Goal: Task Accomplishment & Management: Manage account settings

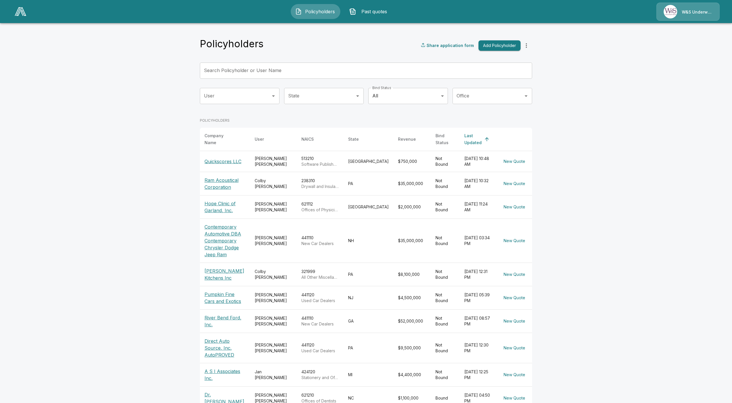
click at [385, 14] on span "Past quotes" at bounding box center [375, 11] width 32 height 7
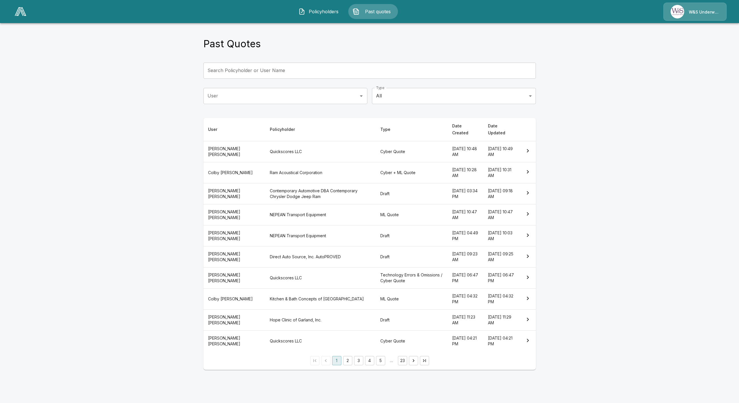
click at [344, 184] on th "Contemporary Automotive DBA Contemporary Chrysler Dodge Jeep Ram" at bounding box center [320, 193] width 110 height 21
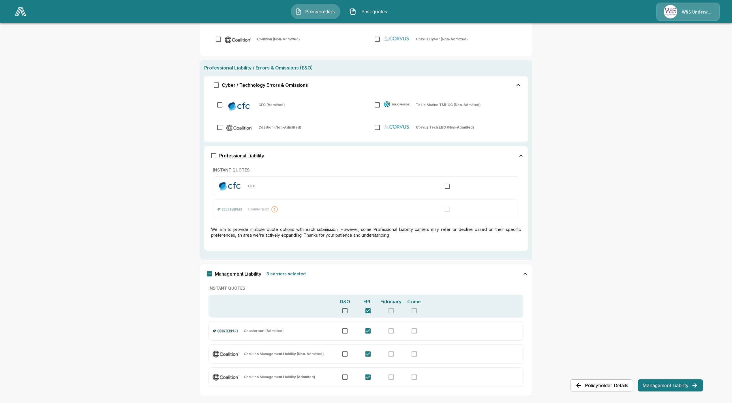
scroll to position [179, 0]
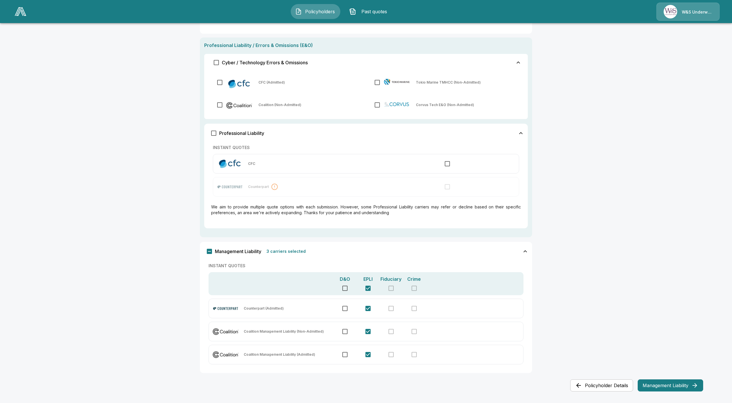
click at [661, 395] on main "Policyholders / Contemporary Automotive DBA Contemporary Chrysler Dodge Jeep Ra…" at bounding box center [366, 112] width 732 height 582
drag, startPoint x: 659, startPoint y: 388, endPoint x: 655, endPoint y: 386, distance: 3.8
click at [659, 388] on button "Management Liability" at bounding box center [670, 386] width 65 height 12
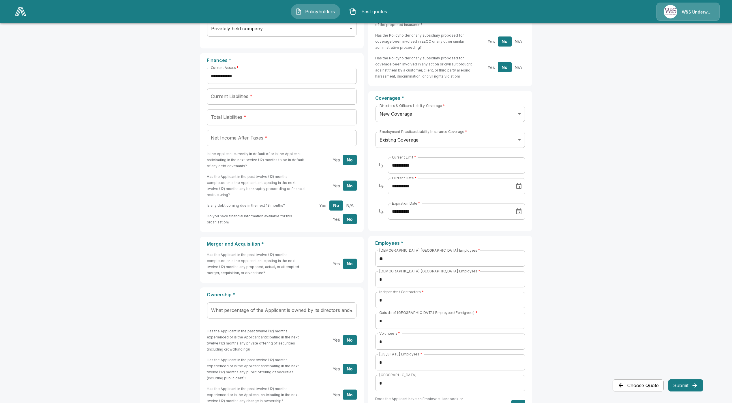
scroll to position [0, 0]
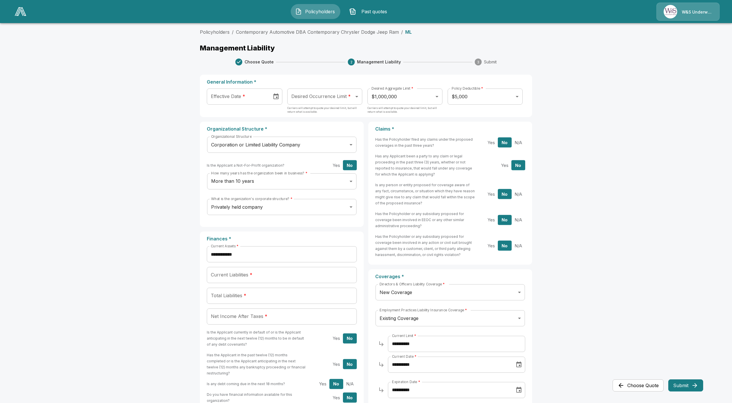
type input "**********"
click at [235, 94] on input "**********" at bounding box center [237, 97] width 61 height 16
click at [181, 106] on main "**********" at bounding box center [366, 365] width 732 height 731
type input "**********"
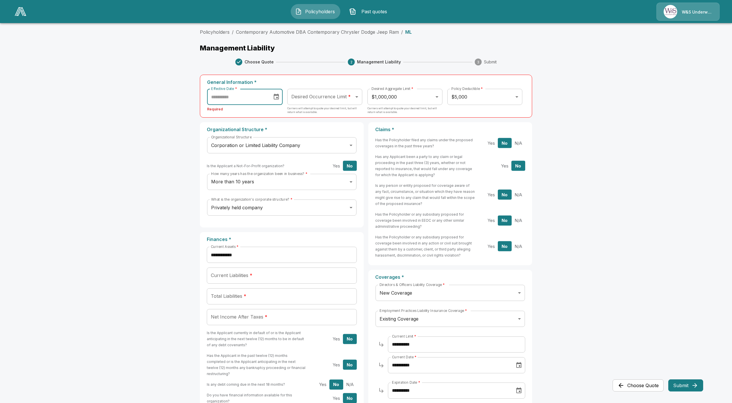
click at [187, 107] on main "**********" at bounding box center [366, 366] width 732 height 732
click at [113, 168] on main "**********" at bounding box center [366, 366] width 732 height 732
type input "**********"
click at [230, 102] on input "**********" at bounding box center [237, 97] width 61 height 16
click at [297, 113] on button "Next month" at bounding box center [294, 114] width 12 height 12
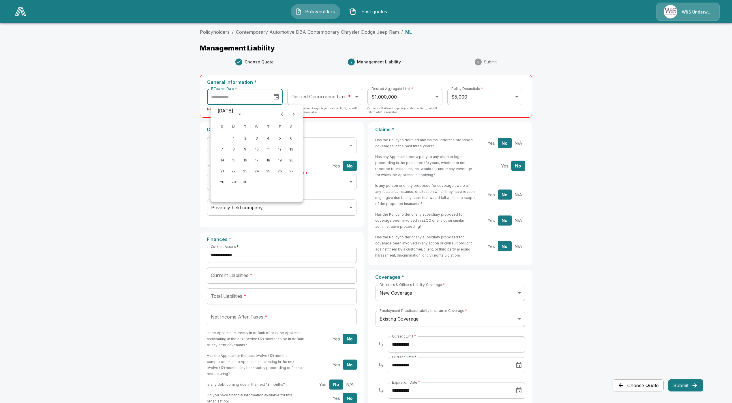
click at [297, 113] on button "Next month" at bounding box center [294, 114] width 12 height 12
click at [266, 182] on button "30" at bounding box center [268, 182] width 10 height 10
type input "**********"
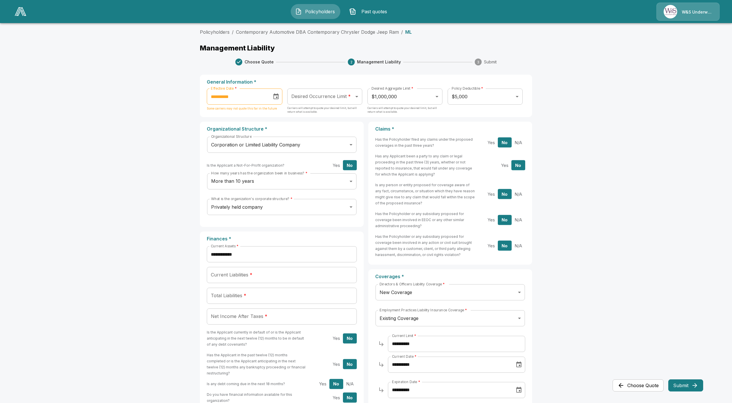
click at [168, 142] on main "**********" at bounding box center [366, 365] width 732 height 731
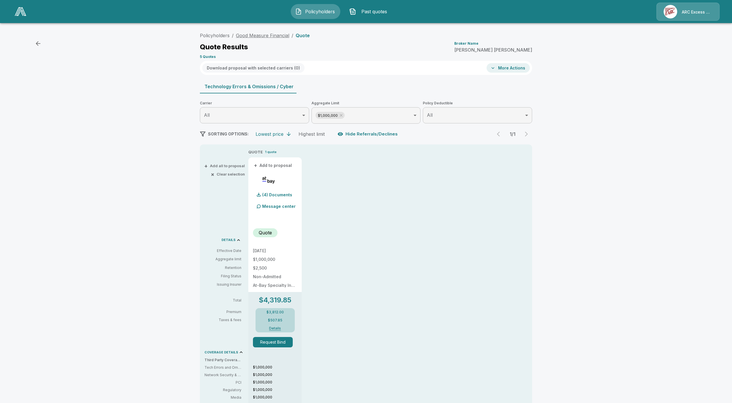
click at [262, 34] on link "Good Measure Financial" at bounding box center [262, 36] width 53 height 6
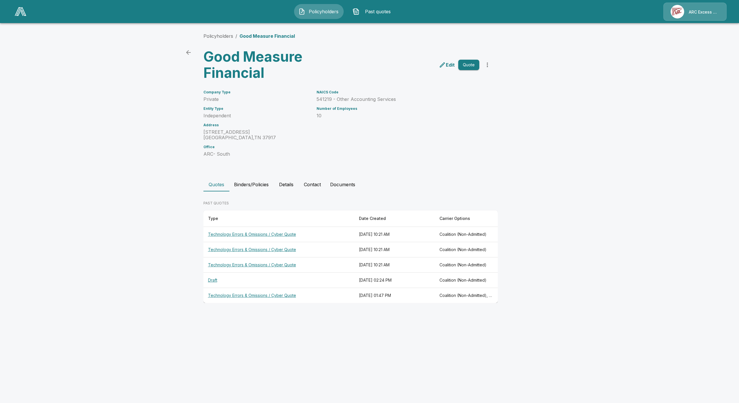
click at [349, 185] on button "Documents" at bounding box center [342, 185] width 34 height 14
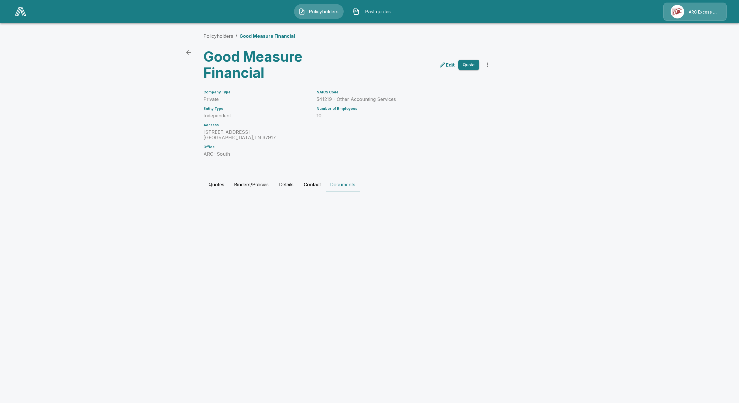
click at [310, 185] on button "Contact" at bounding box center [312, 185] width 26 height 14
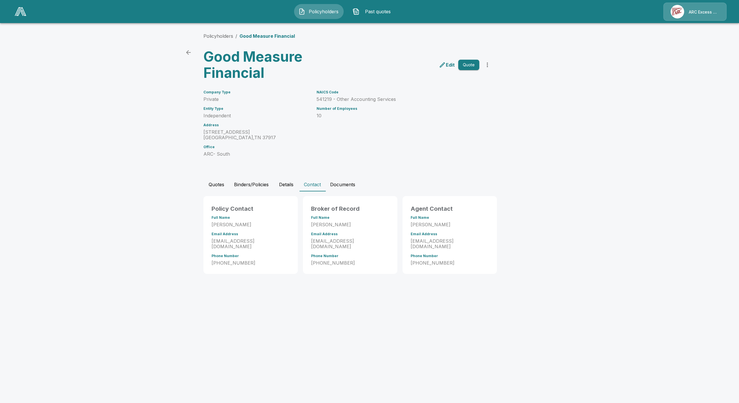
click at [214, 185] on button "Quotes" at bounding box center [216, 185] width 26 height 14
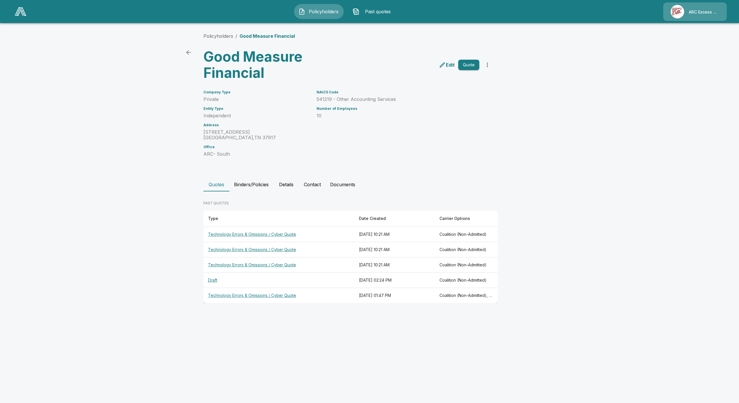
click at [246, 235] on th "Technology Errors & Omissions / Cyber Quote" at bounding box center [278, 234] width 151 height 15
drag, startPoint x: 332, startPoint y: 38, endPoint x: 238, endPoint y: 30, distance: 94.1
click at [238, 30] on div "Policyholders / Good Measure Financial Good Measure Financial Edit Quote Compan…" at bounding box center [369, 168] width 346 height 292
copy p "Good Measure Financial"
click at [595, 160] on main "Policyholders / Good Measure Financial Good Measure Financial Edit Quote Compan…" at bounding box center [369, 157] width 739 height 314
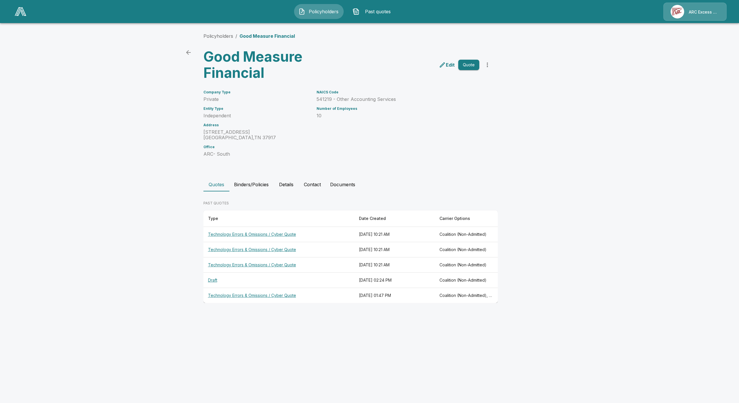
click at [534, 314] on html "Policyholders Past quotes ARC Excess & Surplus Policyholders / Good Measure Fin…" at bounding box center [369, 157] width 739 height 314
click at [475, 61] on button "Quote" at bounding box center [468, 65] width 21 height 11
click at [211, 232] on th "Draft" at bounding box center [278, 234] width 151 height 15
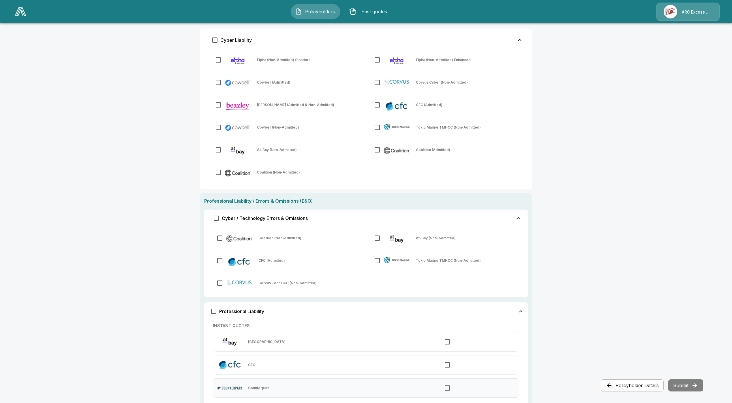
scroll to position [87, 0]
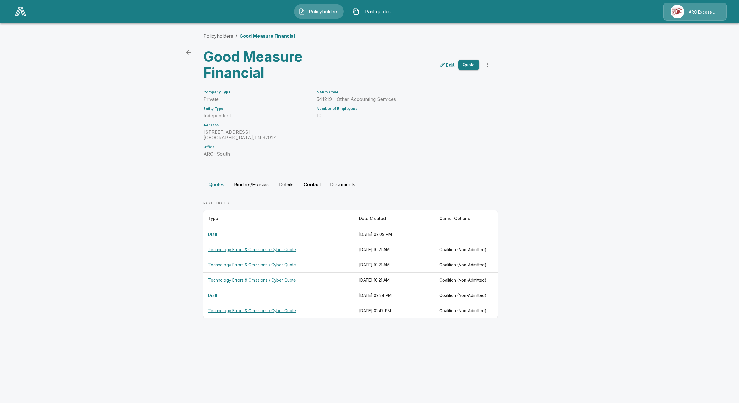
click at [249, 250] on th "Technology Errors & Omissions / Cyber Quote" at bounding box center [278, 249] width 151 height 15
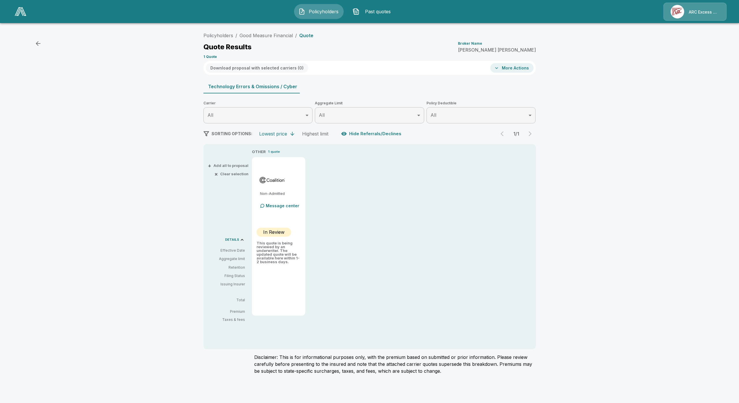
click at [368, 130] on button "Hide Referrals/Declines" at bounding box center [372, 133] width 64 height 11
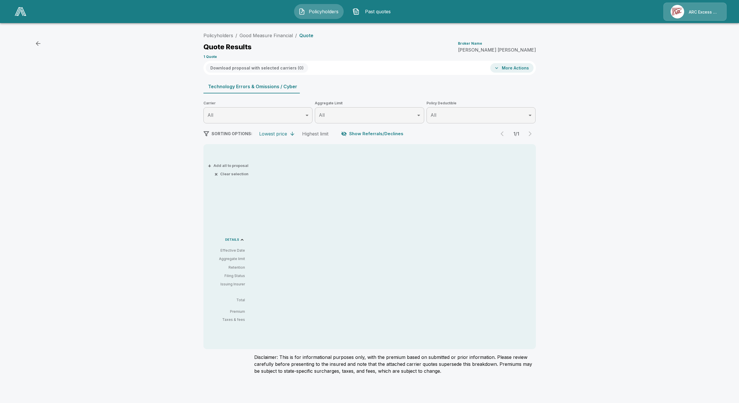
click at [368, 130] on button "Show Referrals/Declines" at bounding box center [373, 133] width 66 height 11
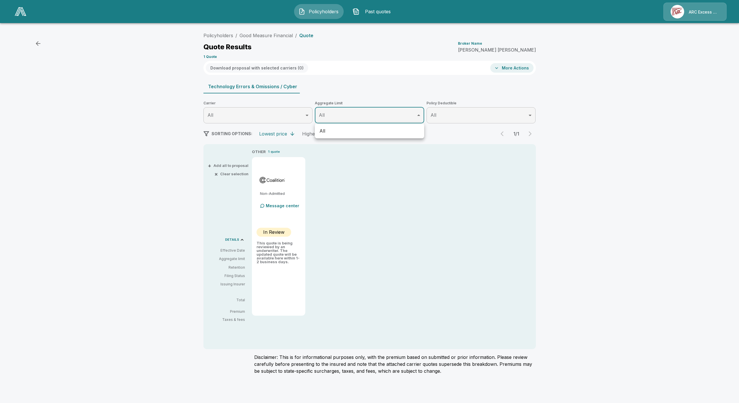
click at [366, 118] on body "Policyholders Past quotes ARC Excess & Surplus Policyholders / Good Measure Fin…" at bounding box center [369, 191] width 739 height 382
click at [366, 118] on div at bounding box center [369, 201] width 739 height 403
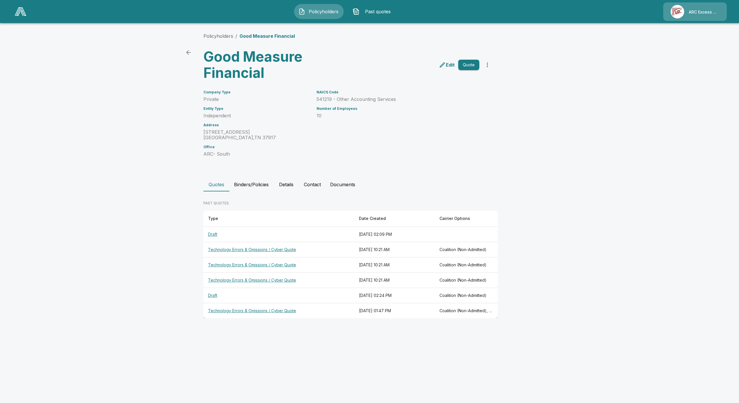
click at [244, 298] on th "Draft" at bounding box center [278, 295] width 151 height 15
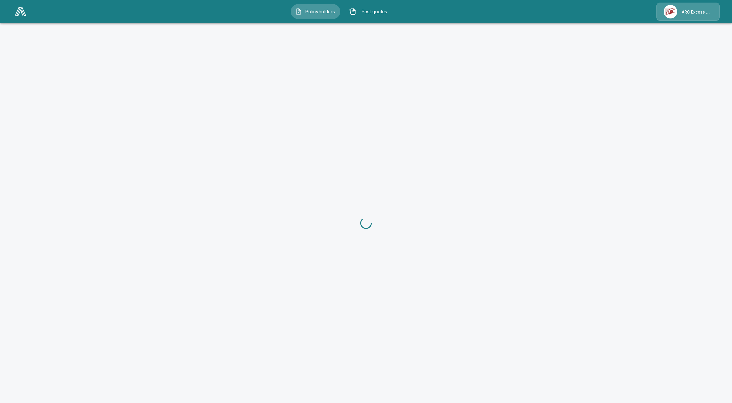
drag, startPoint x: 245, startPoint y: 298, endPoint x: 244, endPoint y: 302, distance: 4.3
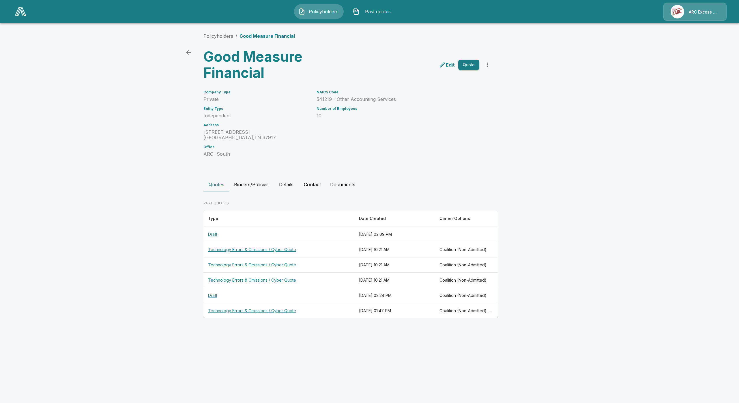
click at [244, 314] on th "Technology Errors & Omissions / Cyber Quote" at bounding box center [278, 310] width 151 height 15
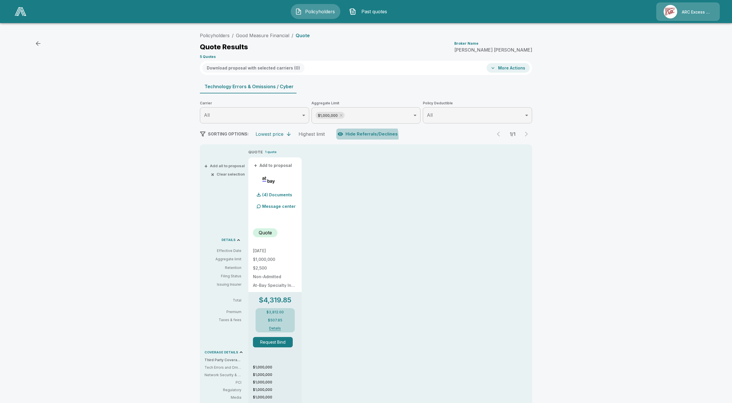
click at [364, 137] on button "Hide Referrals/Declines" at bounding box center [368, 134] width 64 height 11
click at [368, 133] on button "Show Referrals/Declines" at bounding box center [369, 134] width 66 height 11
click at [344, 115] on icon at bounding box center [341, 115] width 5 height 5
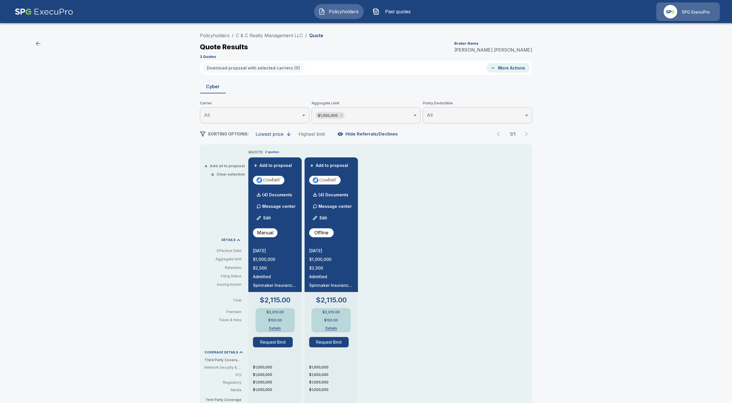
click at [347, 17] on button "Policyholders" at bounding box center [339, 11] width 50 height 15
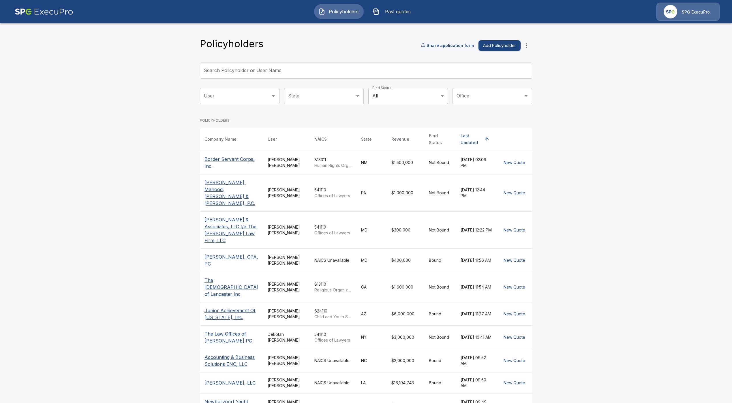
click at [240, 75] on input "Search Policyholder or User Name" at bounding box center [363, 71] width 326 height 16
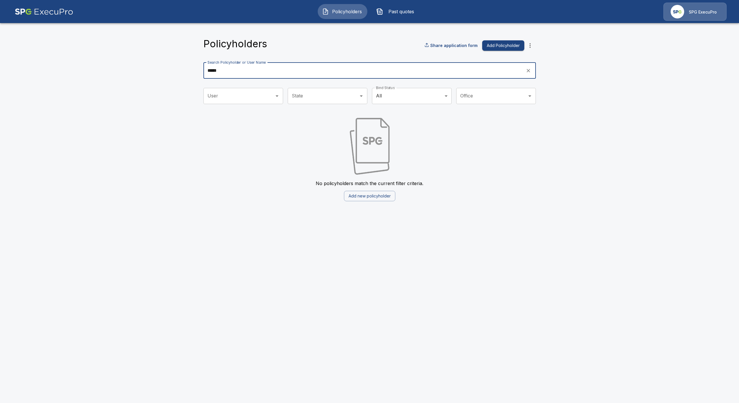
drag, startPoint x: 264, startPoint y: 72, endPoint x: 189, endPoint y: 70, distance: 75.6
click at [189, 70] on main "Policyholders Share application form Add Policyholder Search Policyholder or Us…" at bounding box center [369, 104] width 739 height 208
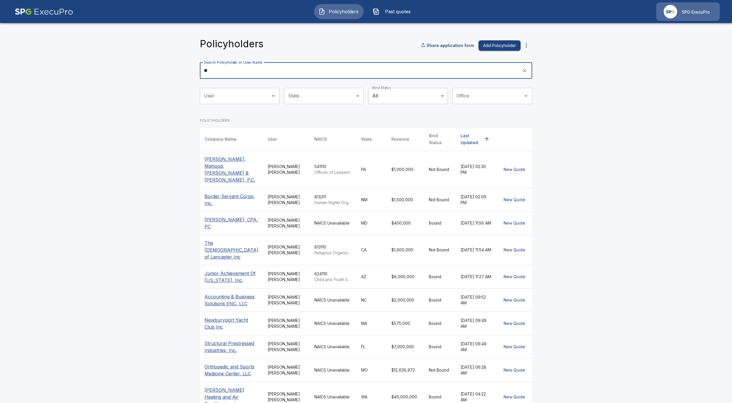
drag, startPoint x: 241, startPoint y: 69, endPoint x: 243, endPoint y: 63, distance: 6.2
click at [241, 69] on input "**" at bounding box center [359, 71] width 318 height 16
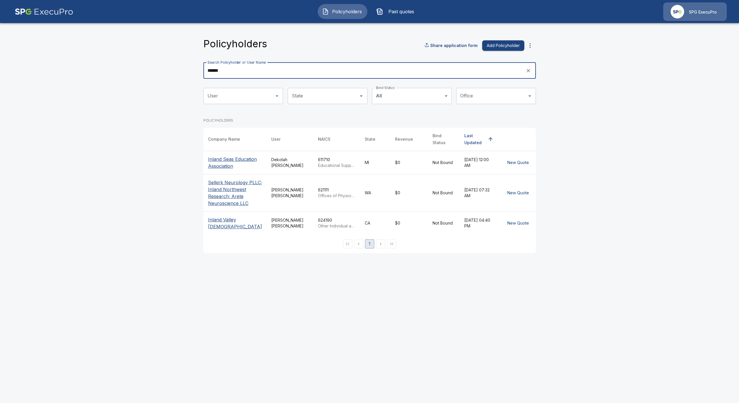
type input "******"
click at [214, 230] on p "Inland Valley [DEMOGRAPHIC_DATA]" at bounding box center [235, 223] width 54 height 14
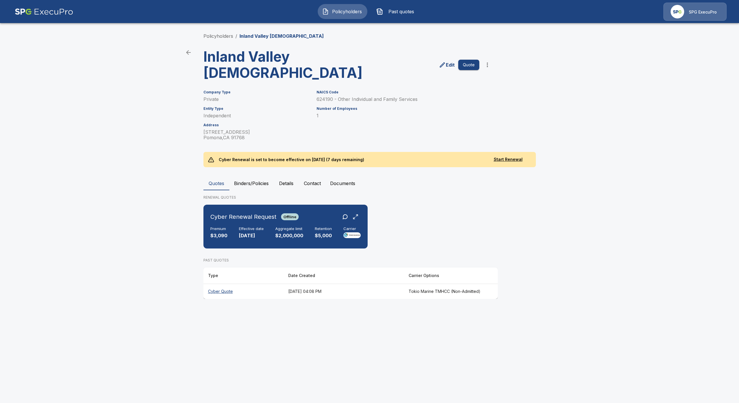
click at [216, 292] on th "Cyber Quote" at bounding box center [243, 291] width 80 height 15
click at [246, 233] on p "[DATE]" at bounding box center [251, 235] width 25 height 7
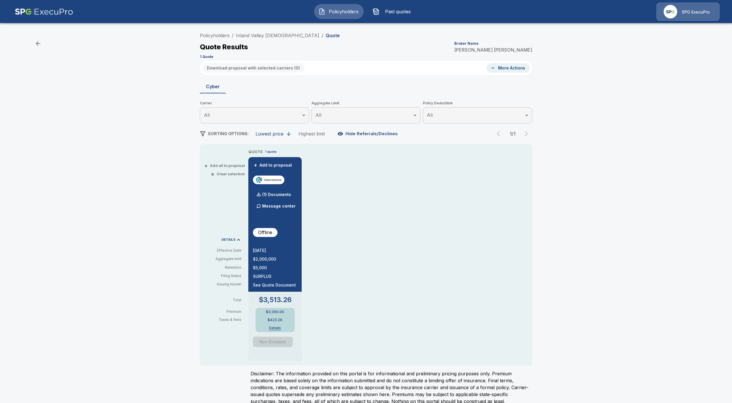
click at [528, 65] on button "More Actions" at bounding box center [508, 68] width 43 height 10
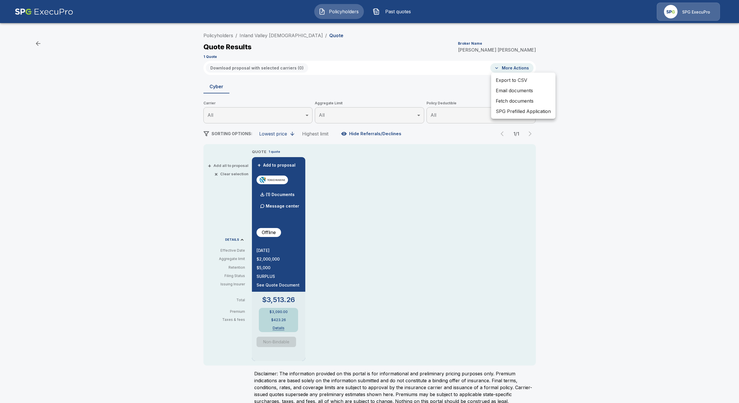
click at [440, 186] on div at bounding box center [369, 201] width 739 height 403
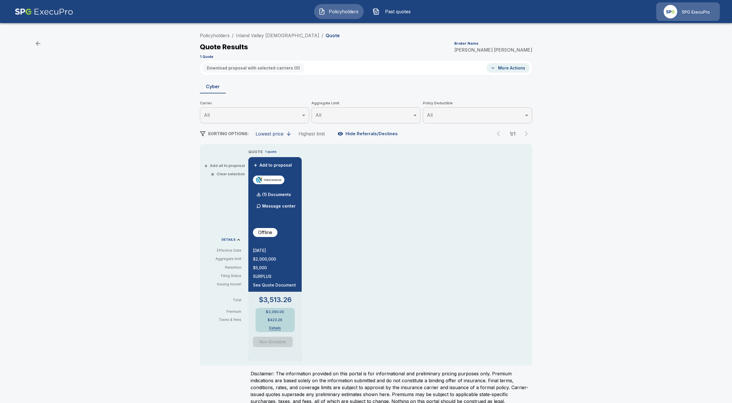
click at [285, 341] on span "Non-Bindable" at bounding box center [275, 342] width 44 height 10
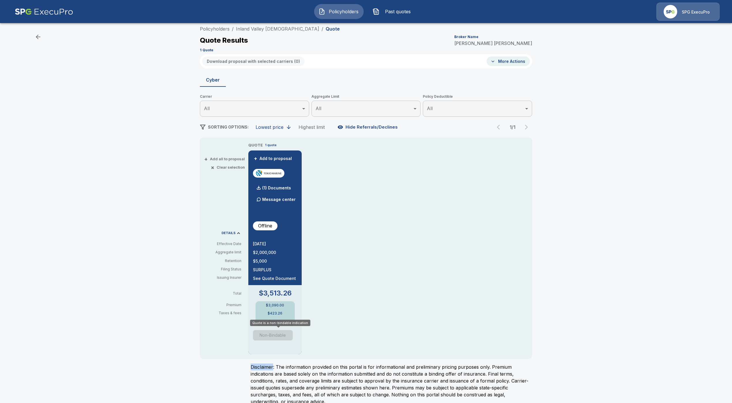
scroll to position [16, 0]
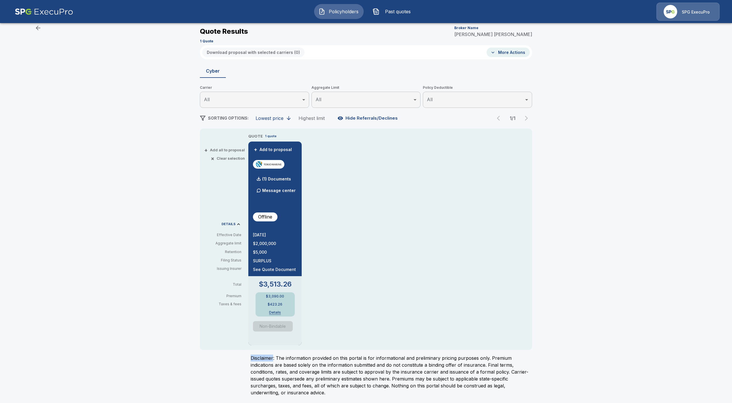
click at [335, 14] on span "Policyholders" at bounding box center [344, 11] width 32 height 7
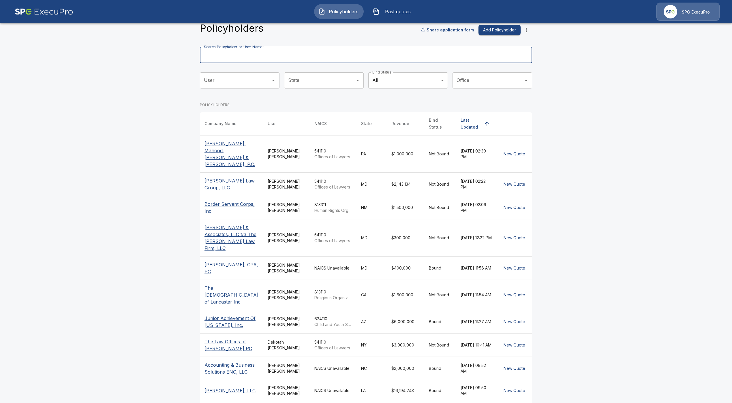
click at [280, 57] on input "Search Policyholder or User Name" at bounding box center [363, 55] width 326 height 16
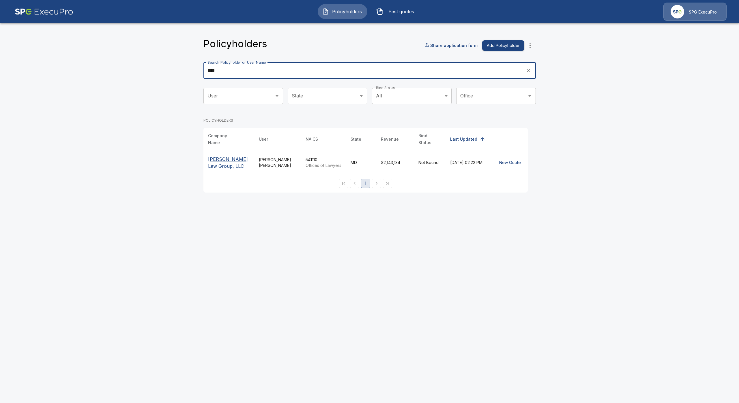
type input "****"
click at [215, 159] on p "[PERSON_NAME] Law Group, LLC" at bounding box center [229, 163] width 42 height 14
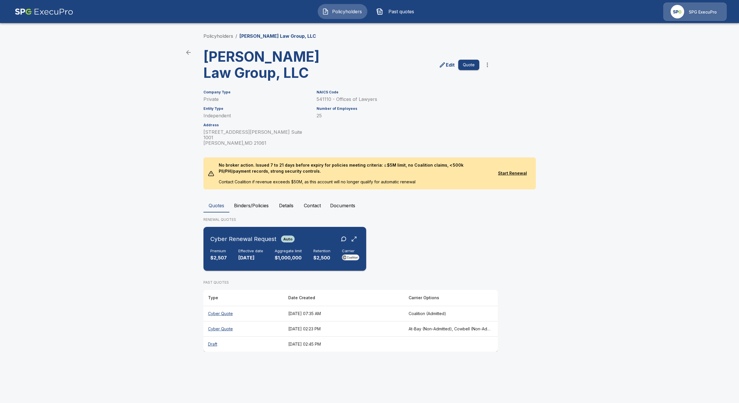
click at [310, 249] on div "Premium $2,507 Effective date [DATE] Aggregate limit $1,000,000 Retention $2,50…" at bounding box center [284, 255] width 149 height 13
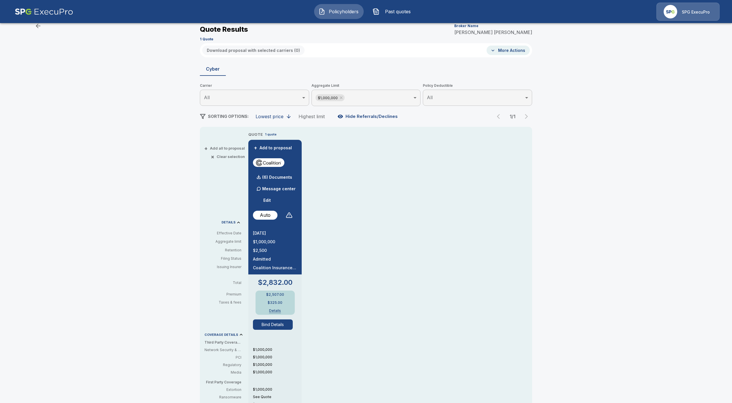
scroll to position [43, 0]
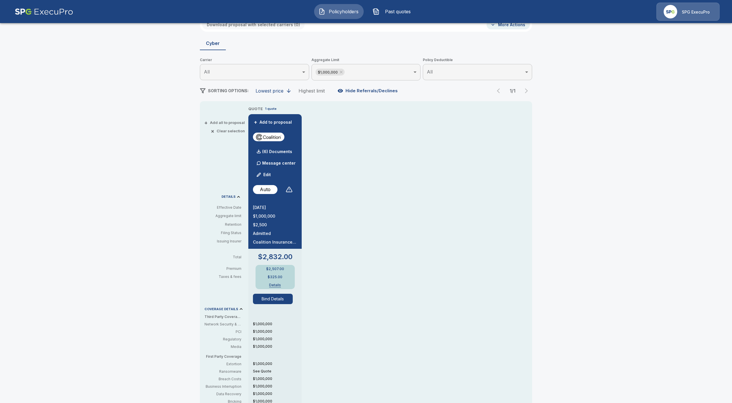
click at [127, 130] on div "Policyholders / Zide Law Group, LLC / Quote Quote Results Broker Name Tricia Di…" at bounding box center [366, 263] width 732 height 559
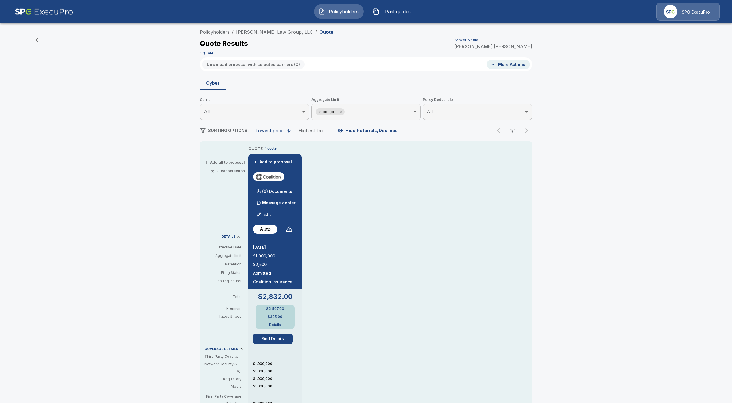
scroll to position [0, 0]
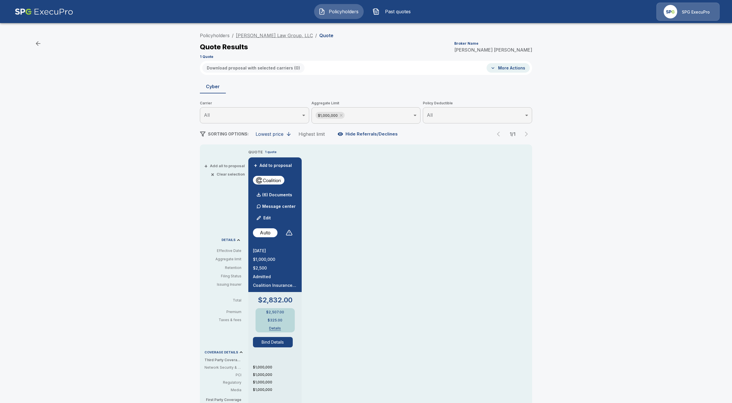
click at [267, 37] on link "[PERSON_NAME] Law Group, LLC" at bounding box center [274, 36] width 77 height 6
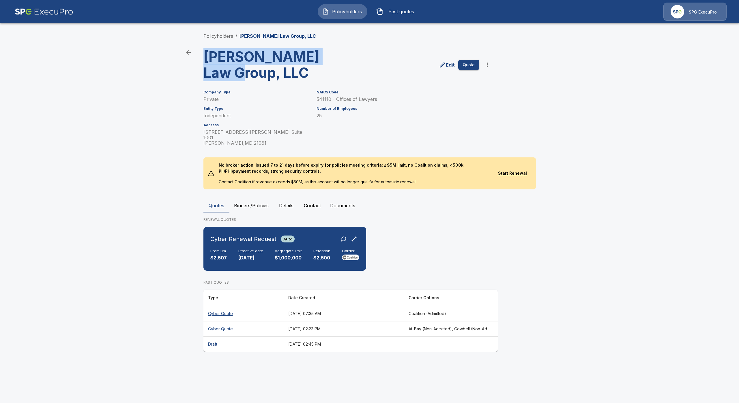
drag, startPoint x: 345, startPoint y: 56, endPoint x: 205, endPoint y: 55, distance: 139.9
click at [205, 55] on h3 "[PERSON_NAME] Law Group, LLC" at bounding box center [274, 65] width 142 height 32
copy h3 "[PERSON_NAME] Law Group, LLC"
click at [220, 306] on th "Cyber Quote" at bounding box center [243, 313] width 80 height 15
click at [227, 321] on th "Cyber Quote" at bounding box center [243, 328] width 80 height 15
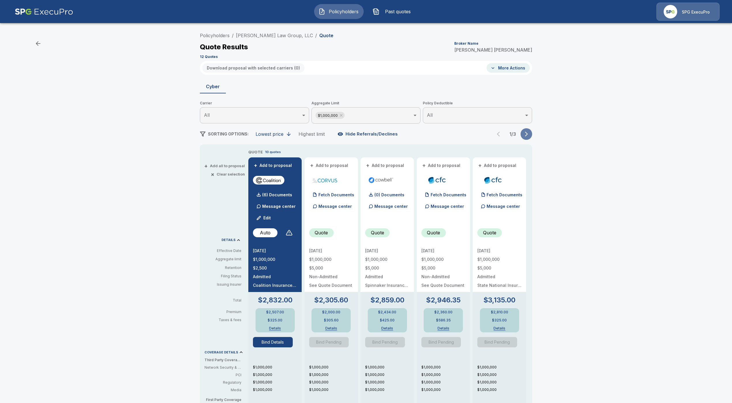
click at [525, 136] on button "button" at bounding box center [527, 134] width 12 height 12
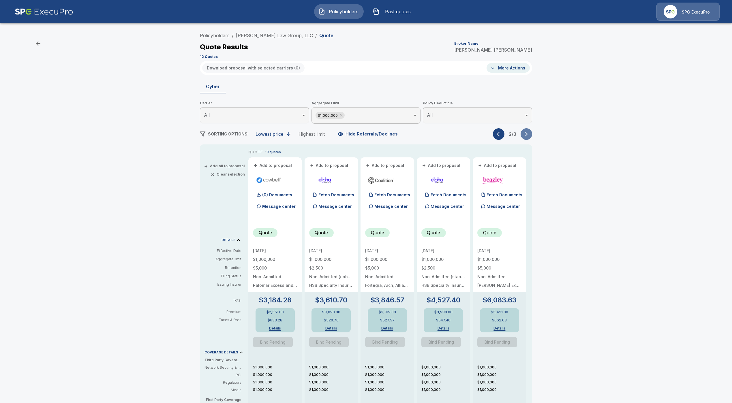
click at [529, 136] on icon "button" at bounding box center [527, 134] width 6 height 6
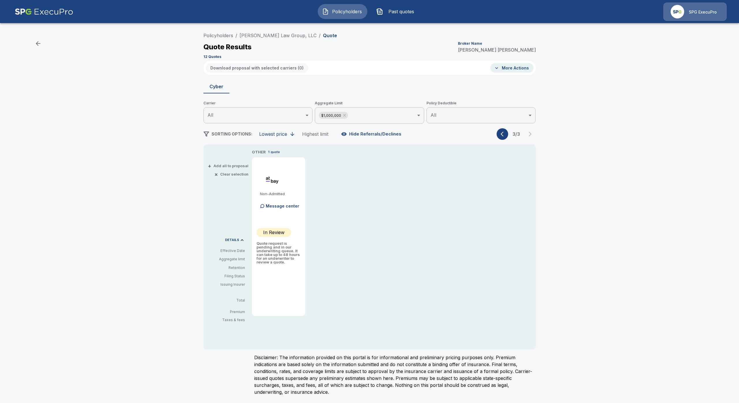
click at [504, 140] on div "Policyholders / Zide Law Group, LLC / Quote Quote Results Broker Name Tricia Di…" at bounding box center [369, 216] width 346 height 373
click at [502, 136] on icon "button" at bounding box center [503, 134] width 6 height 6
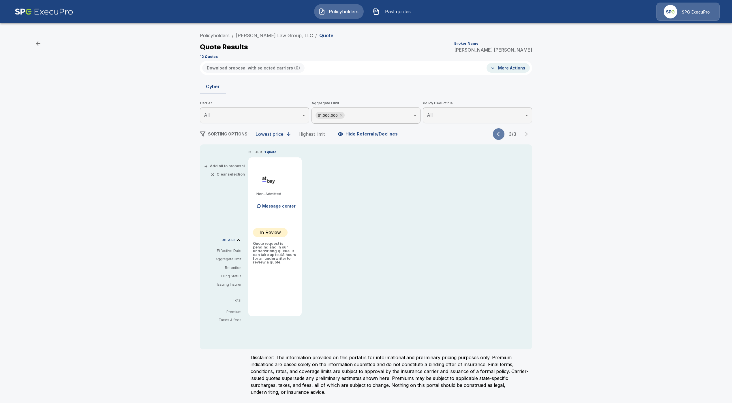
click at [502, 136] on icon "button" at bounding box center [500, 134] width 6 height 6
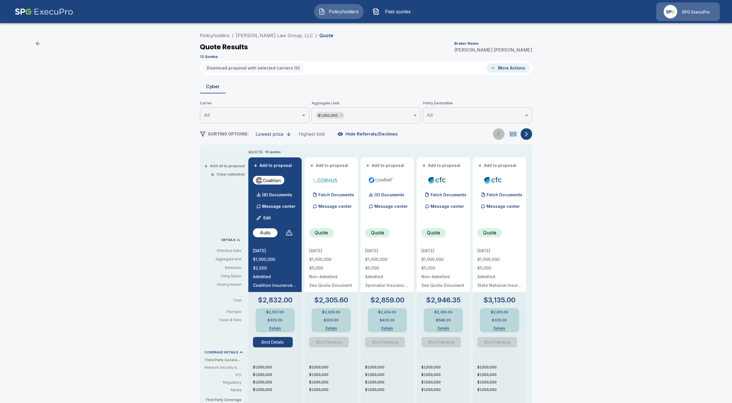
click at [502, 136] on div "1 / 3" at bounding box center [512, 134] width 39 height 12
click at [377, 136] on button "Hide Referrals/Declines" at bounding box center [368, 134] width 64 height 11
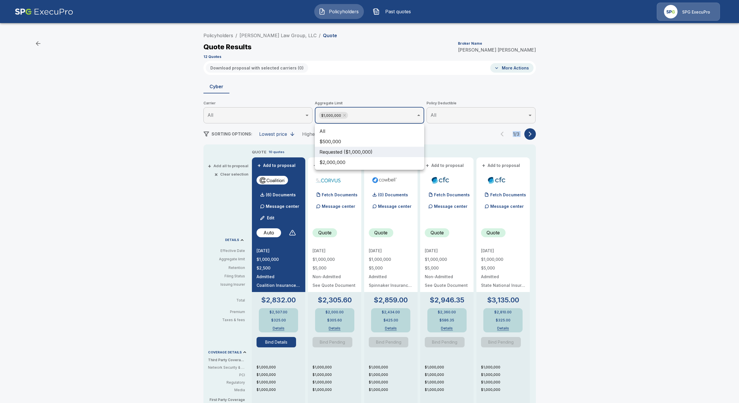
click at [346, 118] on body "Policyholders Past quotes SPG ExecuPro Policyholders / Zide Law Group, LLC / Qu…" at bounding box center [369, 293] width 739 height 587
click at [459, 134] on div at bounding box center [369, 201] width 739 height 403
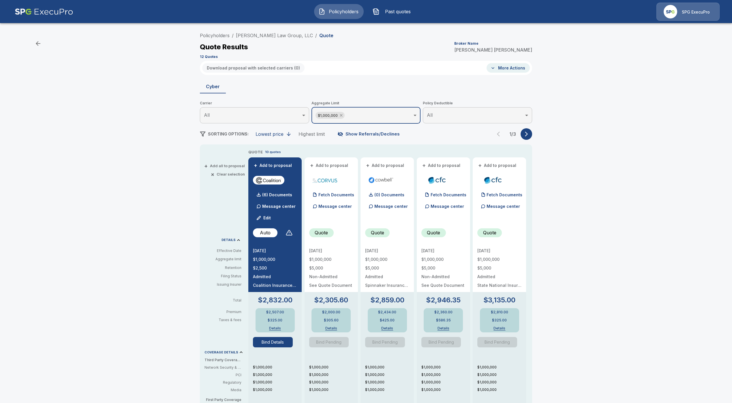
click at [344, 117] on icon at bounding box center [341, 115] width 5 height 5
click at [532, 134] on button "button" at bounding box center [527, 134] width 12 height 12
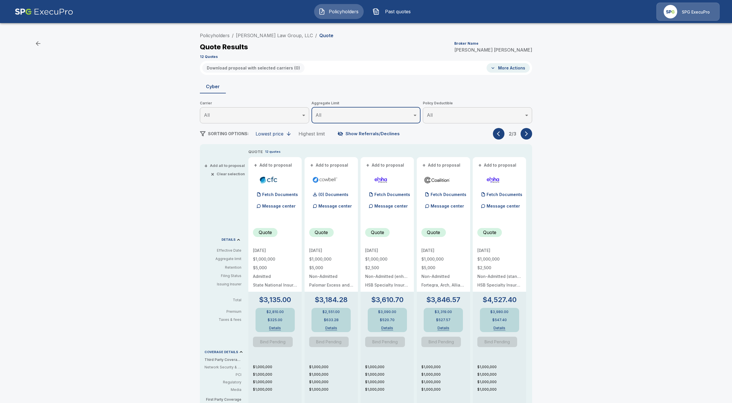
click at [532, 134] on button "button" at bounding box center [527, 134] width 12 height 12
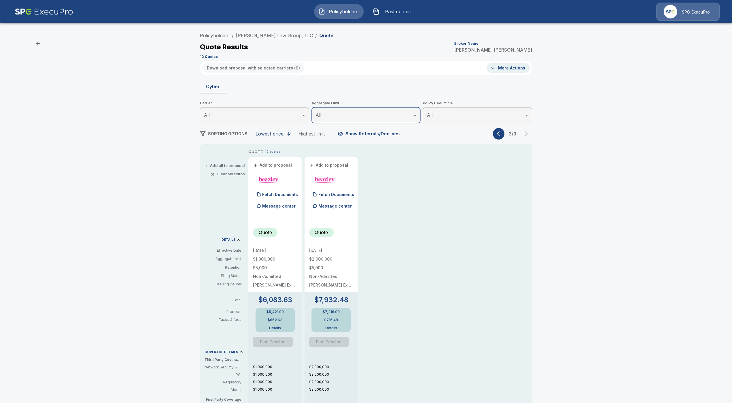
click at [499, 134] on button "button" at bounding box center [499, 134] width 12 height 12
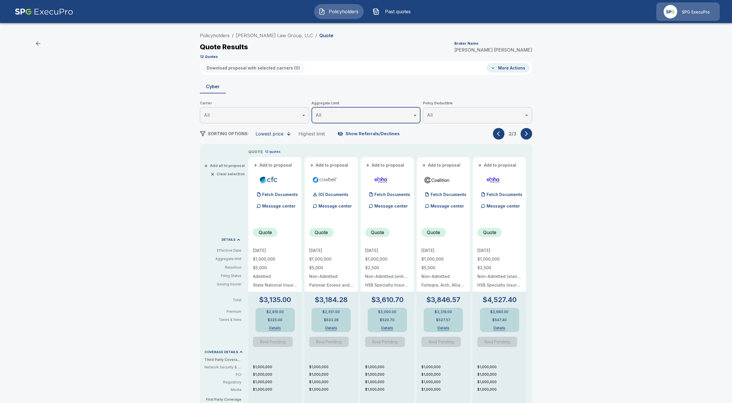
click at [499, 134] on button "button" at bounding box center [499, 134] width 12 height 12
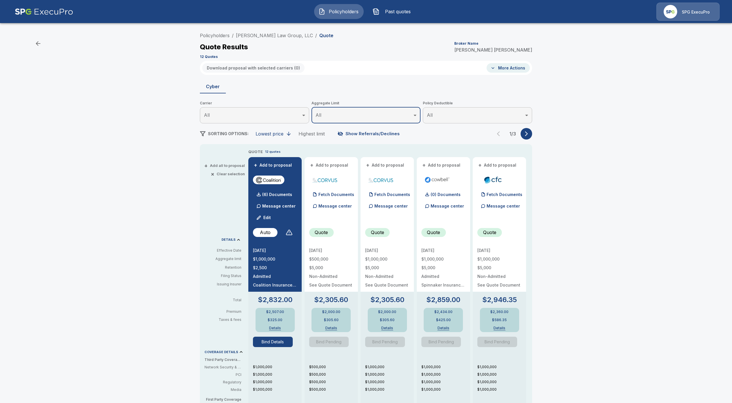
click at [123, 277] on div "Policyholders / Zide Law Group, LLC / Quote Quote Results Broker Name Tricia Di…" at bounding box center [366, 306] width 732 height 559
click at [335, 20] on div "Policyholders Past quotes SPG ExecuPro" at bounding box center [365, 11] width 721 height 18
click at [341, 16] on button "Policyholders" at bounding box center [339, 11] width 50 height 15
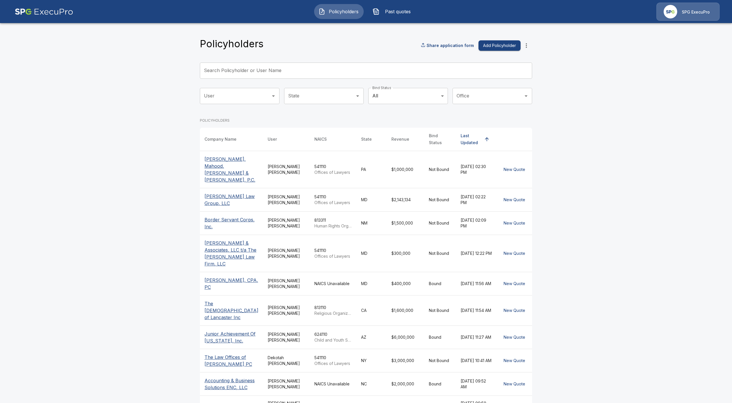
click at [315, 67] on input "Search Policyholder or User Name" at bounding box center [363, 71] width 326 height 16
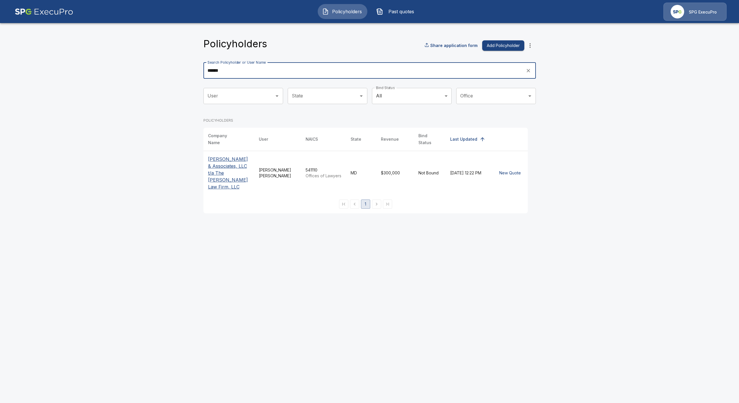
type input "******"
click at [223, 170] on p "[PERSON_NAME] & Associates, LLC t/a The [PERSON_NAME] Law Firm, LLC" at bounding box center [229, 173] width 42 height 35
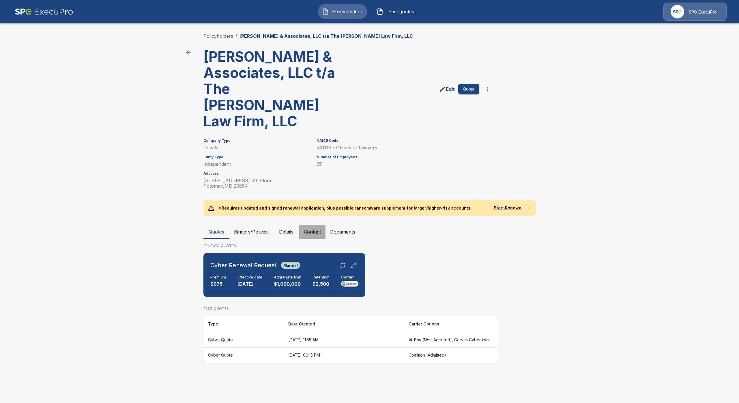
click at [307, 225] on button "Contact" at bounding box center [312, 232] width 26 height 14
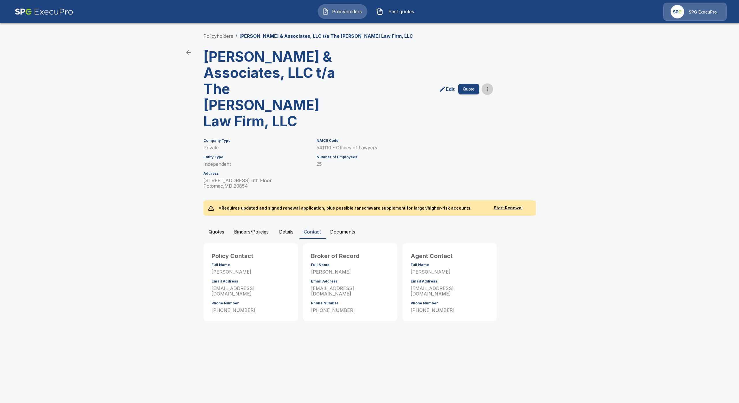
click at [487, 87] on icon "more" at bounding box center [487, 89] width 1 height 5
click at [208, 225] on button "Quotes" at bounding box center [216, 232] width 26 height 14
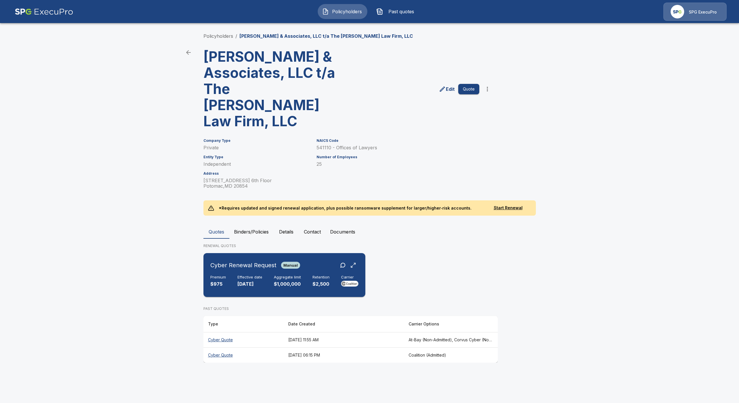
click at [261, 275] on h6 "Effective date" at bounding box center [249, 277] width 25 height 5
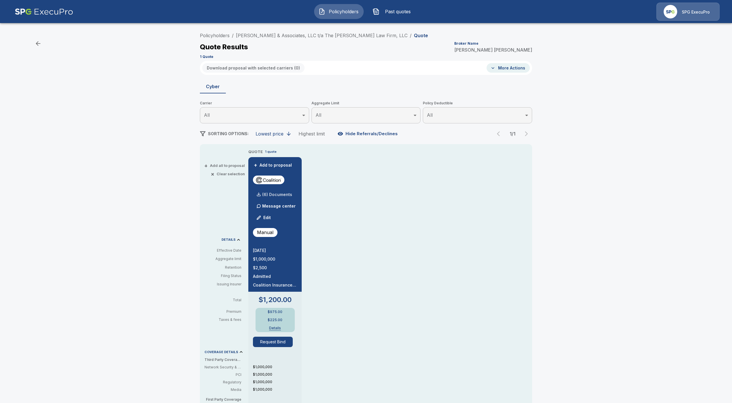
click at [284, 197] on div "(6) Documents" at bounding box center [272, 195] width 39 height 12
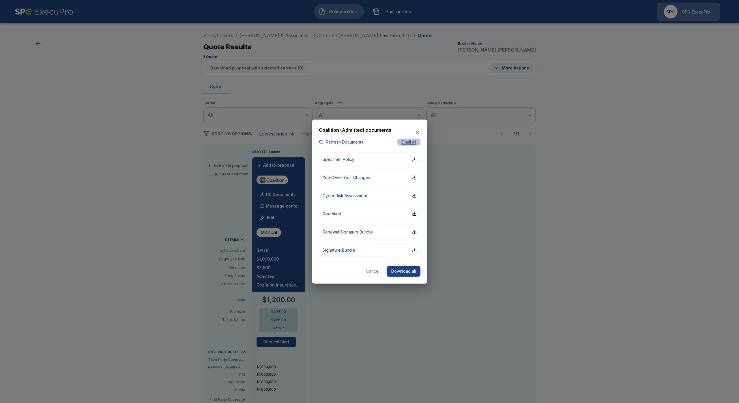
click at [406, 141] on button "Email all" at bounding box center [408, 141] width 23 height 7
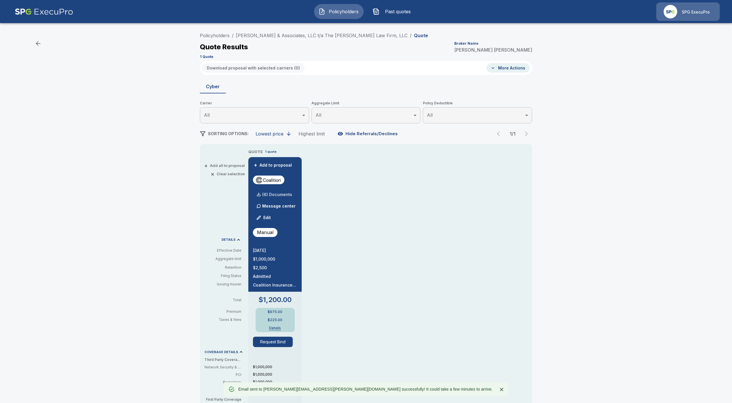
click at [286, 198] on div "(6) Documents" at bounding box center [272, 195] width 39 height 12
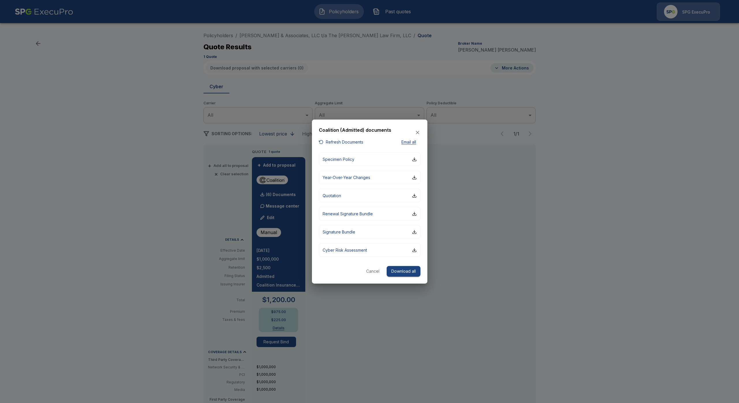
click at [420, 132] on icon "button" at bounding box center [418, 133] width 6 height 6
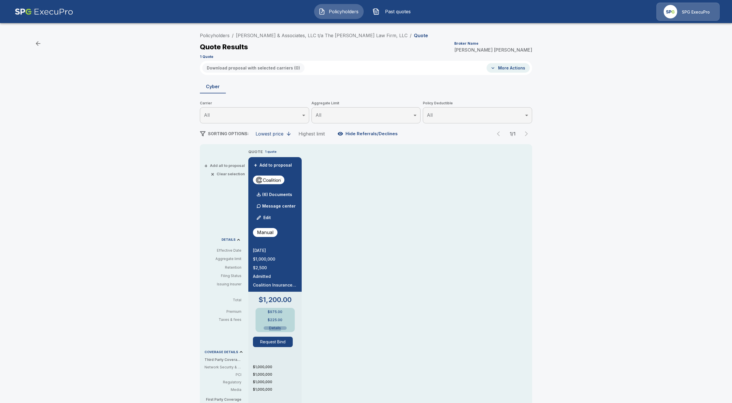
click at [277, 331] on div "$975.00 $225.00 Details" at bounding box center [275, 320] width 39 height 24
click at [281, 331] on div "$975.00 $225.00 Details" at bounding box center [275, 320] width 39 height 24
click at [281, 327] on button "Details" at bounding box center [275, 328] width 23 height 3
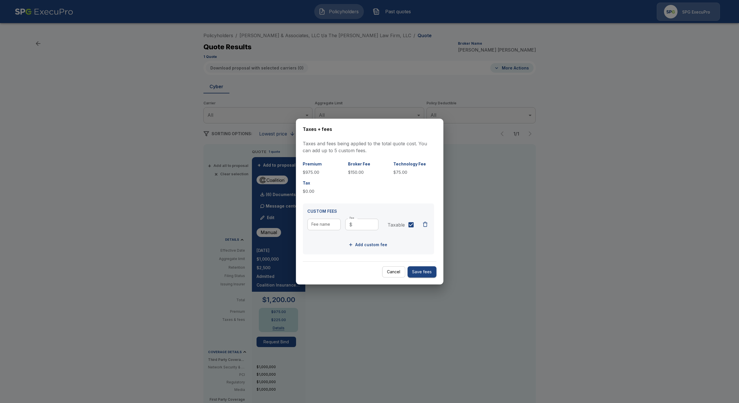
drag, startPoint x: 400, startPoint y: 72, endPoint x: 342, endPoint y: 46, distance: 63.9
click at [400, 71] on div at bounding box center [369, 201] width 739 height 403
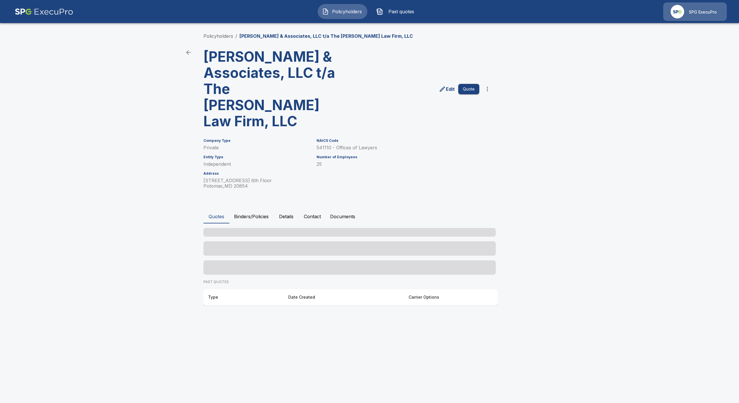
drag, startPoint x: 382, startPoint y: 140, endPoint x: 370, endPoint y: 142, distance: 11.7
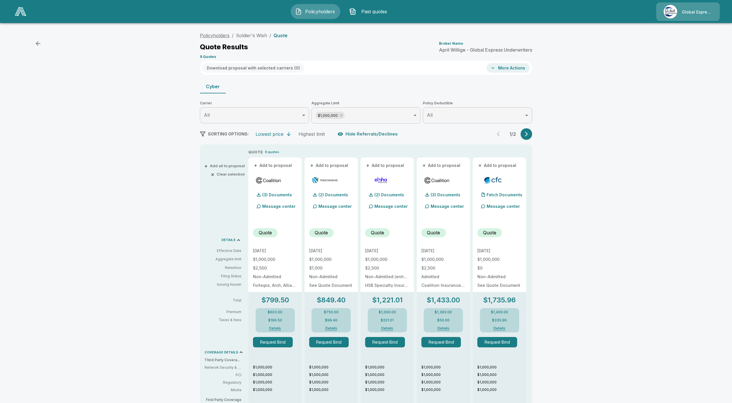
click at [216, 33] on link "Policyholders" at bounding box center [215, 36] width 30 height 6
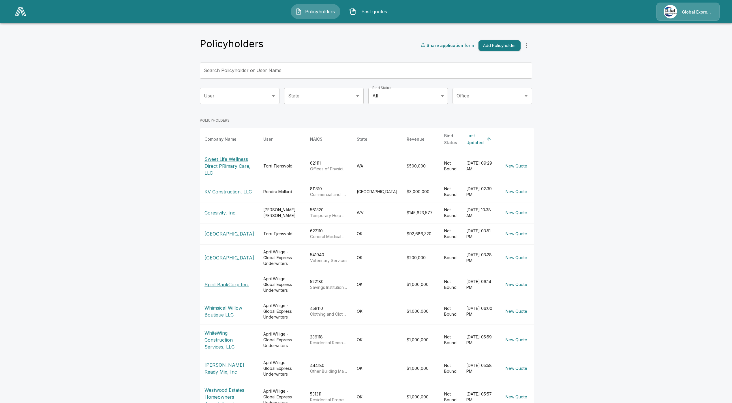
click at [262, 72] on input "Search Policyholder or User Name" at bounding box center [363, 71] width 326 height 16
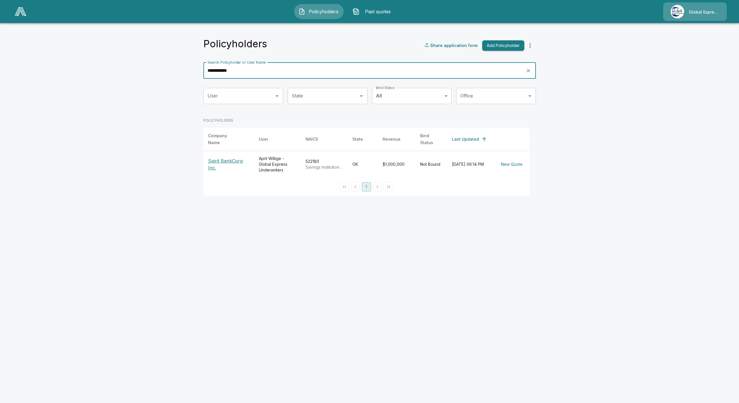
type input "**********"
click at [231, 159] on p "Spirit BankCorp Inc." at bounding box center [229, 164] width 42 height 14
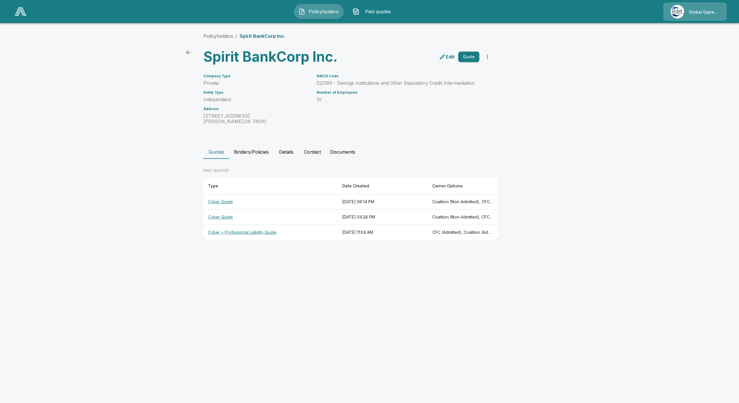
click at [226, 202] on th "Cyber Quote" at bounding box center [270, 201] width 134 height 15
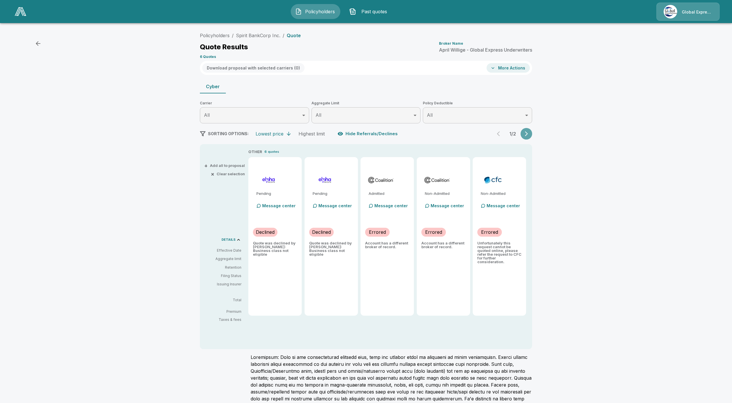
click at [529, 132] on icon "button" at bounding box center [527, 134] width 6 height 6
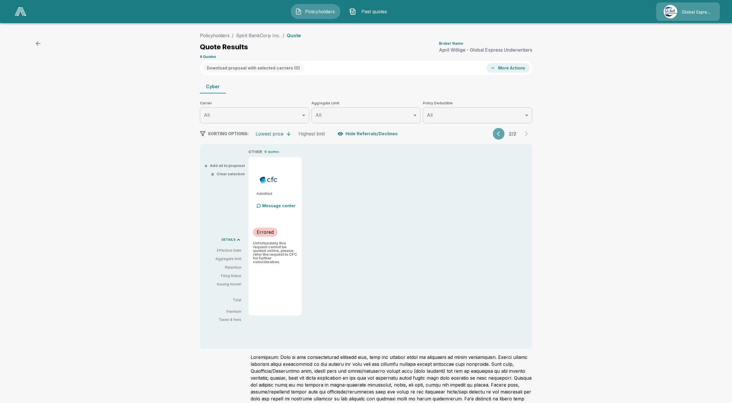
click at [503, 132] on icon "button" at bounding box center [500, 134] width 6 height 6
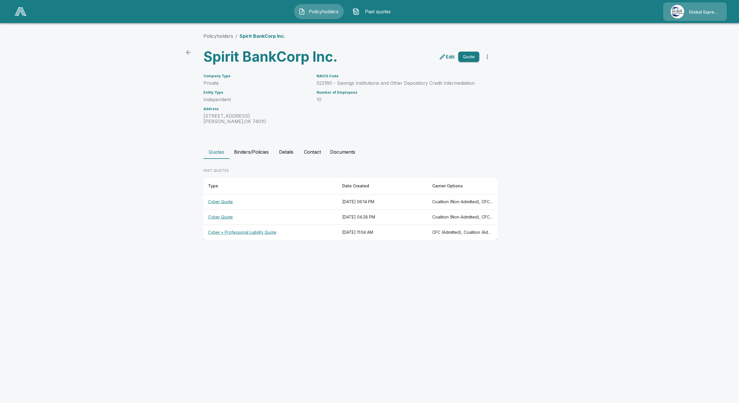
click at [256, 156] on button "Binders/Policies" at bounding box center [251, 152] width 44 height 14
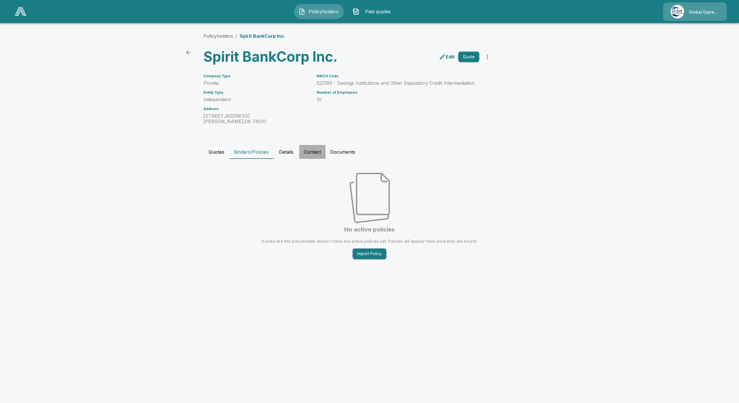
click at [314, 152] on button "Contact" at bounding box center [312, 152] width 26 height 14
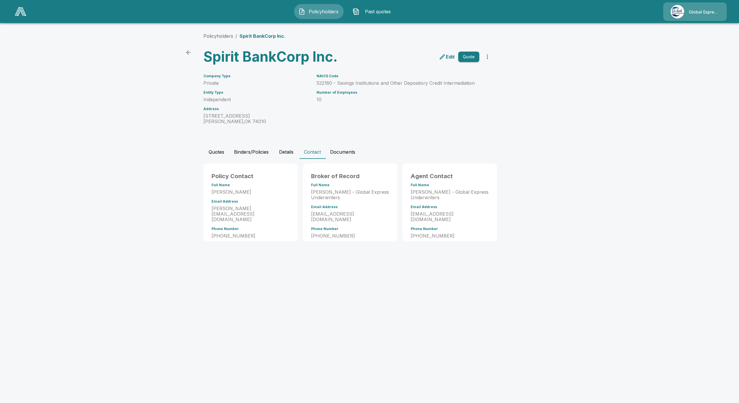
click at [293, 142] on div "Policyholders / Spirit BankCorp Inc. Spirit BankCorp Inc. Edit Quote Company Ty…" at bounding box center [369, 137] width 346 height 231
click at [291, 152] on button "Details" at bounding box center [286, 152] width 26 height 14
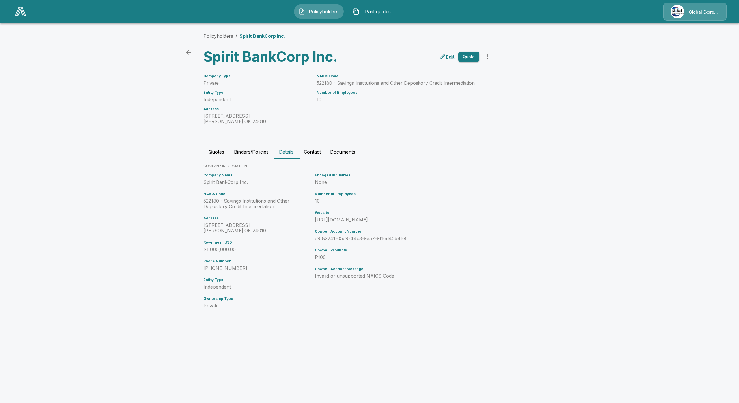
click at [362, 220] on link "https://www.spiritbank.com/" at bounding box center [341, 220] width 53 height 6
click at [219, 151] on button "Quotes" at bounding box center [216, 152] width 26 height 14
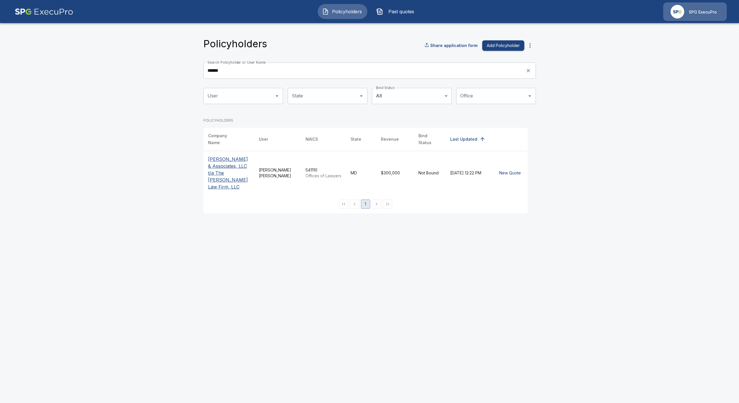
drag, startPoint x: 244, startPoint y: 200, endPoint x: 230, endPoint y: 207, distance: 15.6
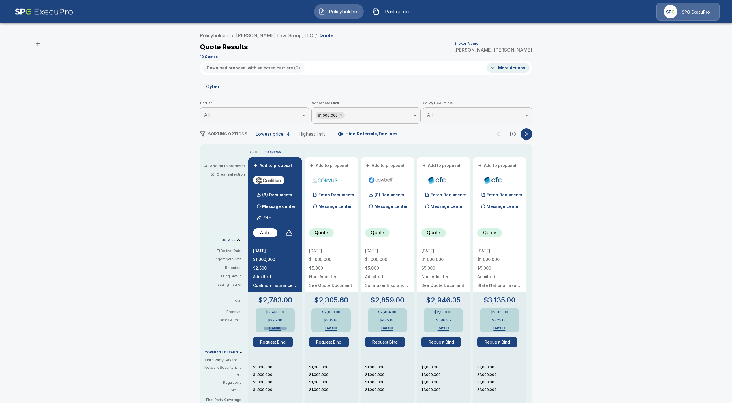
click at [278, 327] on button "Details" at bounding box center [275, 328] width 23 height 3
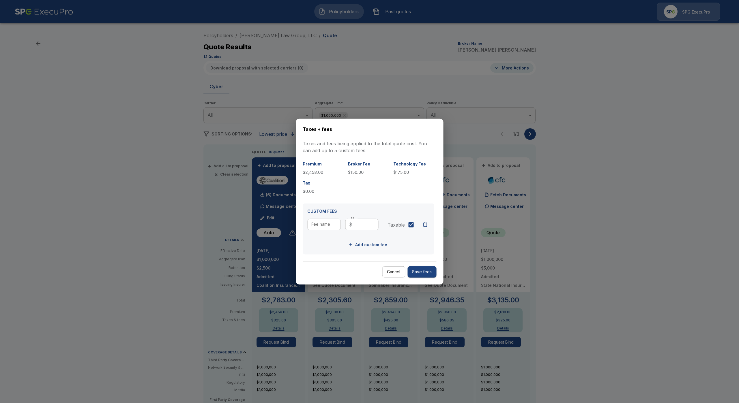
click at [356, 92] on div at bounding box center [369, 201] width 739 height 403
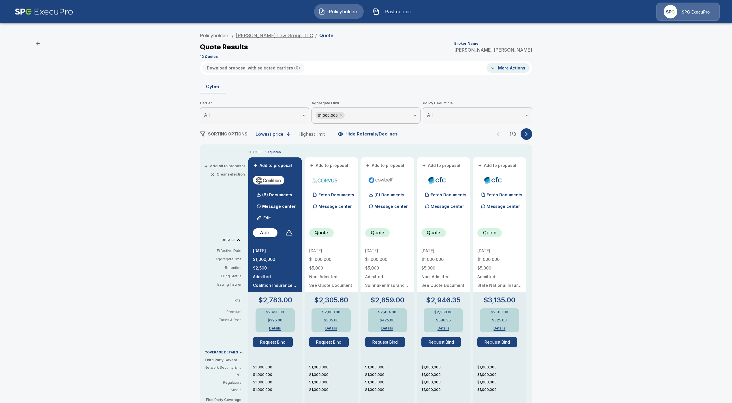
click at [254, 35] on link "[PERSON_NAME] Law Group, LLC" at bounding box center [274, 36] width 77 height 6
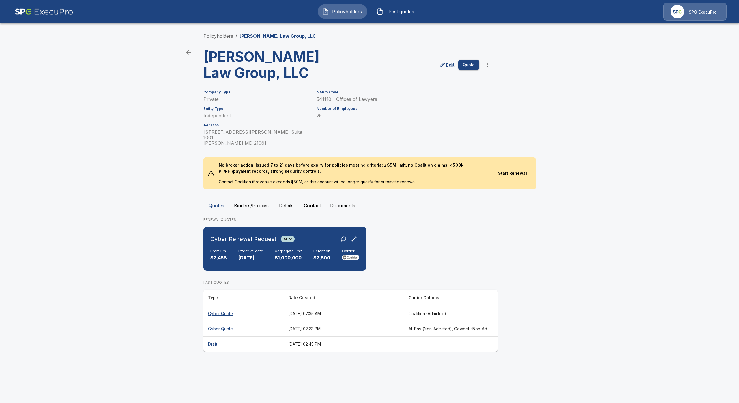
click at [218, 38] on link "Policyholders" at bounding box center [218, 36] width 30 height 6
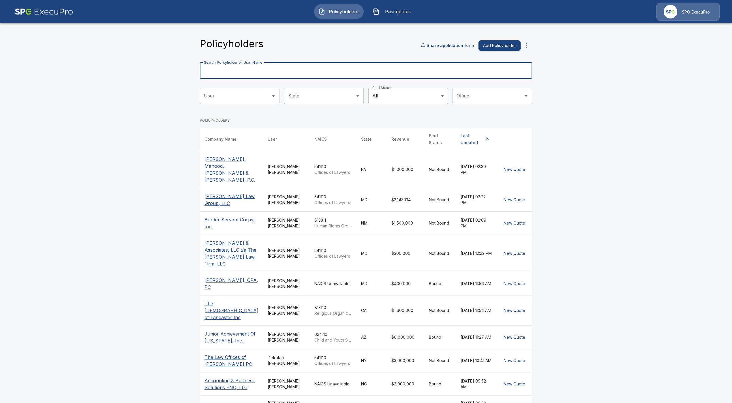
click at [272, 69] on input "Search Policyholder or User Name" at bounding box center [363, 71] width 326 height 16
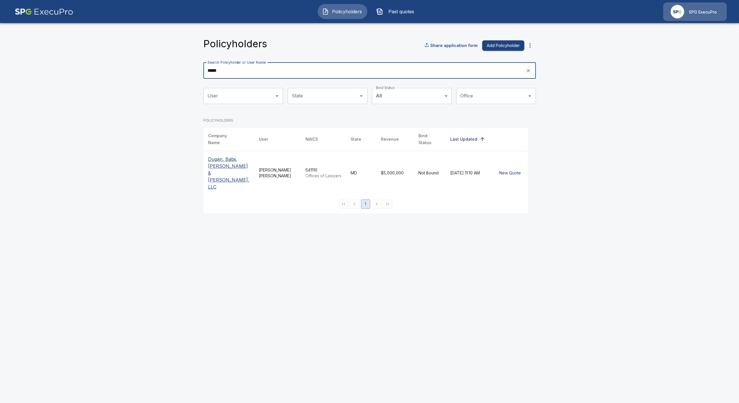
type input "*****"
click at [228, 160] on p "Dugan, Babij, [PERSON_NAME] & [PERSON_NAME], LLC" at bounding box center [229, 173] width 42 height 35
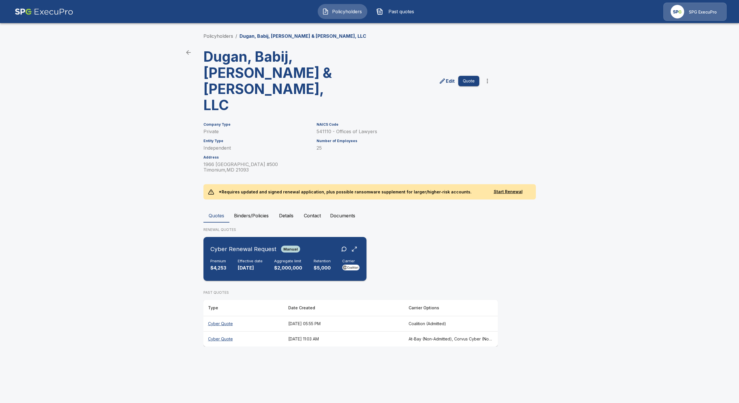
click at [281, 265] on p "$2,000,000" at bounding box center [288, 268] width 28 height 7
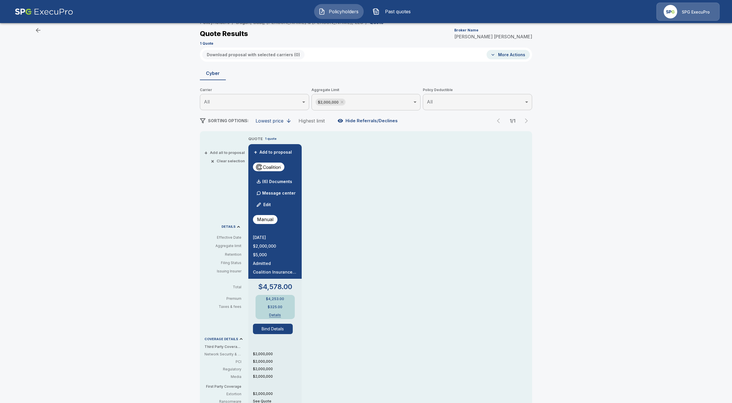
scroll to position [43, 0]
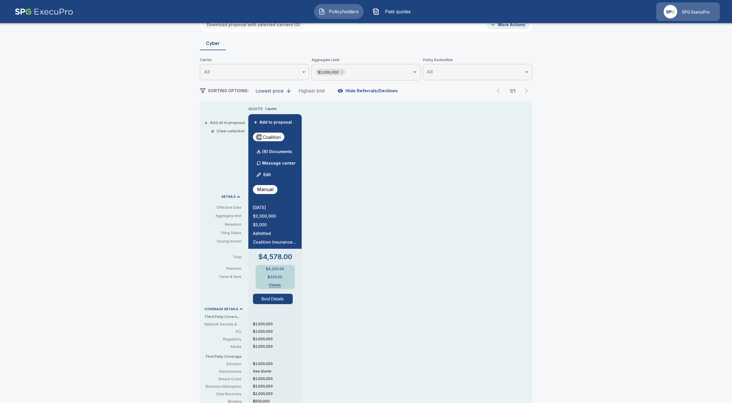
click at [285, 298] on button "Bind Details" at bounding box center [273, 299] width 40 height 10
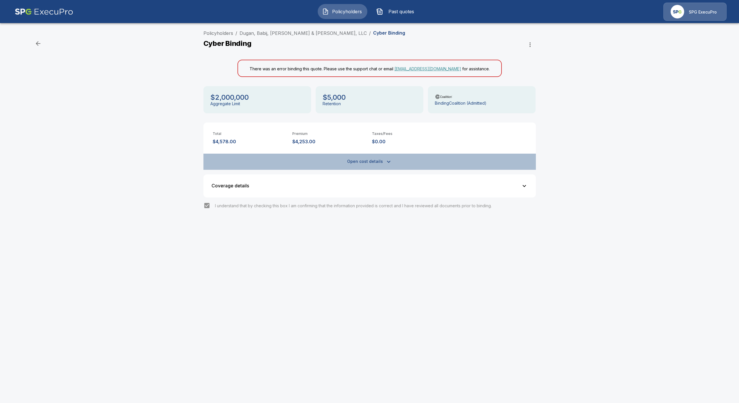
click at [366, 159] on button "Open cost details" at bounding box center [369, 162] width 332 height 16
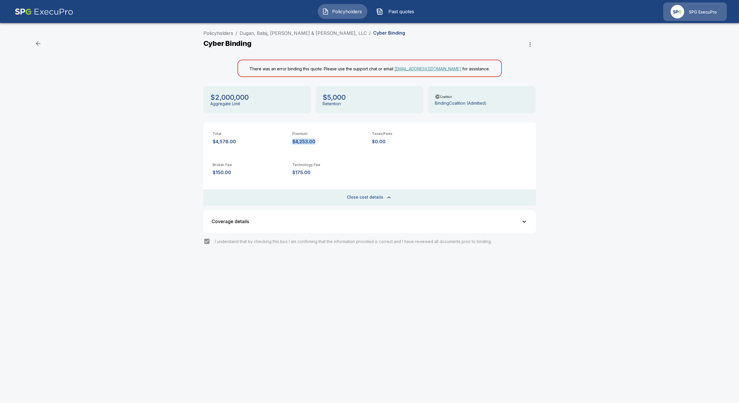
drag, startPoint x: 322, startPoint y: 142, endPoint x: 292, endPoint y: 142, distance: 30.3
click at [292, 142] on p "$4,253.00" at bounding box center [329, 141] width 75 height 5
copy p "$4,253.00"
drag, startPoint x: 313, startPoint y: 33, endPoint x: 239, endPoint y: 35, distance: 74.5
click at [239, 35] on ol "Policyholders / Dugan, Babij, Tolley & Kohler, LLC / Cyber Binding" at bounding box center [304, 33] width 202 height 7
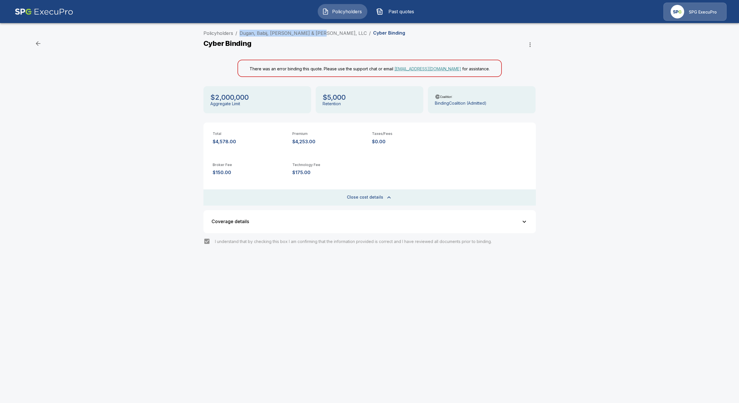
copy link "Dugan, Babij, Tolley & Kohler, LLC"
click at [335, 10] on span "Policyholders" at bounding box center [347, 11] width 32 height 7
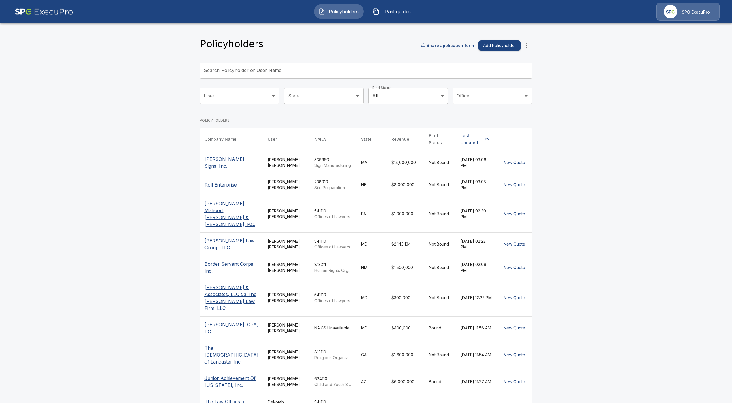
drag, startPoint x: 309, startPoint y: 64, endPoint x: 314, endPoint y: 72, distance: 9.3
click at [314, 72] on input "Search Policyholder or User Name" at bounding box center [363, 71] width 326 height 16
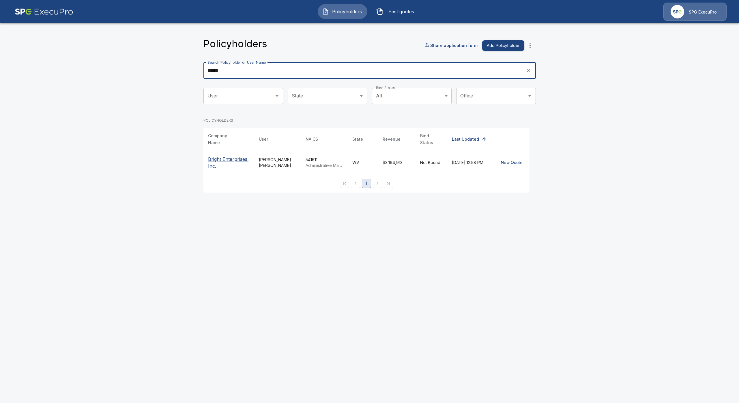
type input "******"
click at [232, 156] on p "Bright Enterprises, Inc." at bounding box center [229, 163] width 42 height 14
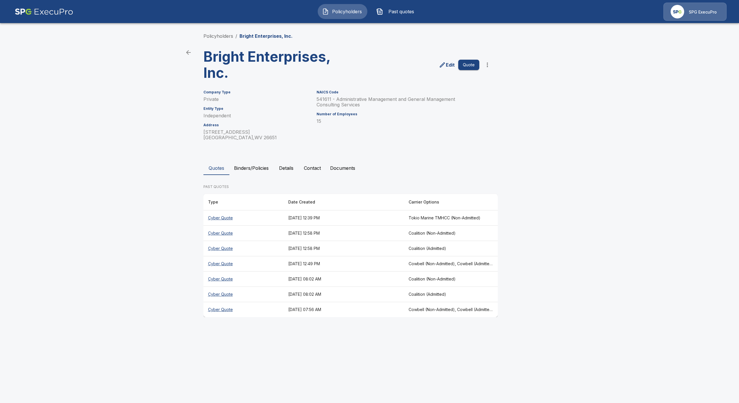
click at [224, 216] on th "Cyber Quote" at bounding box center [243, 218] width 80 height 15
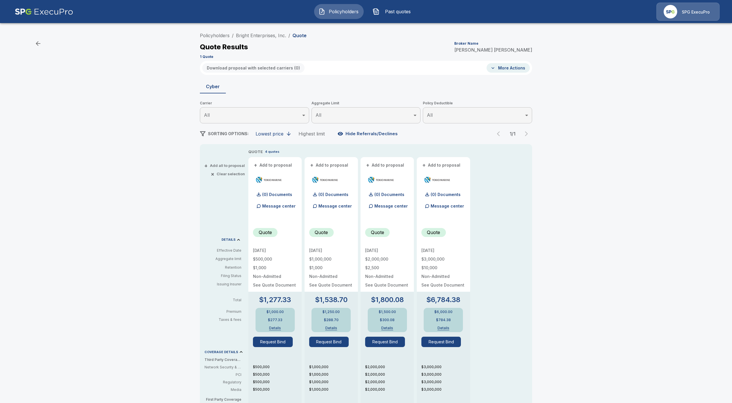
click at [395, 327] on button "Details" at bounding box center [387, 328] width 23 height 3
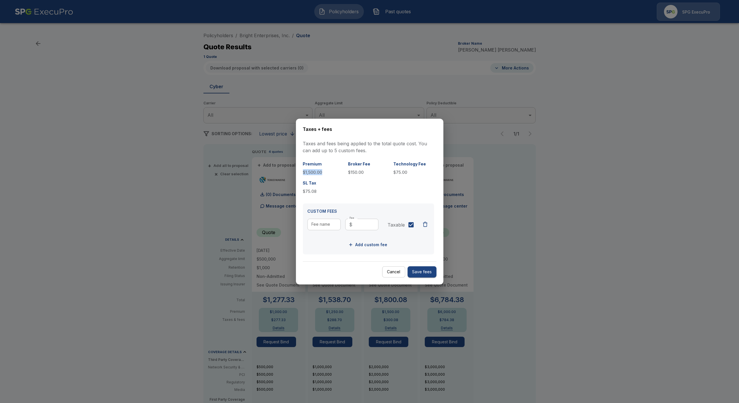
drag, startPoint x: 324, startPoint y: 171, endPoint x: 296, endPoint y: 173, distance: 27.8
click at [296, 173] on div "Taxes + fees Taxes and fees being applied to the total quote cost. You can add …" at bounding box center [369, 202] width 147 height 166
copy p "$1,500.00"
drag, startPoint x: 393, startPoint y: 273, endPoint x: 392, endPoint y: 267, distance: 6.1
click at [393, 273] on button "Cancel" at bounding box center [393, 272] width 23 height 11
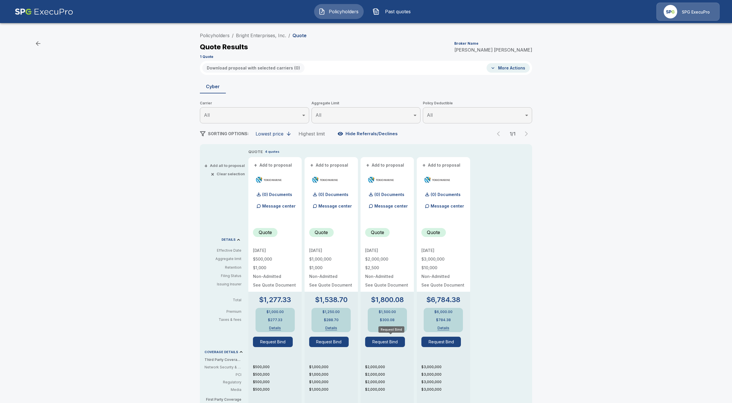
click at [391, 343] on button "Request Bind" at bounding box center [385, 342] width 40 height 10
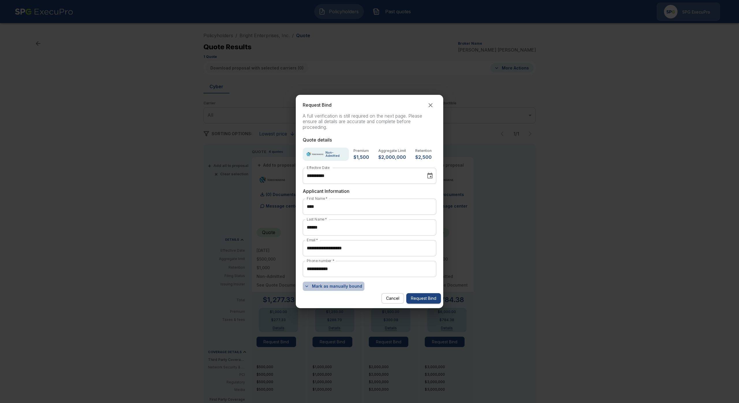
click at [346, 285] on button "Mark as manually bound" at bounding box center [334, 286] width 62 height 9
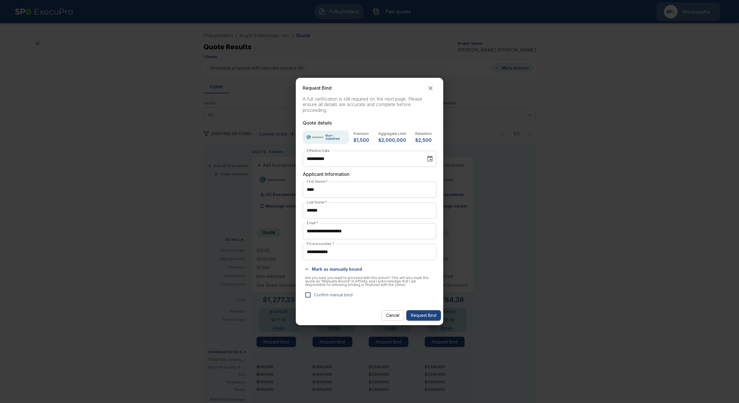
click at [331, 296] on p "Confirm manual bind" at bounding box center [333, 295] width 39 height 6
click at [428, 316] on button "Request Bind" at bounding box center [423, 315] width 35 height 11
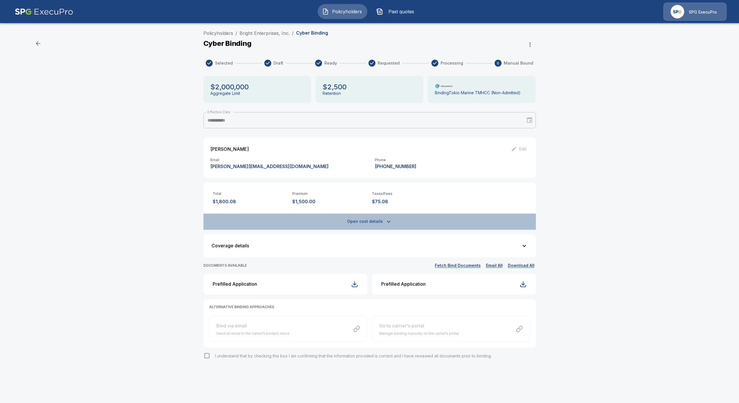
click at [373, 223] on button "Open cost details" at bounding box center [369, 222] width 332 height 16
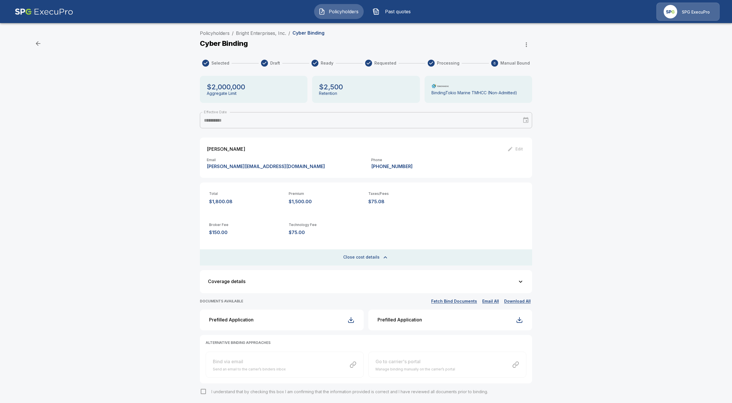
click at [327, 11] on button "Policyholders" at bounding box center [339, 11] width 50 height 15
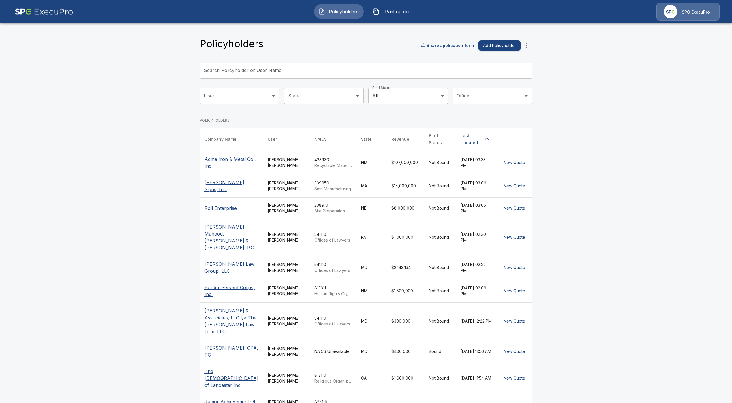
click at [355, 67] on input "Search Policyholder or User Name" at bounding box center [363, 71] width 326 height 16
click at [270, 70] on div "Search Policyholder or User Name Search Policyholder or User Name" at bounding box center [366, 71] width 332 height 16
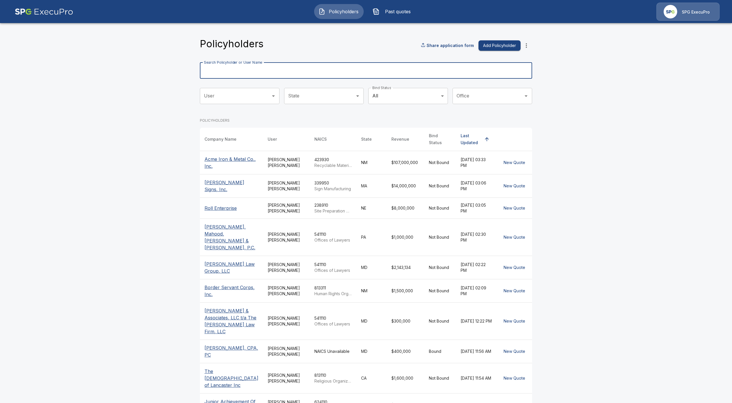
click at [367, 68] on input "Search Policyholder or User Name" at bounding box center [363, 71] width 326 height 16
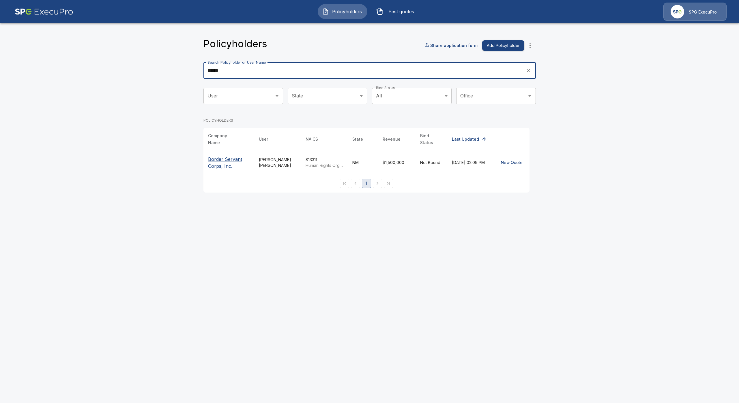
type input "******"
click at [226, 161] on p "Border Servant Corps, Inc." at bounding box center [229, 163] width 42 height 14
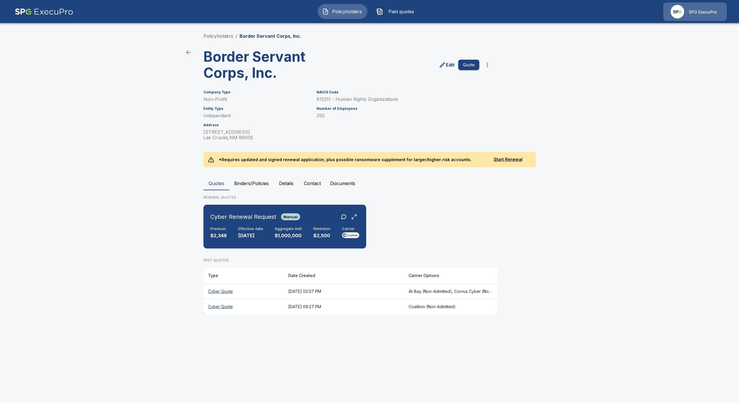
click at [285, 181] on button "Details" at bounding box center [286, 184] width 26 height 14
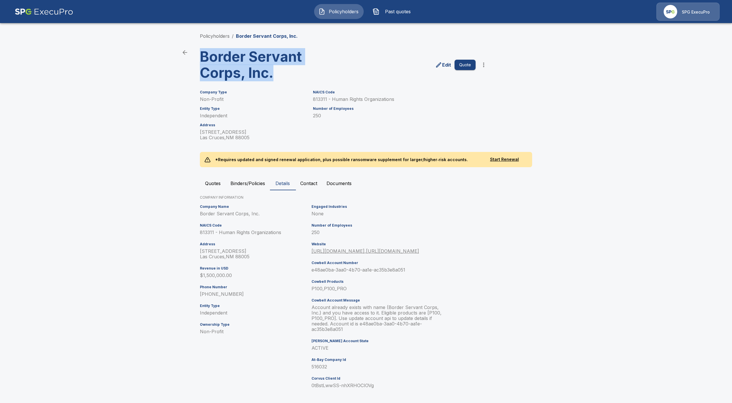
drag, startPoint x: 289, startPoint y: 70, endPoint x: 206, endPoint y: 61, distance: 83.6
click at [199, 59] on div "Border Servant Corps, Inc." at bounding box center [268, 62] width 147 height 37
copy h3 "Border Servant Corps, Inc."
click at [335, 15] on span "Policyholders" at bounding box center [344, 11] width 32 height 7
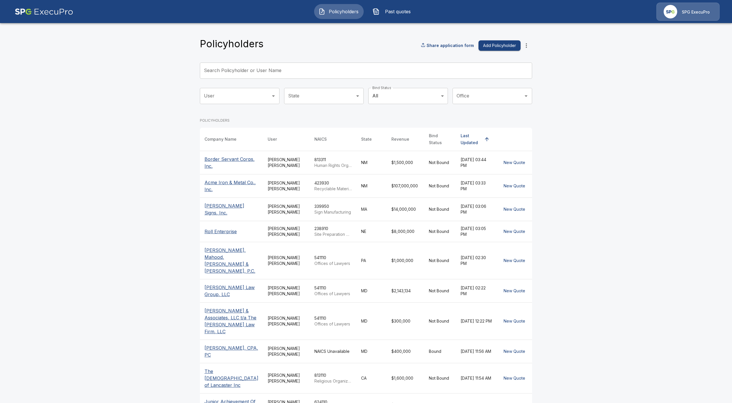
click at [271, 66] on input "Search Policyholder or User Name" at bounding box center [363, 71] width 326 height 16
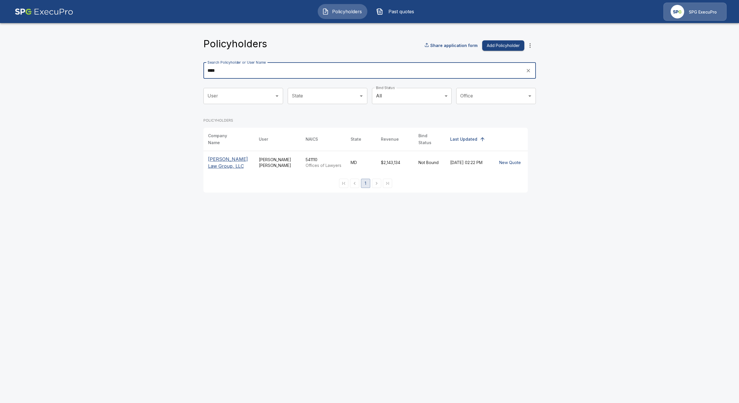
type input "****"
click at [230, 156] on p "Zide Law Group, LLC" at bounding box center [229, 163] width 42 height 14
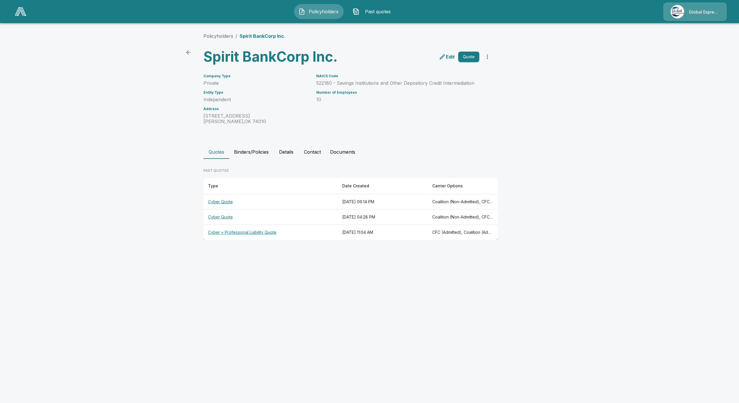
click at [320, 13] on span "Policyholders" at bounding box center [323, 11] width 32 height 7
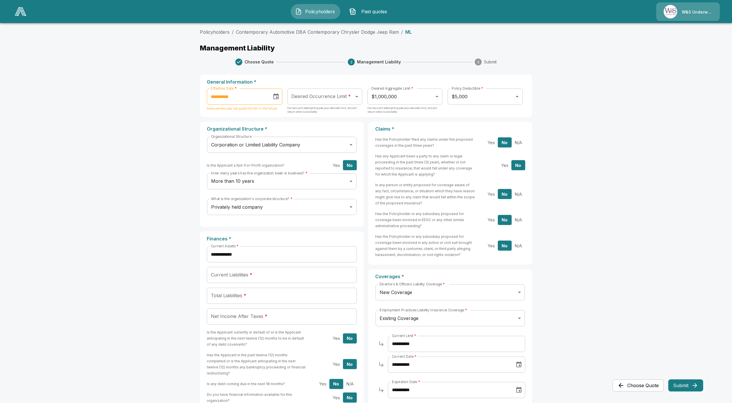
click at [17, 12] on img at bounding box center [21, 11] width 12 height 9
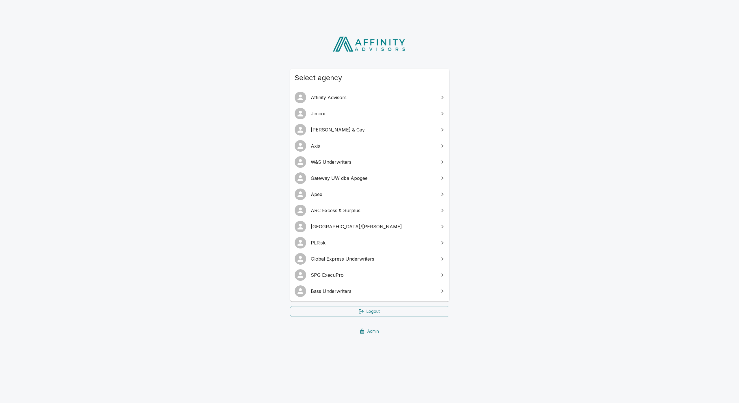
click at [331, 292] on span "Bass Underwriters" at bounding box center [373, 291] width 125 height 7
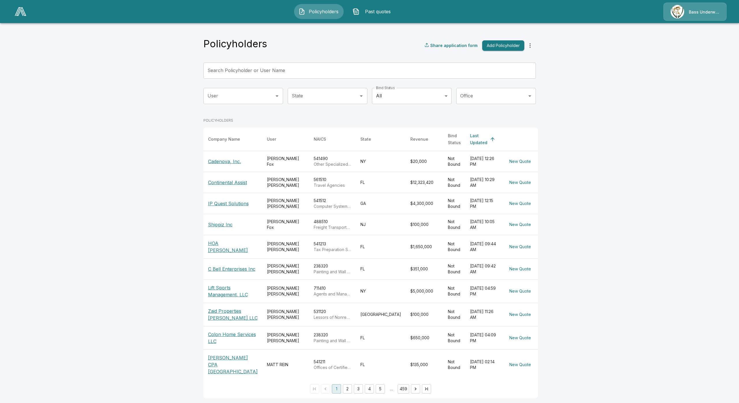
click at [235, 183] on th "Continental Assist" at bounding box center [232, 182] width 59 height 21
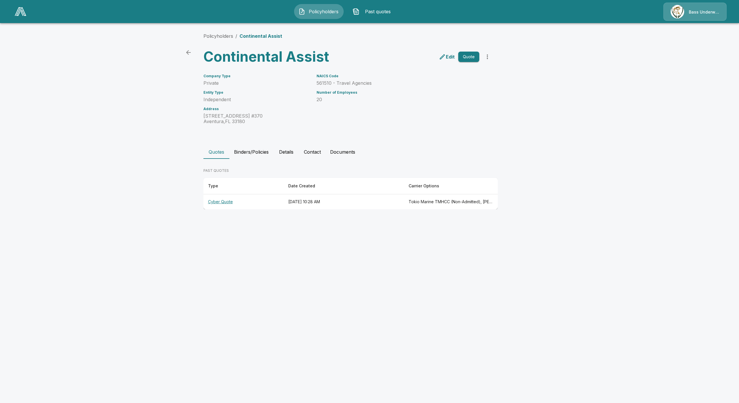
click at [210, 200] on th "Cyber Quote" at bounding box center [243, 201] width 80 height 15
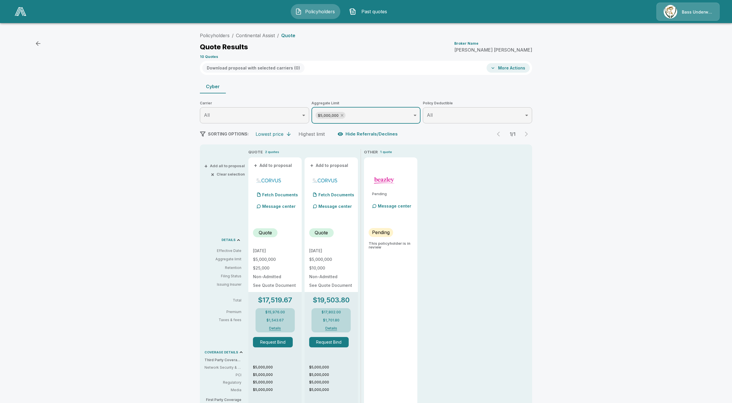
click at [344, 114] on icon at bounding box center [342, 115] width 5 height 5
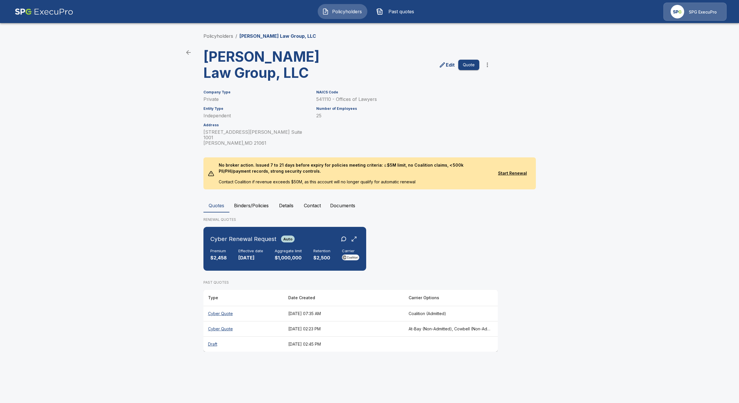
click at [247, 175] on div "Policyholders / [PERSON_NAME] Law Group, LLC [PERSON_NAME] Law Group, LLC Edit …" at bounding box center [369, 192] width 346 height 341
click at [224, 306] on th "Cyber Quote" at bounding box center [243, 313] width 80 height 15
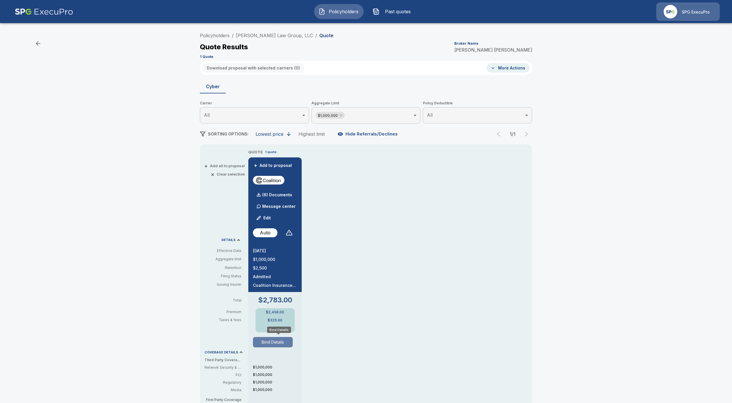
click at [275, 344] on button "Bind Details" at bounding box center [273, 342] width 40 height 10
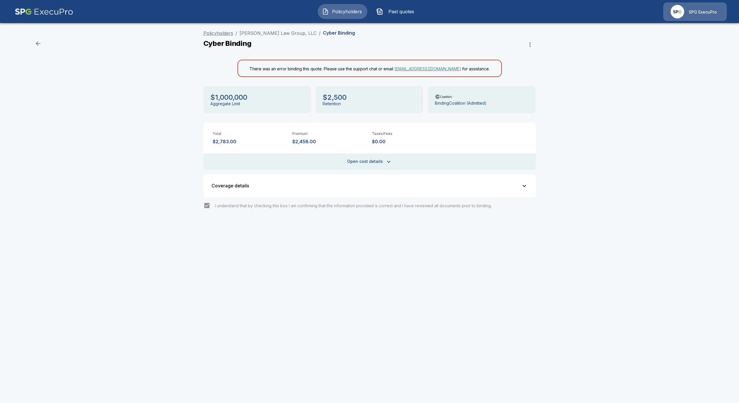
click at [219, 33] on link "Policyholders" at bounding box center [218, 33] width 30 height 6
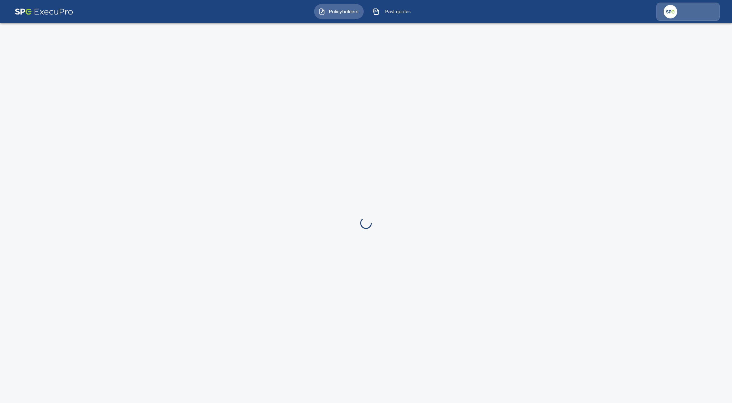
drag, startPoint x: 411, startPoint y: 83, endPoint x: 385, endPoint y: 75, distance: 27.7
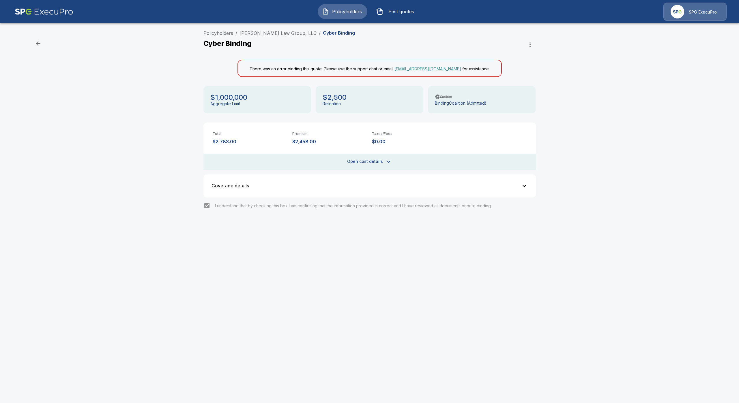
click at [324, 12] on img "button" at bounding box center [325, 11] width 7 height 7
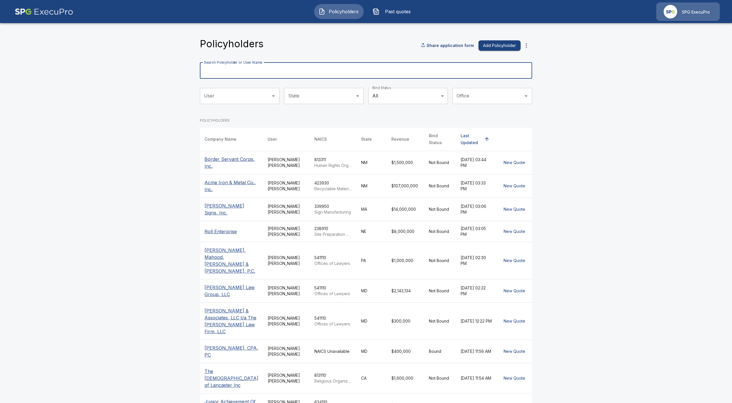
click at [261, 65] on div "Search Policyholder or User Name Search Policyholder or User Name" at bounding box center [366, 71] width 332 height 16
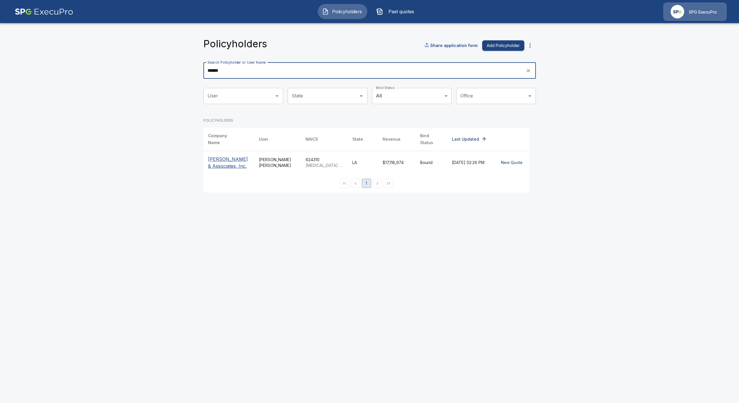
type input "******"
click at [225, 156] on p "[PERSON_NAME] & Associates, Inc." at bounding box center [229, 163] width 42 height 14
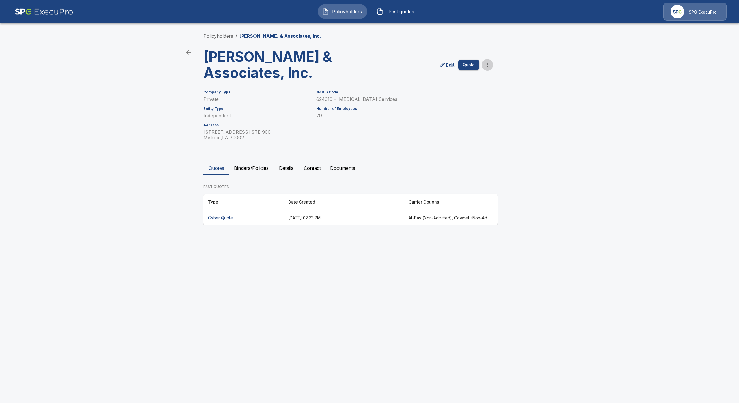
click at [485, 64] on icon "more" at bounding box center [487, 64] width 7 height 7
click at [493, 106] on li "Import Policies" at bounding box center [487, 107] width 88 height 10
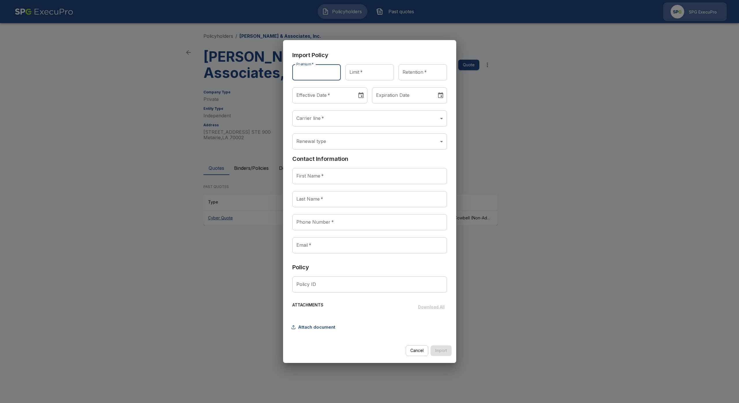
click at [312, 72] on input "Premium   *" at bounding box center [316, 72] width 48 height 16
click at [322, 71] on input "Premium   *" at bounding box center [316, 72] width 48 height 16
type input "******"
click at [362, 78] on input "Limit   *" at bounding box center [369, 72] width 48 height 16
click at [374, 74] on input "Limit   *" at bounding box center [369, 72] width 48 height 16
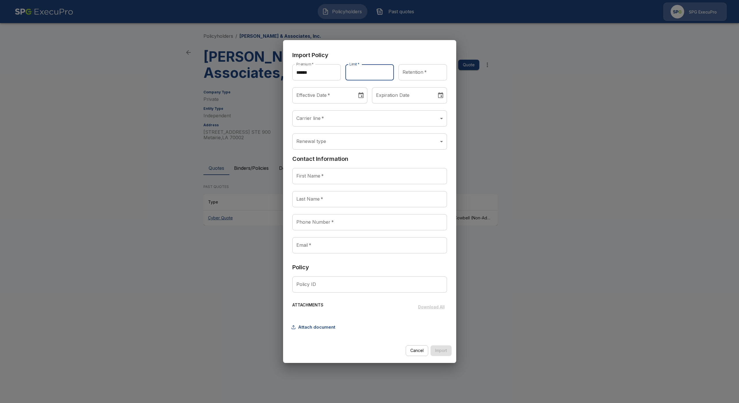
type input "**********"
click at [415, 70] on input "Retention   *" at bounding box center [422, 72] width 48 height 16
type input "******"
type input "********"
click at [335, 100] on input "********" at bounding box center [322, 95] width 61 height 16
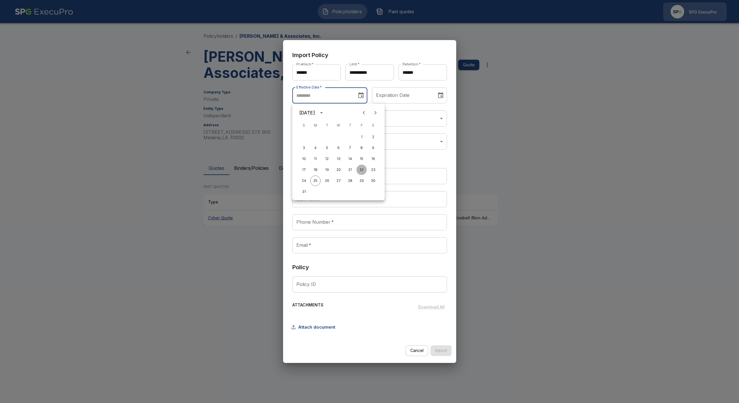
click at [361, 172] on button "22" at bounding box center [361, 170] width 10 height 10
type input "********"
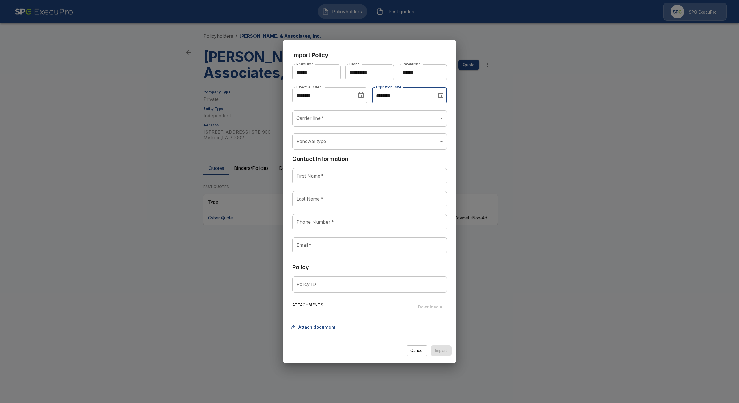
click at [383, 97] on input "********" at bounding box center [402, 95] width 61 height 16
click at [404, 112] on icon "calendar view is open, switch to year view" at bounding box center [400, 112] width 7 height 7
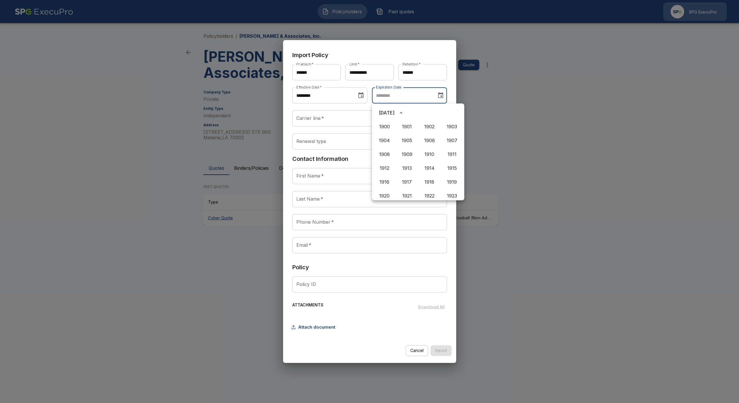
scroll to position [396, 0]
click at [425, 160] on button "2026" at bounding box center [429, 160] width 21 height 10
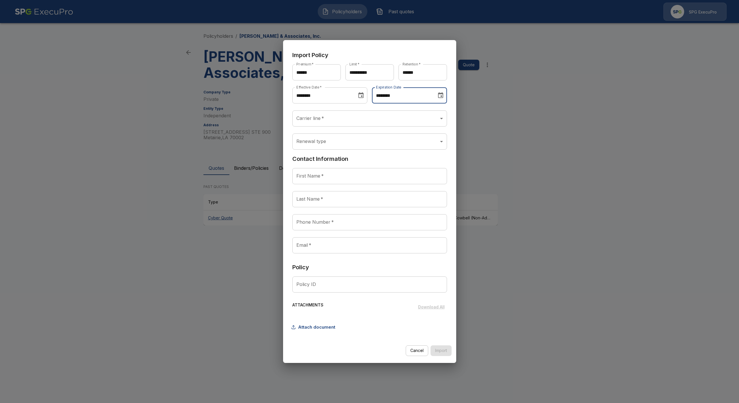
click at [398, 95] on input "********" at bounding box center [402, 95] width 61 height 16
click at [451, 170] on button "22" at bounding box center [452, 170] width 10 height 10
type input "********"
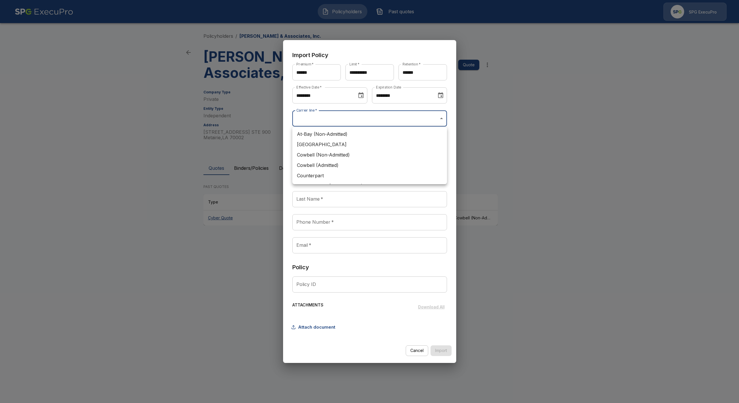
click at [337, 117] on body "**********" at bounding box center [369, 118] width 739 height 237
click at [343, 152] on li "Tokio Marine TMHCC (Non-Admitted)" at bounding box center [369, 153] width 155 height 10
type input "**********"
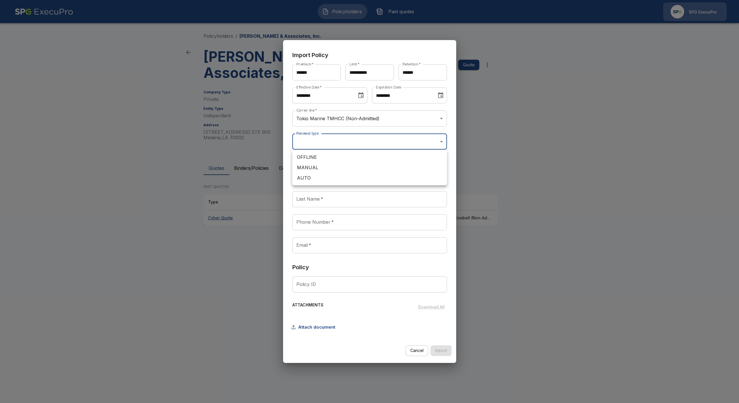
click at [330, 140] on body "**********" at bounding box center [369, 118] width 739 height 237
click at [288, 193] on div at bounding box center [369, 201] width 739 height 403
click at [338, 178] on input "First Name   *" at bounding box center [369, 176] width 155 height 16
paste input "**********"
drag, startPoint x: 337, startPoint y: 174, endPoint x: 309, endPoint y: 177, distance: 28.1
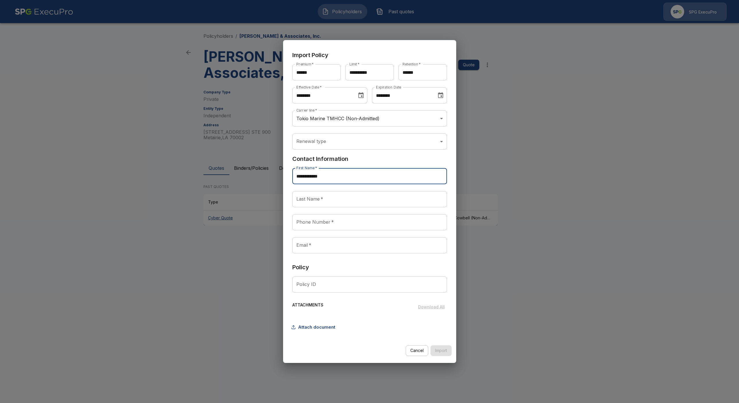
click at [309, 177] on input "**********" at bounding box center [369, 176] width 155 height 16
type input "*****"
paste input "******"
type input "******"
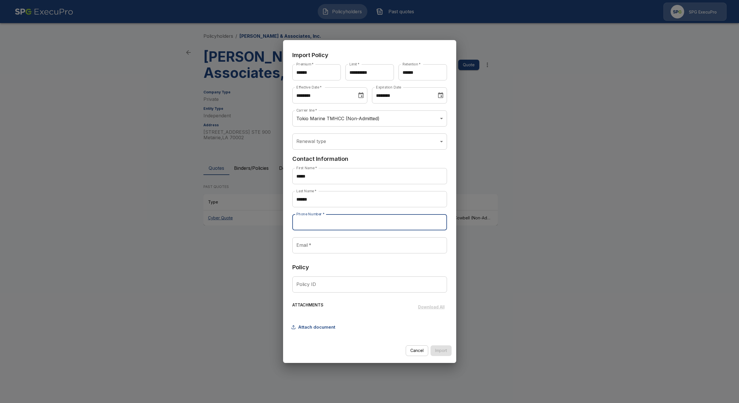
click at [347, 219] on input "Phone Number   *" at bounding box center [369, 222] width 155 height 16
paste input "**********"
type input "**********"
click at [314, 250] on input "Email   *" at bounding box center [369, 245] width 155 height 16
paste input "**********"
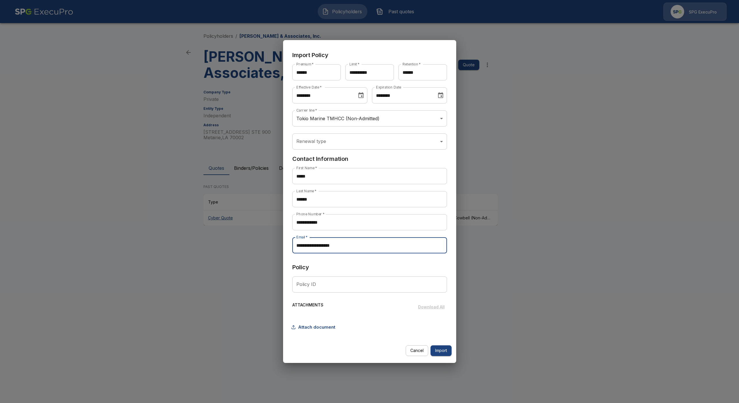
type input "**********"
click at [337, 275] on div "Policy Policy ID Policy ID" at bounding box center [369, 280] width 155 height 35
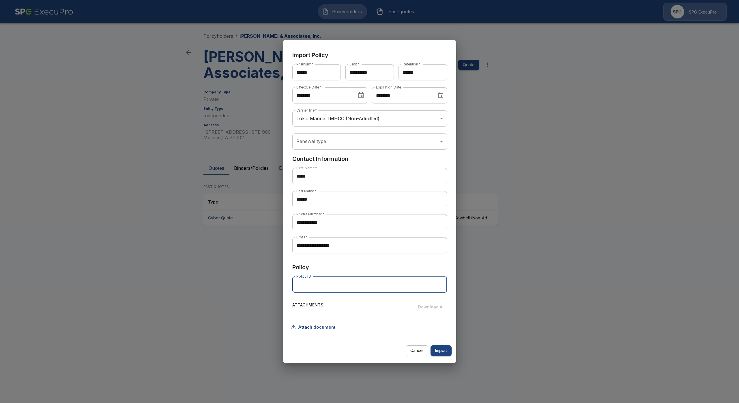
click at [339, 281] on input "Policy ID" at bounding box center [369, 285] width 155 height 16
paste input "**********"
type input "**********"
click at [319, 328] on button "Attach document" at bounding box center [314, 327] width 45 height 11
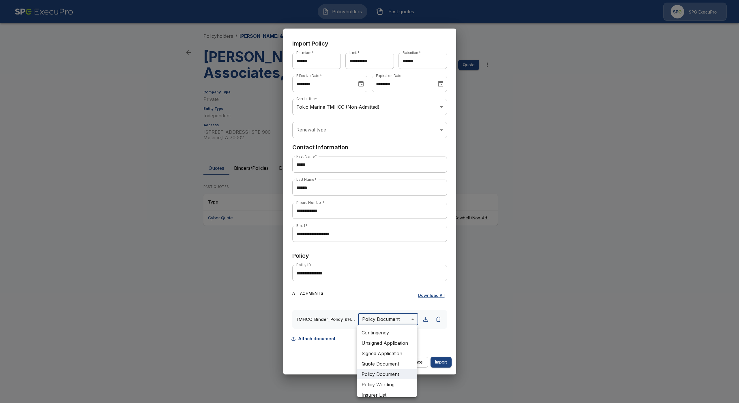
drag, startPoint x: 391, startPoint y: 320, endPoint x: 392, endPoint y: 324, distance: 4.0
click at [392, 237] on body "**********" at bounding box center [369, 118] width 739 height 237
click at [381, 374] on li "Binder" at bounding box center [387, 371] width 60 height 10
click at [318, 340] on button "Attach document" at bounding box center [314, 338] width 45 height 11
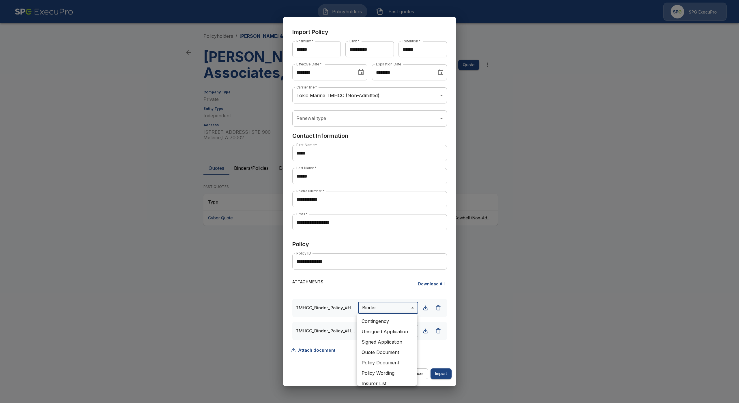
click at [400, 237] on body "**********" at bounding box center [369, 118] width 739 height 237
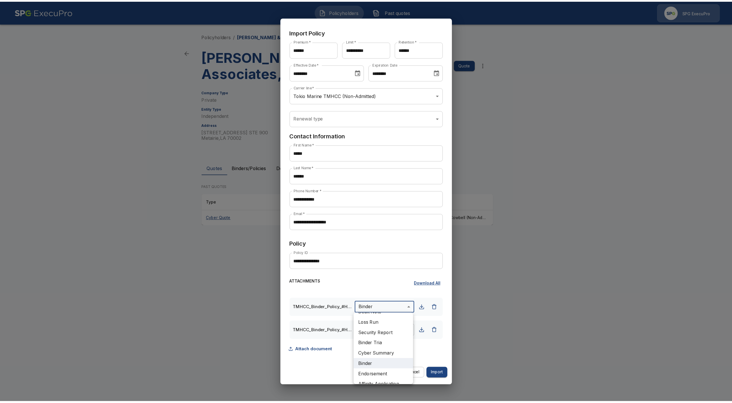
scroll to position [55, 0]
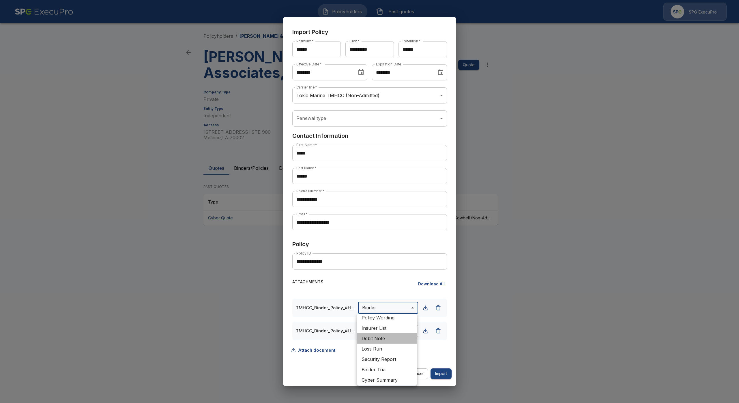
click at [387, 339] on li "Debit Note" at bounding box center [387, 338] width 60 height 10
type input "**********"
click at [380, 348] on div "**********" at bounding box center [369, 327] width 155 height 57
click at [440, 373] on button "Import" at bounding box center [440, 374] width 21 height 11
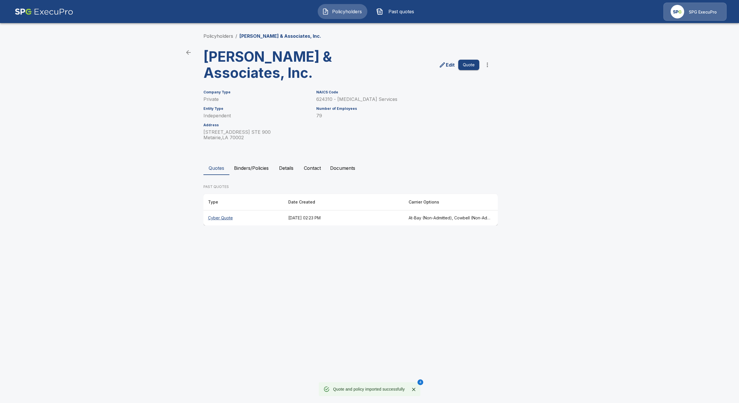
click at [249, 170] on button "Binders/Policies" at bounding box center [251, 168] width 44 height 14
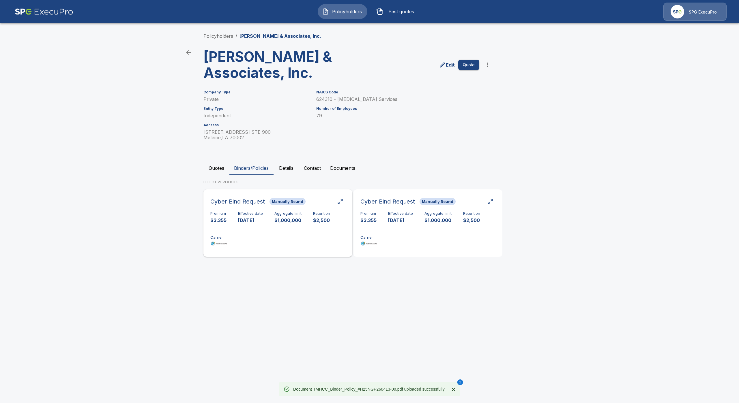
click at [276, 232] on div "Premium $3,355 Effective date 8/22/2025 Aggregate limit $1,000,000 Retention $2…" at bounding box center [277, 229] width 135 height 36
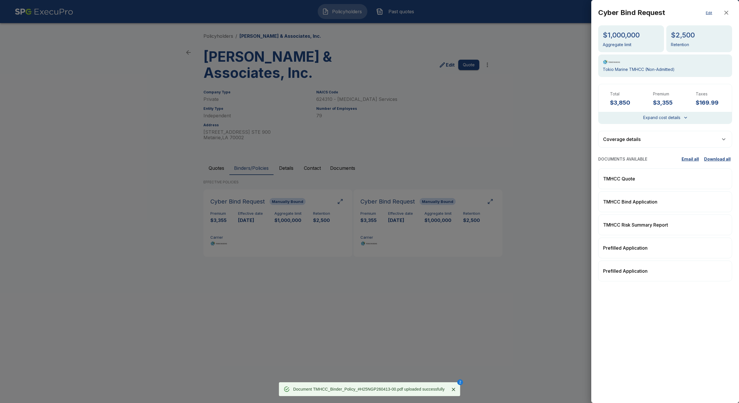
click at [367, 296] on div at bounding box center [369, 201] width 739 height 403
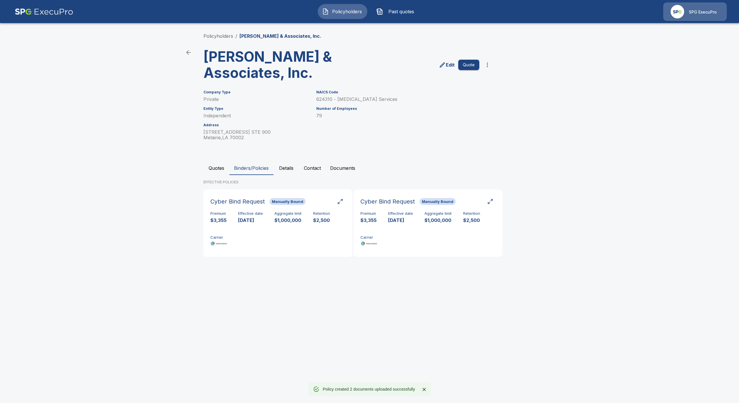
click at [412, 259] on div "Cyber Bind Request Manually Bound Premium $3,355 Effective date 8/22/2025 Aggre…" at bounding box center [352, 226] width 299 height 72
click at [425, 245] on div "Premium $3,355 Effective date 8/22/2025 Aggregate limit $1,000,000 Retention $2…" at bounding box center [427, 229] width 135 height 36
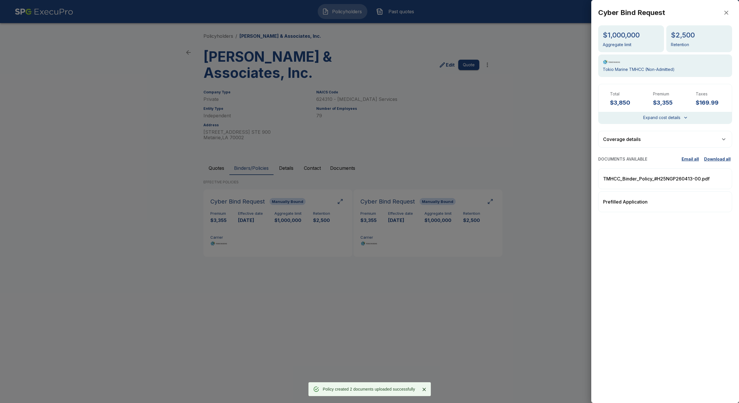
click at [308, 240] on div at bounding box center [369, 201] width 739 height 403
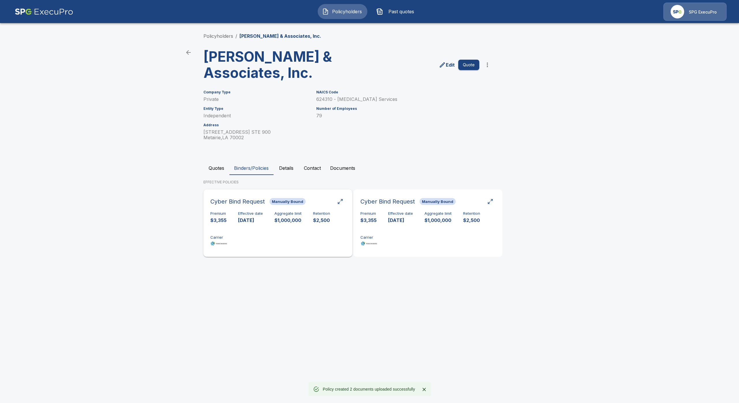
click at [268, 235] on div "Premium $3,355 Effective date 8/22/2025 Aggregate limit $1,000,000 Retention $2…" at bounding box center [277, 229] width 135 height 36
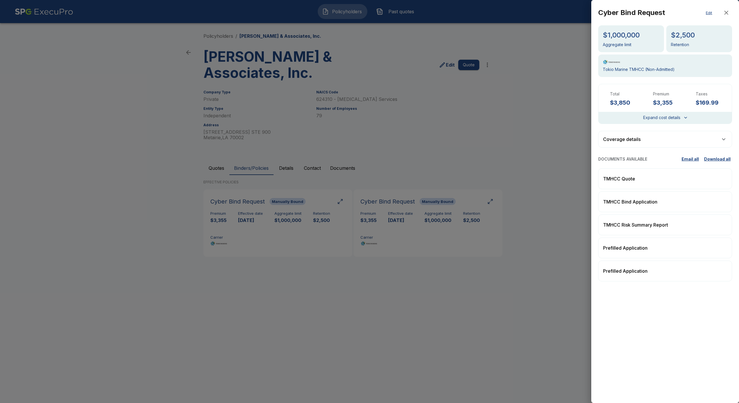
click at [469, 295] on div at bounding box center [369, 201] width 739 height 403
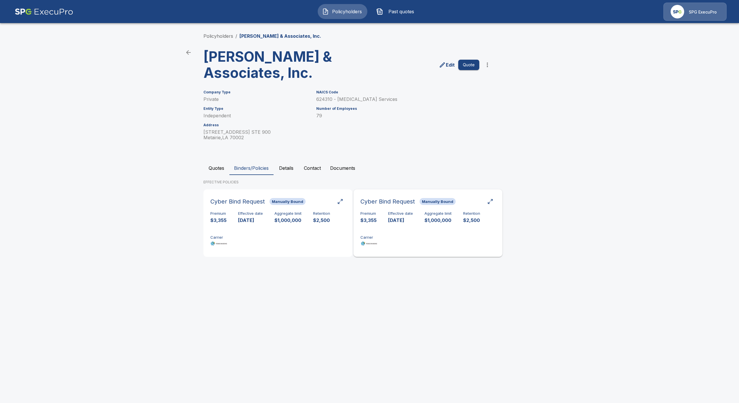
click at [426, 241] on div "Premium $3,355 Effective date 8/22/2025 Aggregate limit $1,000,000 Retention $2…" at bounding box center [427, 229] width 135 height 36
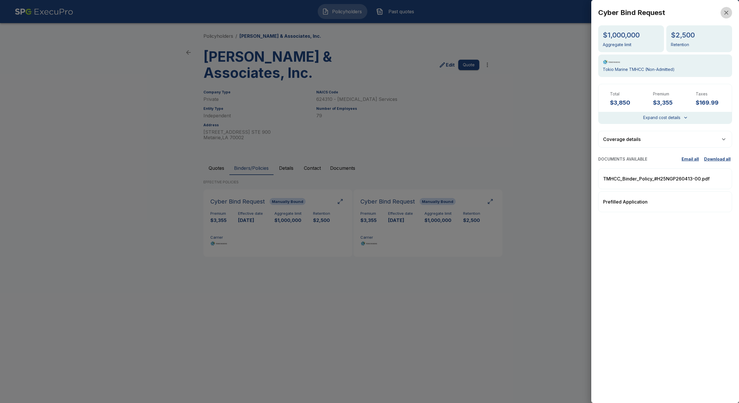
click at [727, 10] on icon "button" at bounding box center [726, 12] width 7 height 7
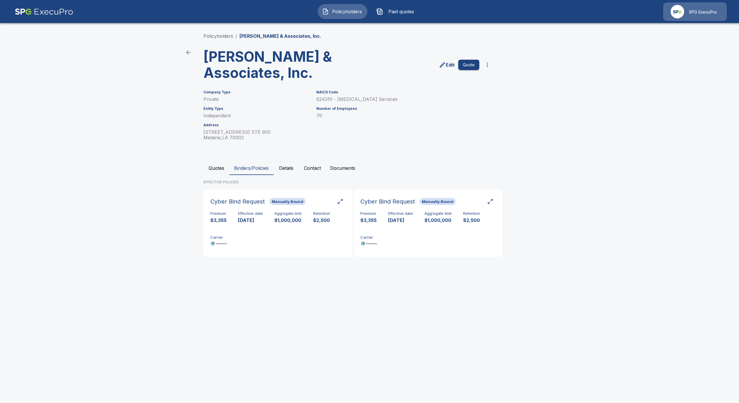
click at [725, 14] on div "SPG ExecuPro" at bounding box center [694, 12] width 63 height 18
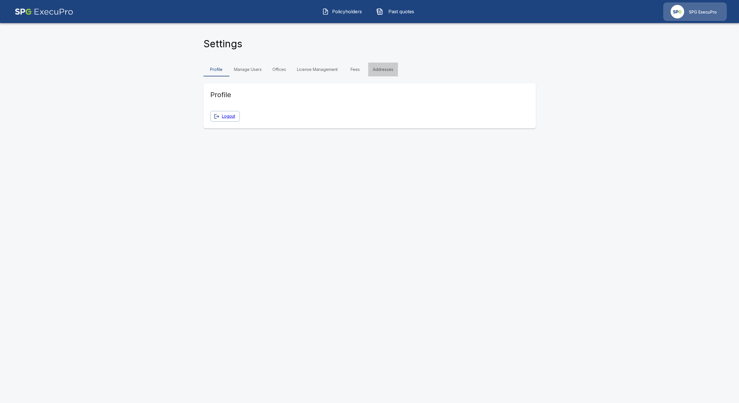
click at [385, 64] on link "Addresses" at bounding box center [383, 70] width 30 height 14
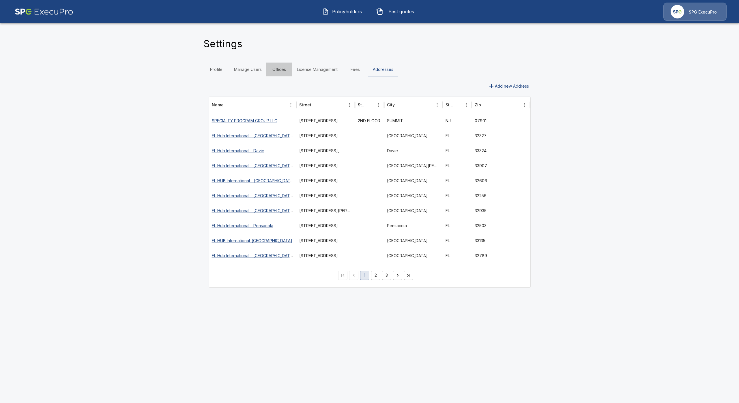
click at [283, 67] on link "Offices" at bounding box center [279, 70] width 26 height 14
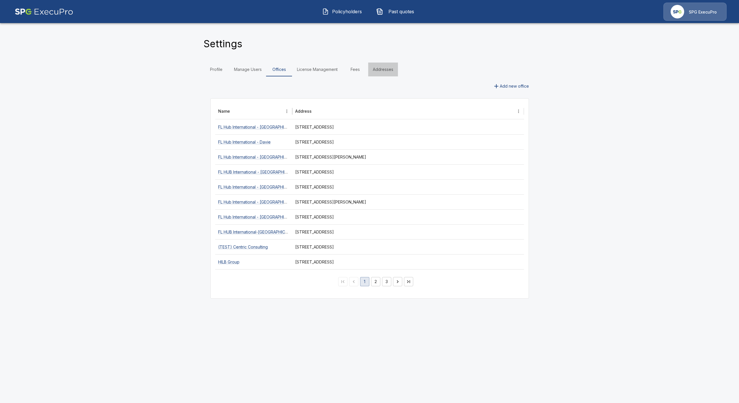
click at [389, 72] on link "Addresses" at bounding box center [383, 70] width 30 height 14
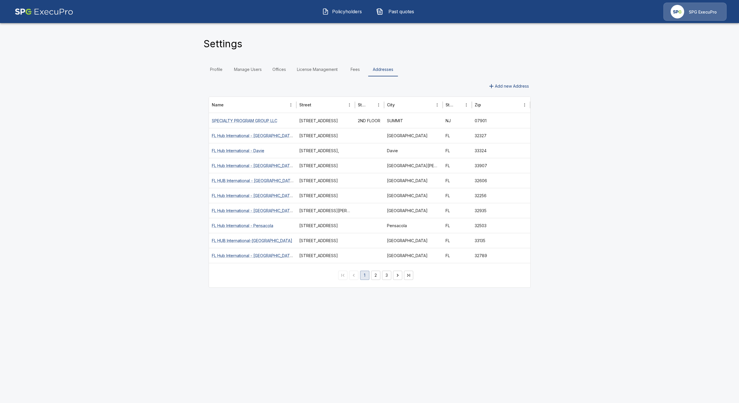
click at [278, 70] on link "Offices" at bounding box center [279, 70] width 26 height 14
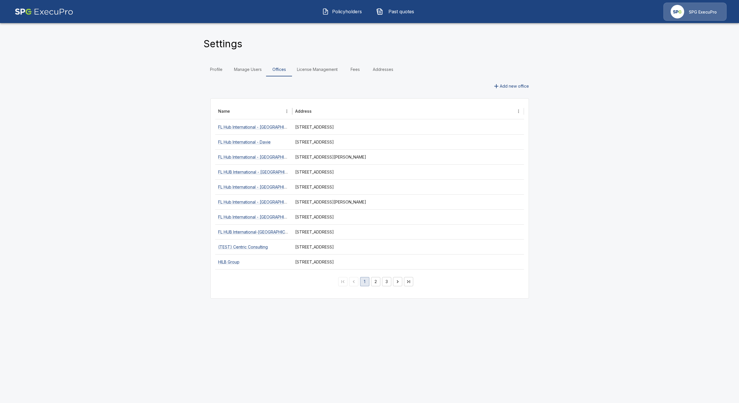
click at [512, 88] on button "Add new office" at bounding box center [510, 86] width 41 height 11
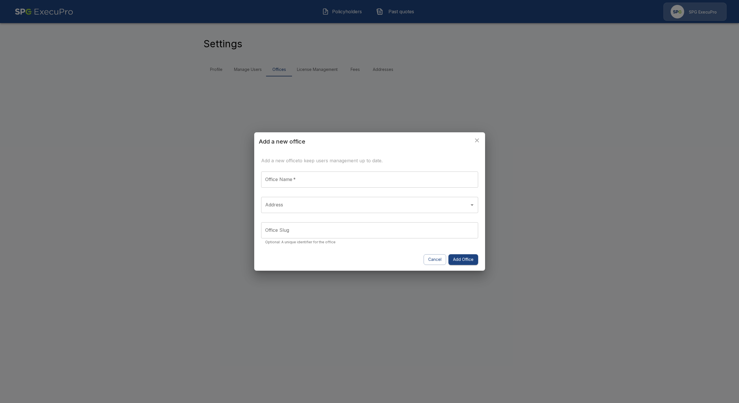
click at [322, 205] on input "Address" at bounding box center [365, 205] width 203 height 11
click at [342, 138] on h2 "Add a new office" at bounding box center [369, 141] width 231 height 18
click at [426, 263] on button "Cancel" at bounding box center [434, 259] width 22 height 11
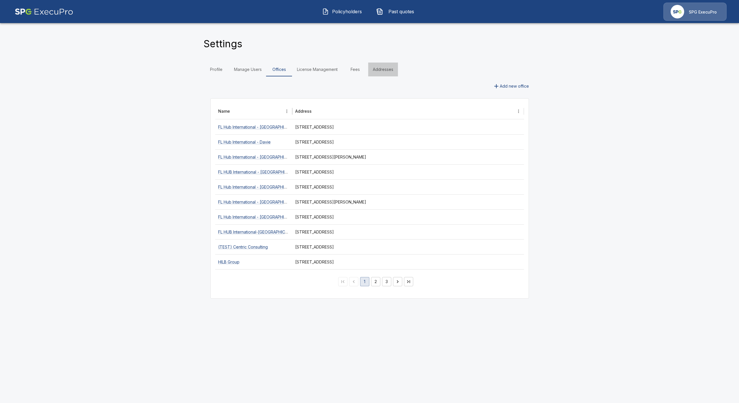
click at [372, 69] on link "Addresses" at bounding box center [383, 70] width 30 height 14
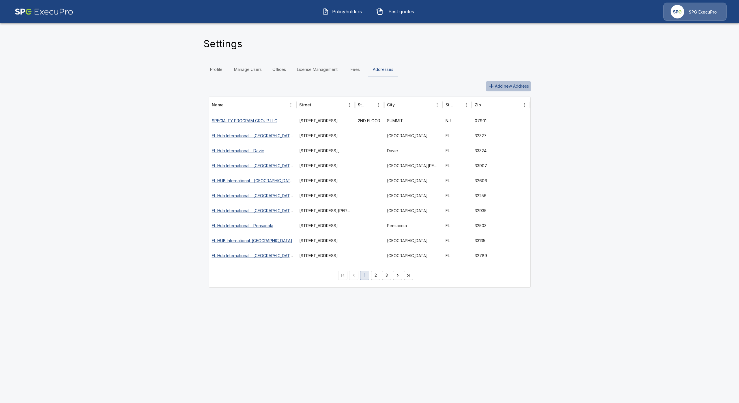
click at [516, 86] on button "Add new Address" at bounding box center [508, 86] width 46 height 11
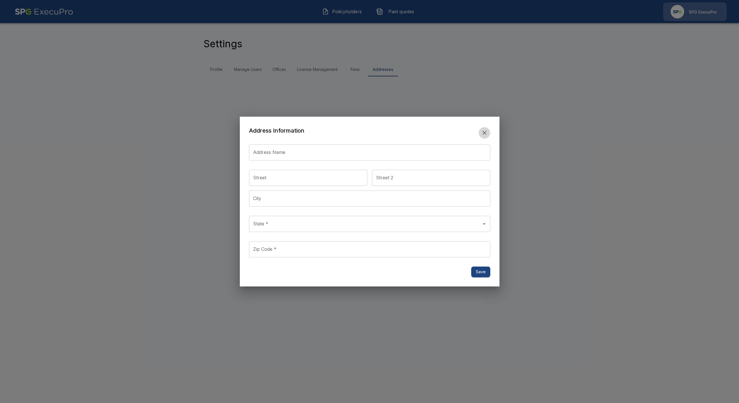
drag, startPoint x: 488, startPoint y: 129, endPoint x: 477, endPoint y: 126, distance: 11.5
click at [487, 128] on button "button" at bounding box center [485, 133] width 12 height 12
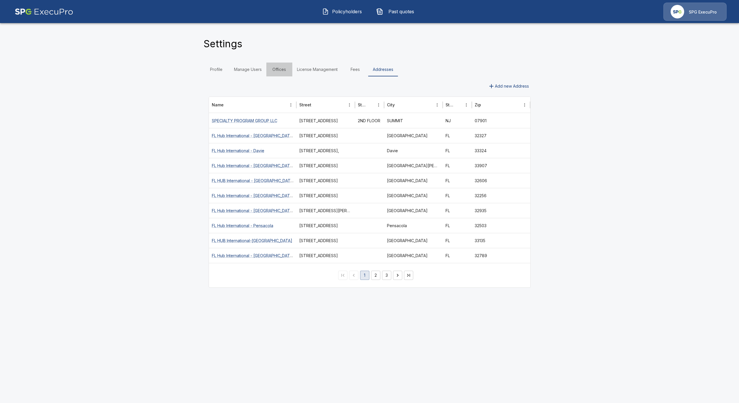
click at [274, 73] on link "Offices" at bounding box center [279, 70] width 26 height 14
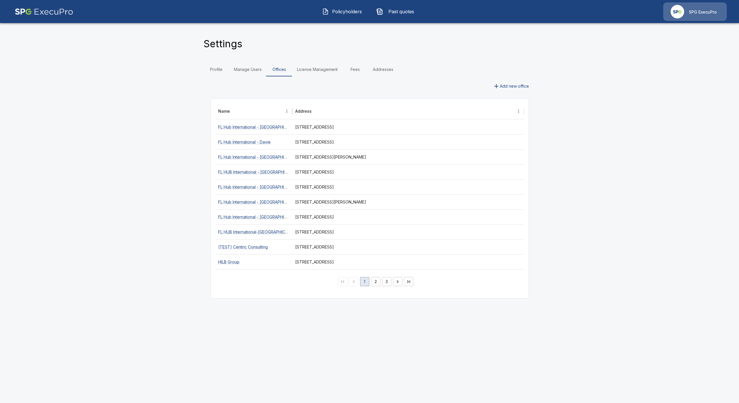
click at [321, 72] on link "License Management" at bounding box center [317, 70] width 50 height 14
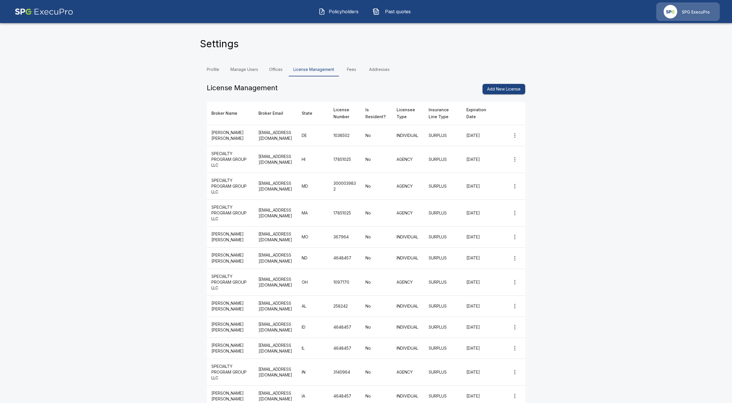
click at [511, 88] on button "Add New License" at bounding box center [504, 89] width 43 height 11
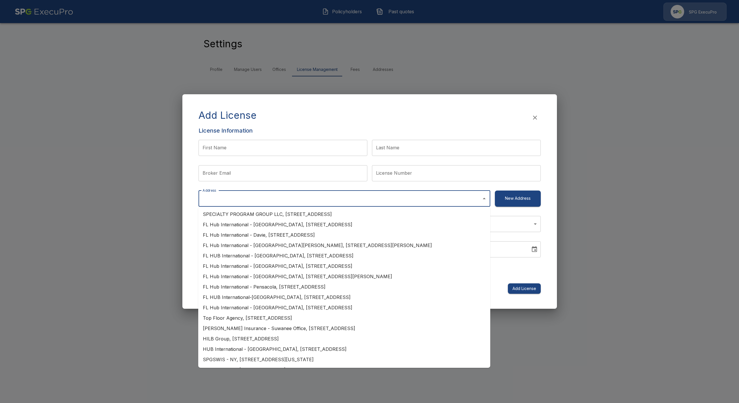
click at [239, 200] on input "Address" at bounding box center [340, 198] width 278 height 11
click at [297, 126] on h6 "License Information" at bounding box center [369, 130] width 342 height 9
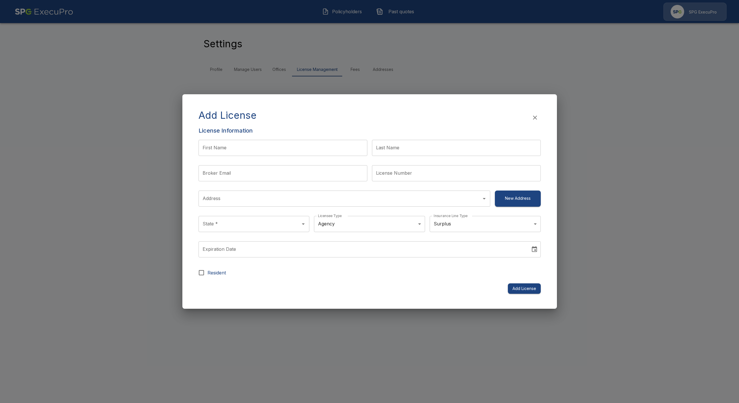
click at [371, 125] on div "Add License" at bounding box center [369, 117] width 342 height 17
click at [534, 117] on icon "button" at bounding box center [535, 118] width 4 height 4
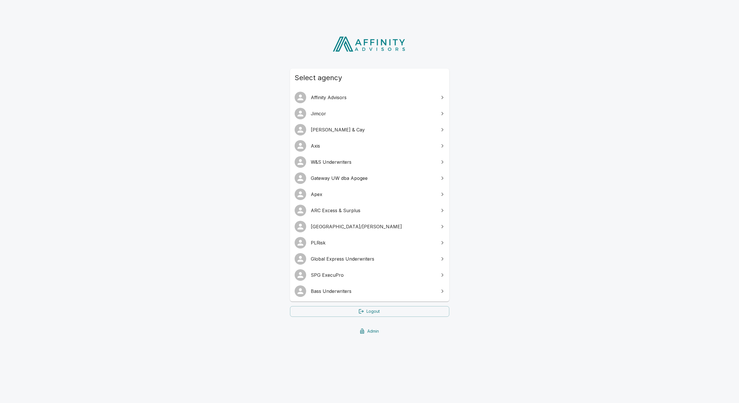
click at [334, 273] on span "SPG ExecuPro" at bounding box center [373, 275] width 125 height 7
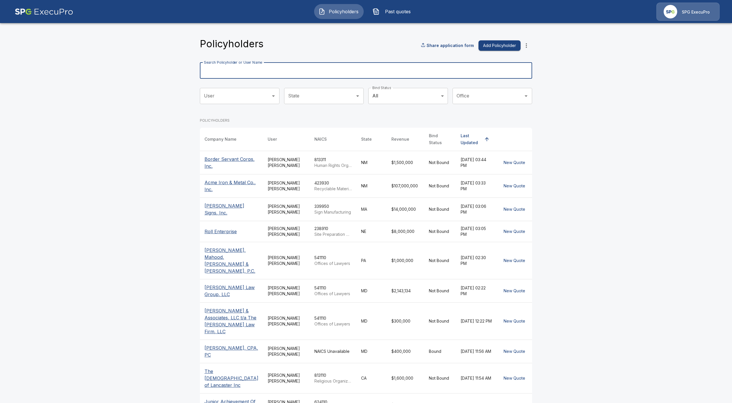
click at [283, 73] on input "Search Policyholder or User Name" at bounding box center [363, 71] width 326 height 16
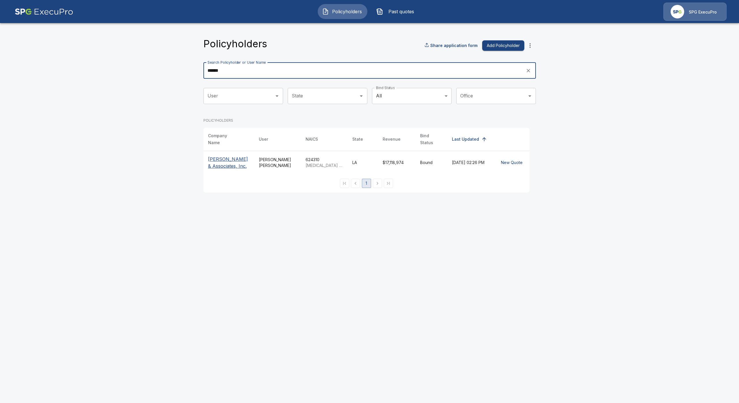
type input "******"
click at [219, 159] on p "[PERSON_NAME] & Associates, Inc." at bounding box center [229, 163] width 42 height 14
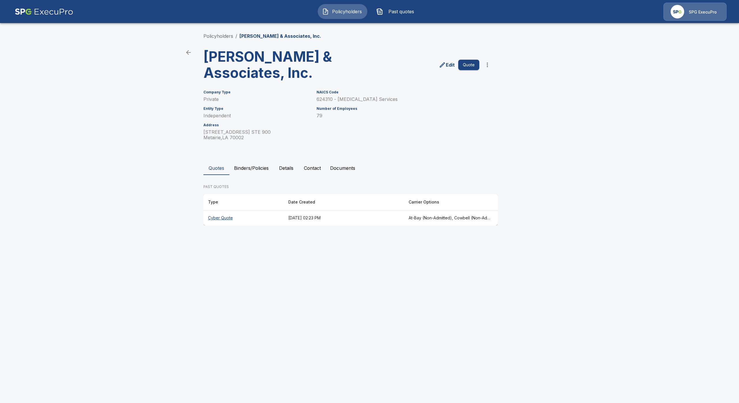
click at [225, 215] on th "Cyber Quote" at bounding box center [243, 218] width 80 height 15
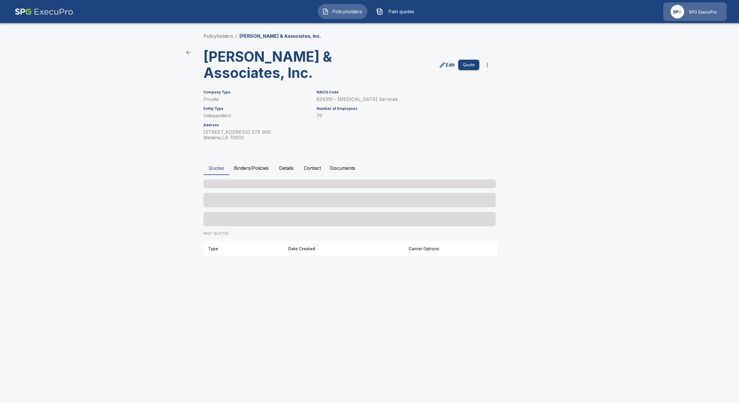
click at [315, 171] on button "Contact" at bounding box center [312, 168] width 26 height 14
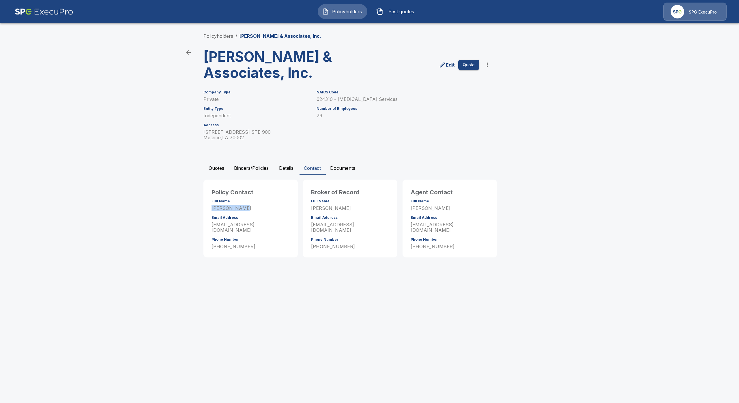
drag, startPoint x: 241, startPoint y: 209, endPoint x: 205, endPoint y: 207, distance: 36.4
click at [205, 207] on div "Policy Contact Full Name Larry Stokes Email Address jbailey@csrisks.com Phone N…" at bounding box center [250, 219] width 94 height 78
copy p "Larry Stokes"
drag, startPoint x: 249, startPoint y: 243, endPoint x: 197, endPoint y: 241, distance: 51.9
click at [197, 241] on div "Policyholders / Stokes & Associates, Inc. Stokes & Associates, Inc. Edit Quote …" at bounding box center [369, 145] width 346 height 247
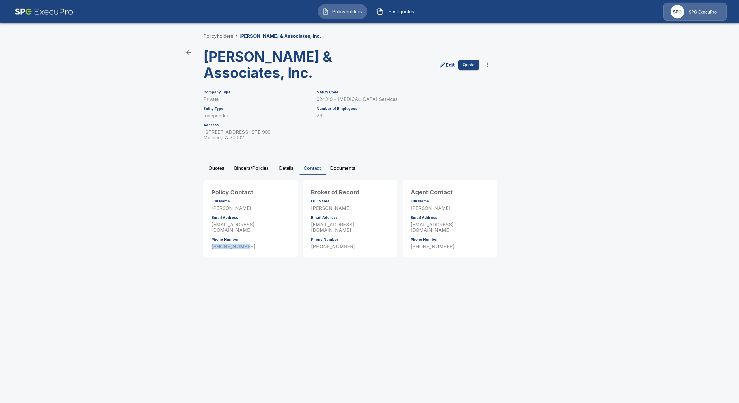
copy p "555-555-5555"
drag, startPoint x: 262, startPoint y: 224, endPoint x: 207, endPoint y: 223, distance: 56.0
click at [207, 223] on div "Policy Contact Full Name Larry Stokes Email Address jbailey@csrisks.com Phone N…" at bounding box center [250, 219] width 87 height 73
copy p "jbailey@csrisks.com"
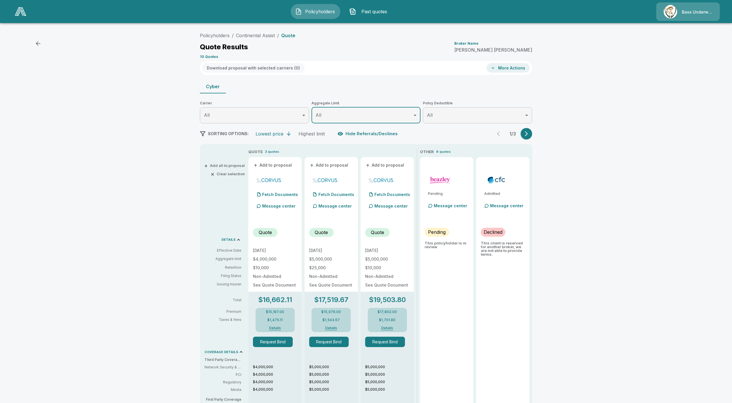
click at [18, 14] on img at bounding box center [21, 11] width 12 height 9
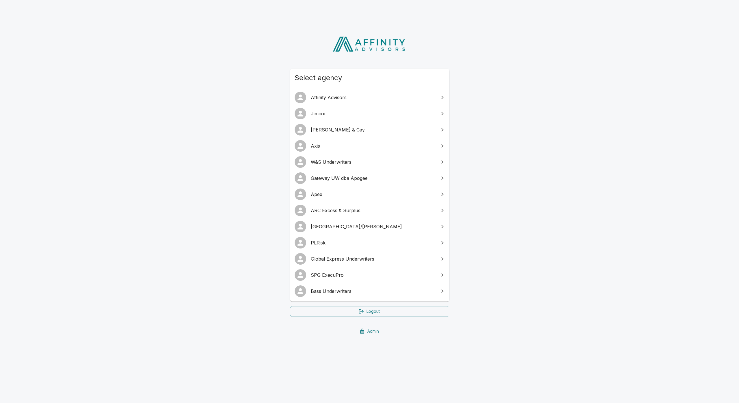
click at [329, 210] on span "ARC Excess & Surplus" at bounding box center [373, 210] width 125 height 7
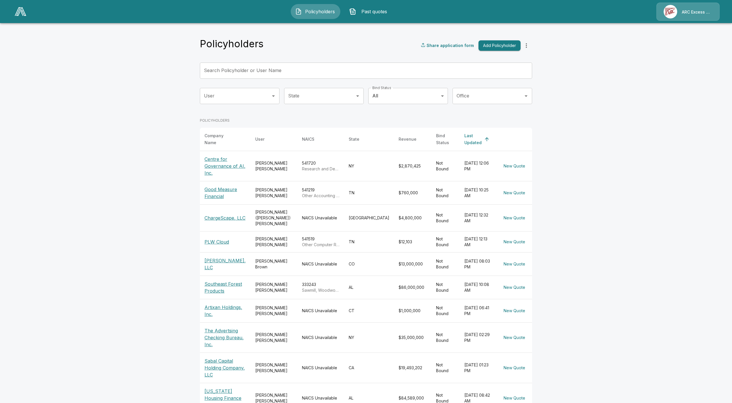
click at [380, 12] on span "Past quotes" at bounding box center [375, 11] width 32 height 7
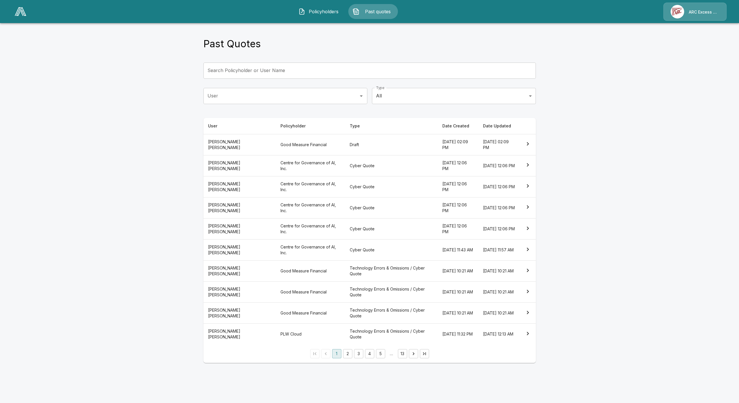
click at [347, 144] on th "Draft" at bounding box center [391, 144] width 92 height 21
click at [355, 167] on th "Cyber Quote" at bounding box center [391, 165] width 92 height 21
click at [31, 219] on main "Past Quotes Search Policyholder or User Name Search Policyholder or User Name U…" at bounding box center [369, 185] width 739 height 370
click at [349, 354] on button "2" at bounding box center [347, 353] width 9 height 9
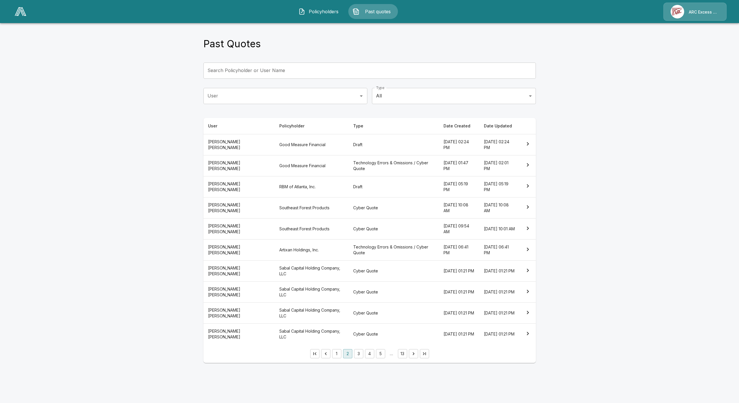
click at [326, 11] on span "Policyholders" at bounding box center [323, 11] width 32 height 7
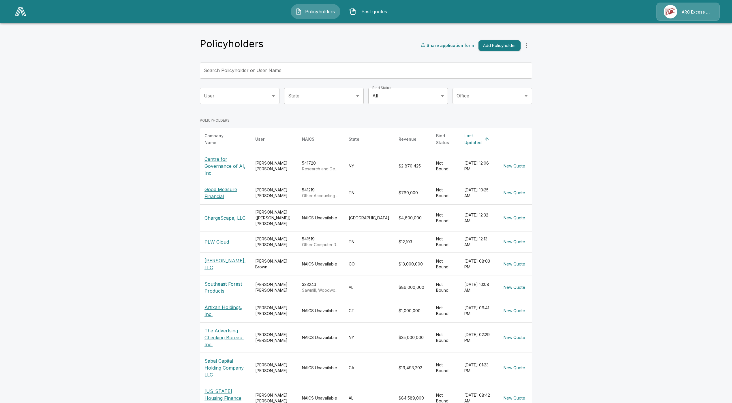
click at [222, 281] on p "Southeast Forest Products" at bounding box center [226, 288] width 42 height 14
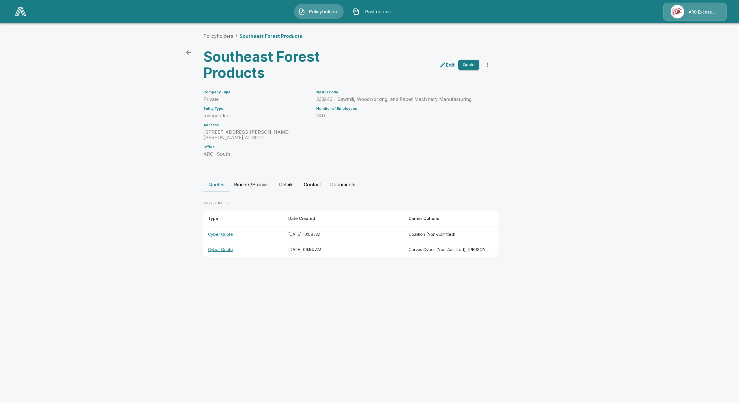
click at [216, 251] on th "Cyber Quote" at bounding box center [243, 249] width 80 height 15
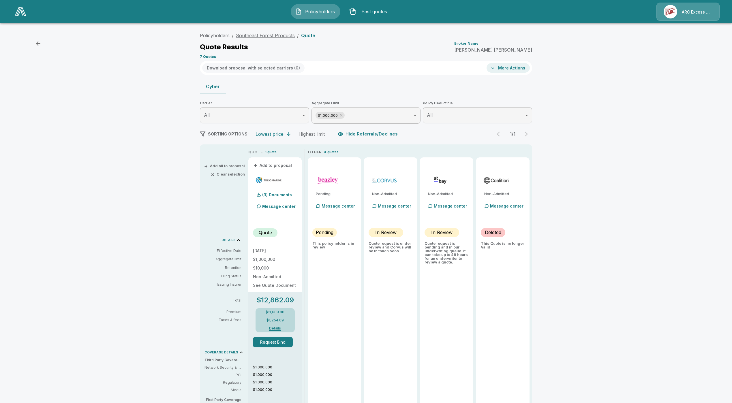
click at [256, 34] on link "Southeast Forest Products" at bounding box center [265, 36] width 59 height 6
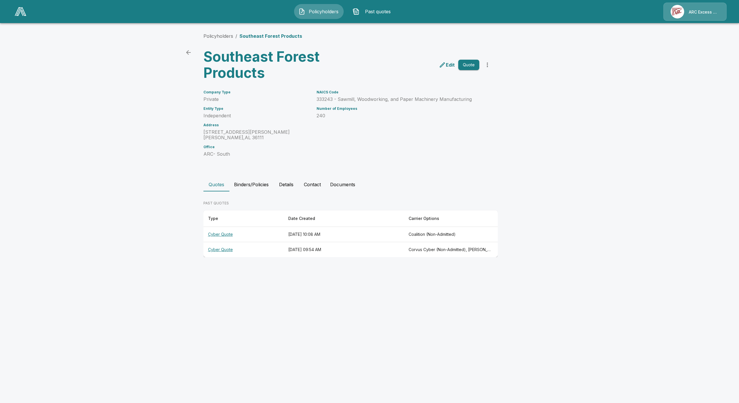
click at [274, 189] on button "Details" at bounding box center [286, 185] width 26 height 14
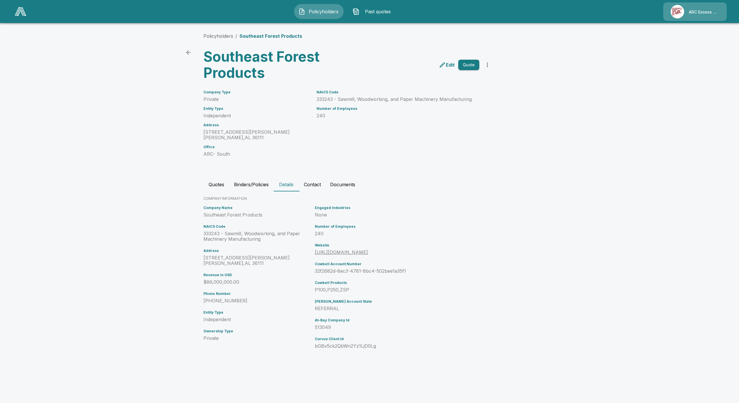
click at [704, 261] on main "Policyholders / Southeast Forest Products Southeast Forest Products Edit Quote …" at bounding box center [369, 183] width 739 height 367
click at [215, 191] on button "Quotes" at bounding box center [216, 185] width 26 height 14
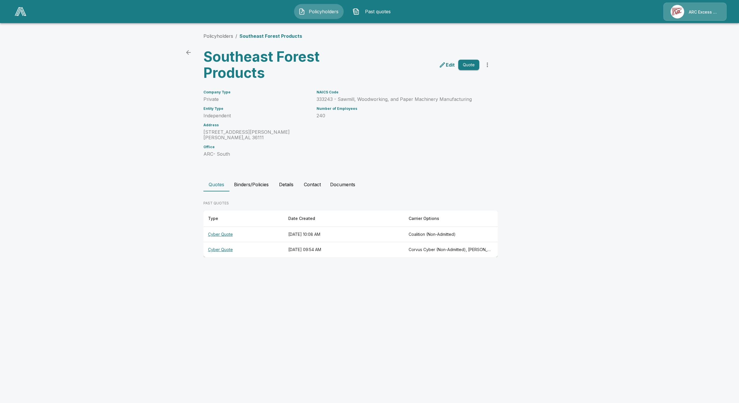
click at [231, 250] on th "Cyber Quote" at bounding box center [243, 249] width 80 height 15
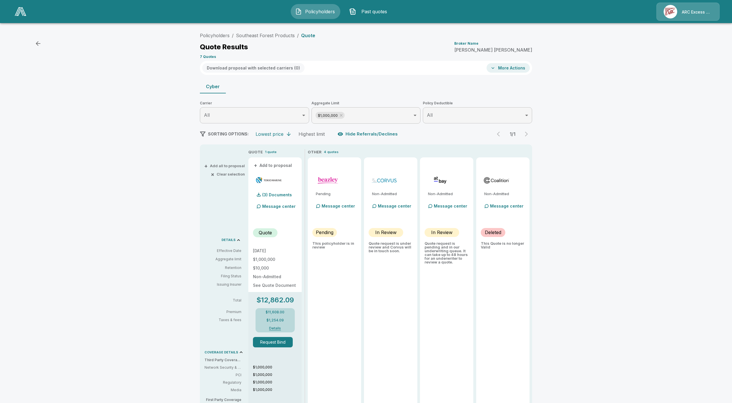
click at [274, 38] on li "Southeast Forest Products" at bounding box center [265, 35] width 59 height 7
click at [274, 35] on link "Southeast Forest Products" at bounding box center [265, 36] width 59 height 6
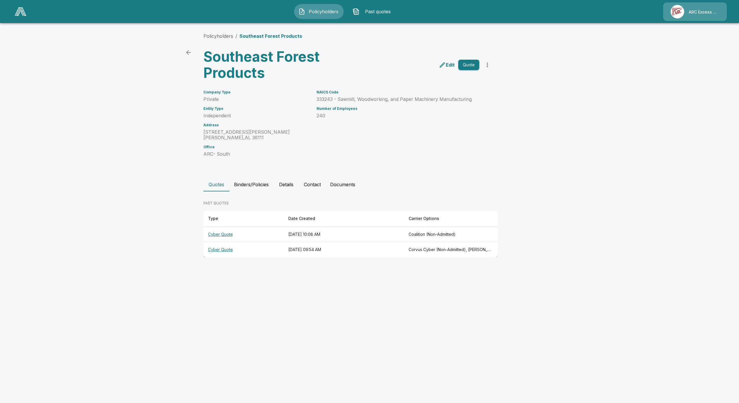
click at [244, 184] on button "Binders/Policies" at bounding box center [251, 185] width 44 height 14
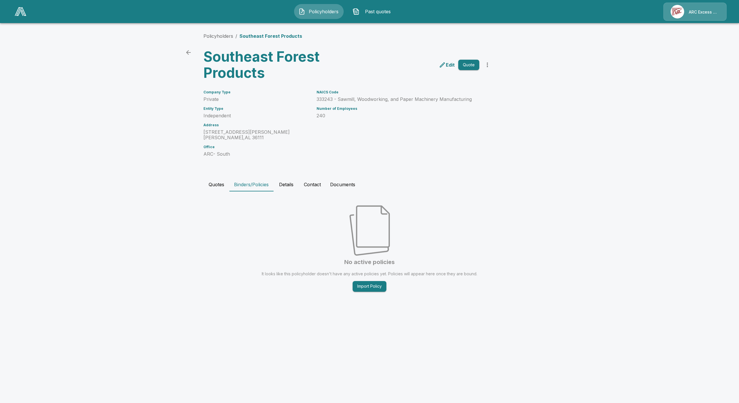
click at [286, 182] on button "Details" at bounding box center [286, 185] width 26 height 14
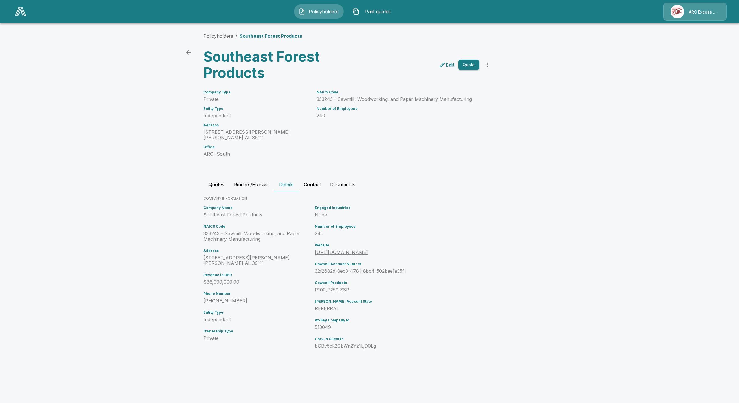
click at [220, 38] on link "Policyholders" at bounding box center [218, 36] width 30 height 6
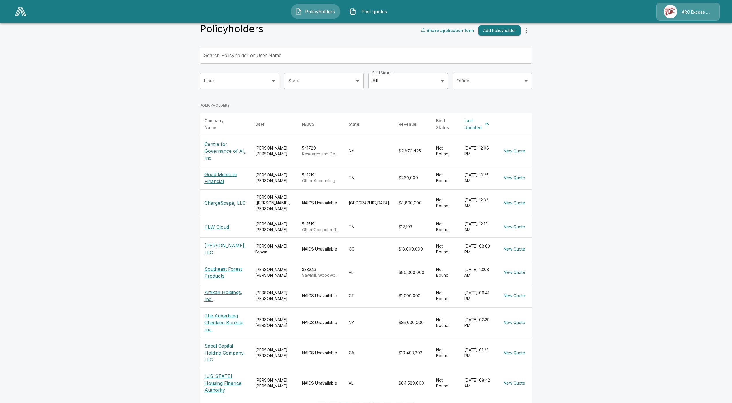
scroll to position [17, 0]
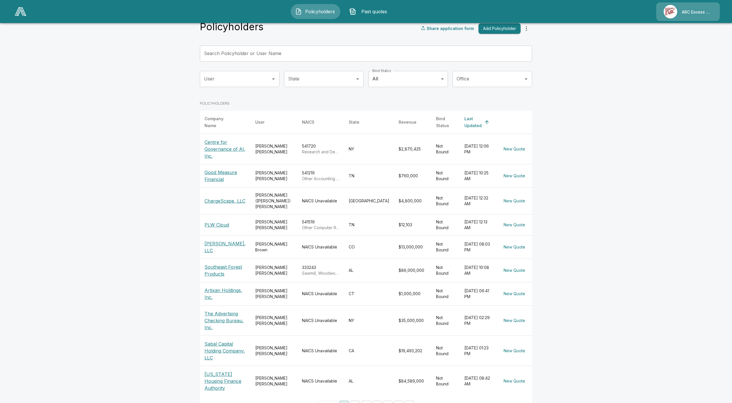
click at [224, 371] on p "[US_STATE] Housing Finance Authority" at bounding box center [226, 381] width 42 height 21
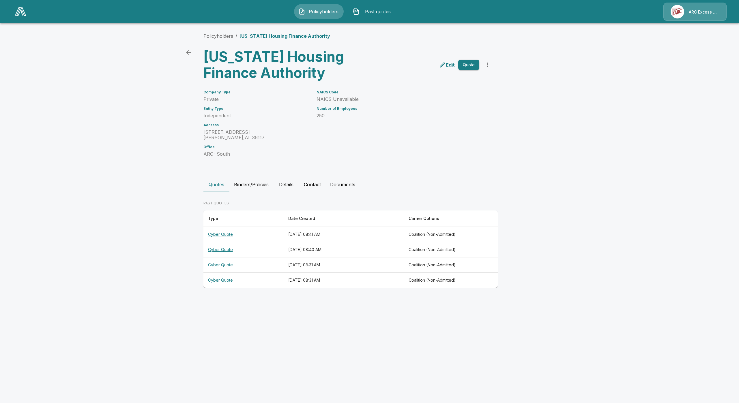
click at [285, 182] on button "Details" at bounding box center [286, 185] width 26 height 14
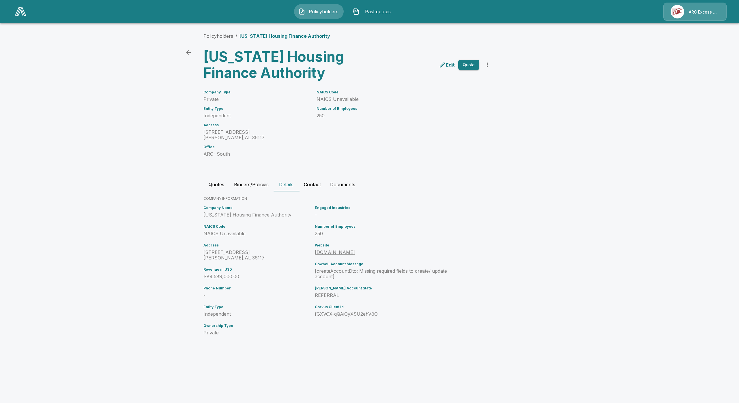
drag, startPoint x: 215, startPoint y: 156, endPoint x: 214, endPoint y: 161, distance: 5.0
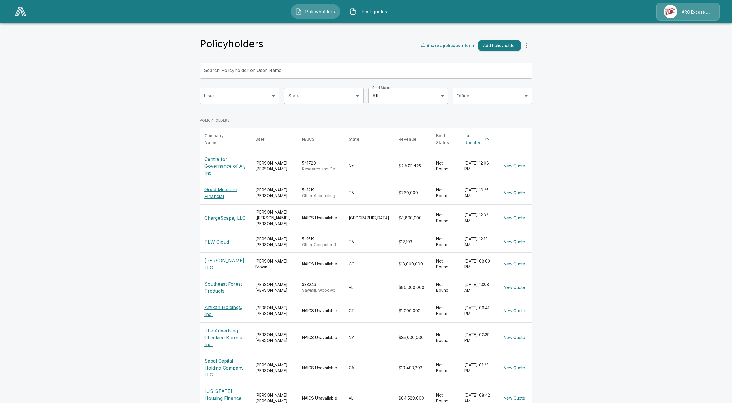
click at [220, 327] on p "The Advertsing Checking Bureau, Inc." at bounding box center [226, 337] width 42 height 21
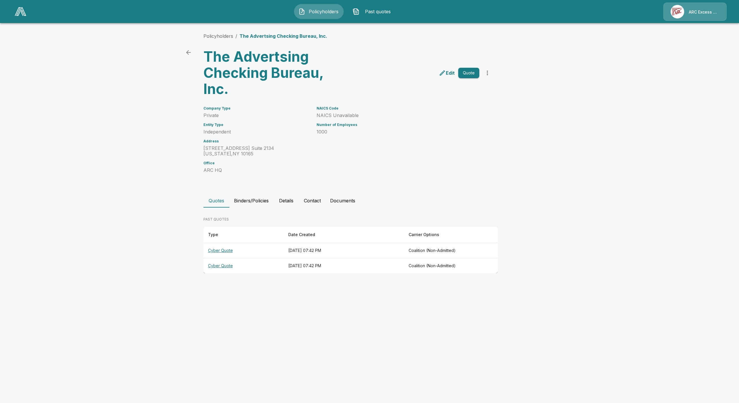
click at [286, 198] on button "Details" at bounding box center [286, 201] width 26 height 14
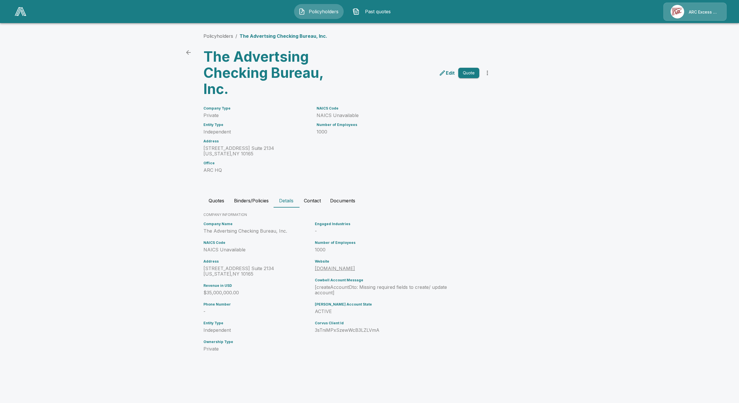
drag, startPoint x: 239, startPoint y: 312, endPoint x: 234, endPoint y: 313, distance: 5.1
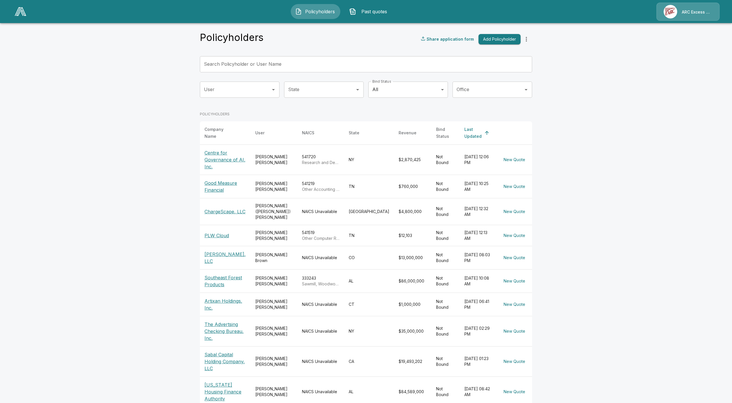
scroll to position [17, 0]
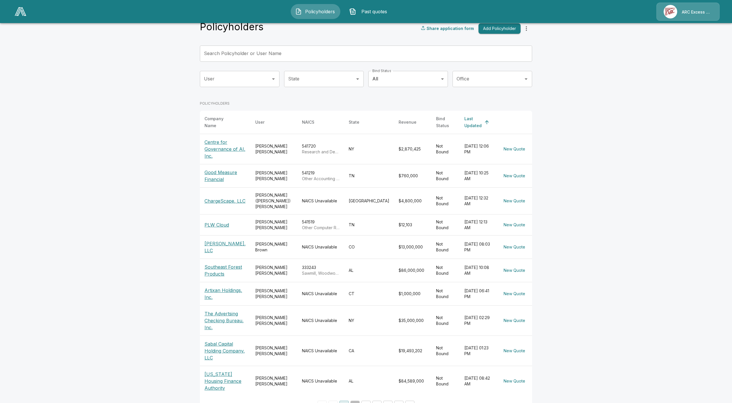
click at [359, 401] on button "2" at bounding box center [354, 405] width 9 height 9
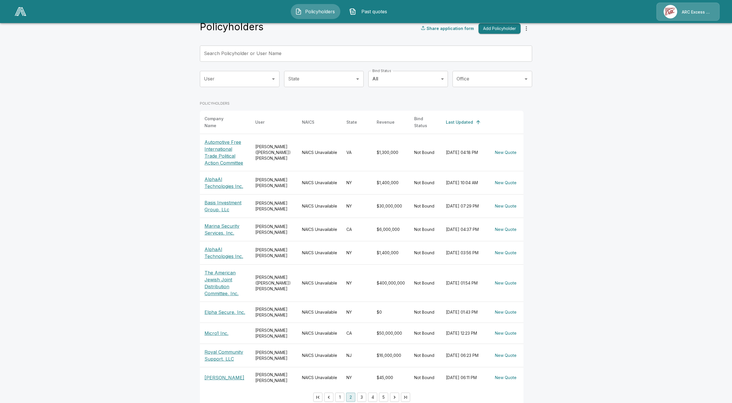
click at [258, 250] on td "Matt Wynn" at bounding box center [274, 252] width 47 height 23
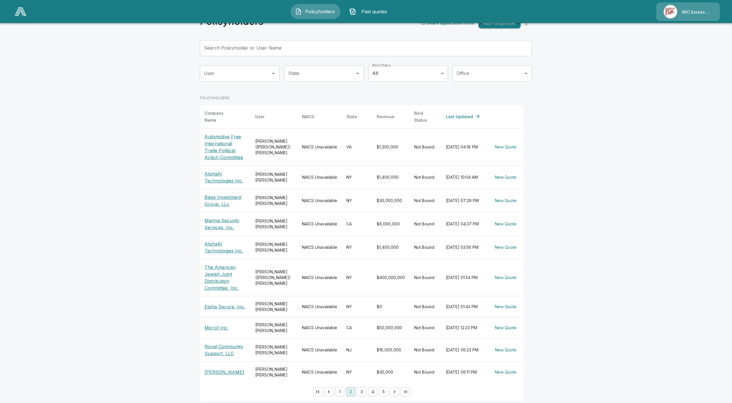
scroll to position [24, 0]
click at [231, 147] on p "Automotive Free International Trade Political Action Committee" at bounding box center [226, 146] width 42 height 28
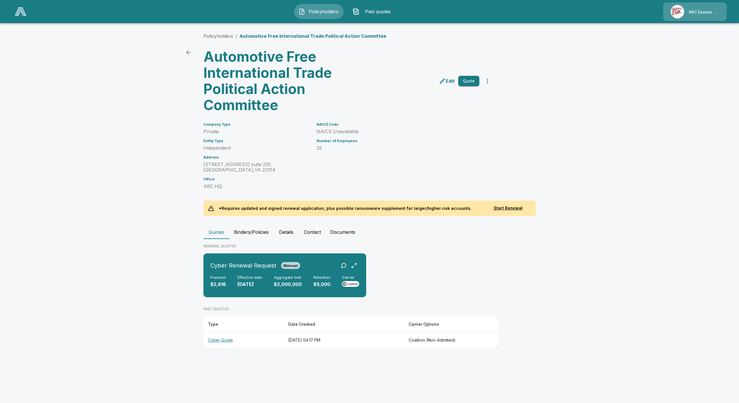
click at [284, 230] on button "Details" at bounding box center [286, 232] width 26 height 14
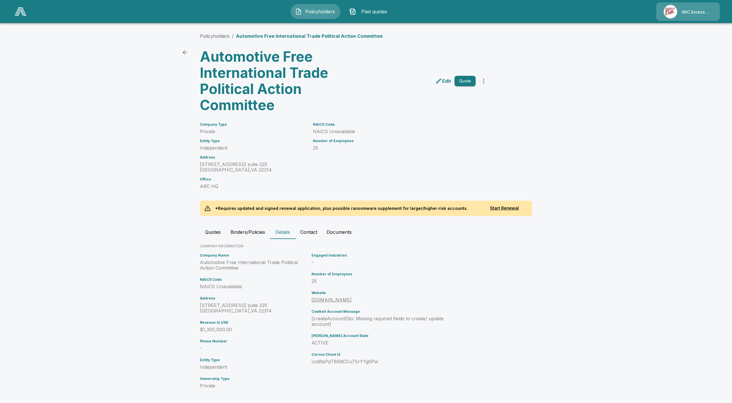
click at [172, 276] on main "Policyholders / Automotive Free International Trade Political Action Committee …" at bounding box center [366, 203] width 732 height 407
click at [259, 232] on button "Binders/Policies" at bounding box center [248, 232] width 44 height 14
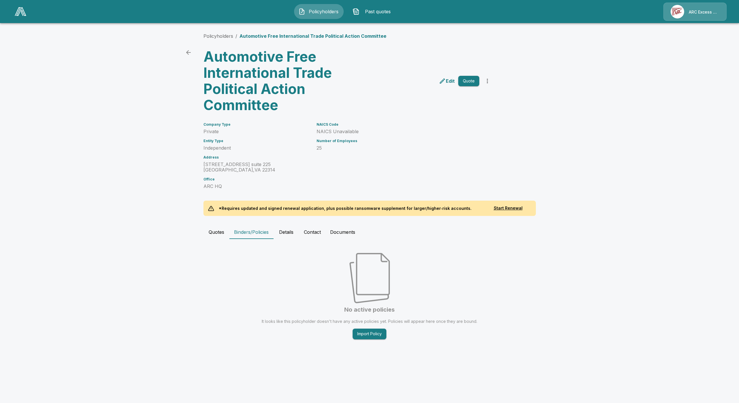
click at [305, 235] on button "Contact" at bounding box center [312, 232] width 26 height 14
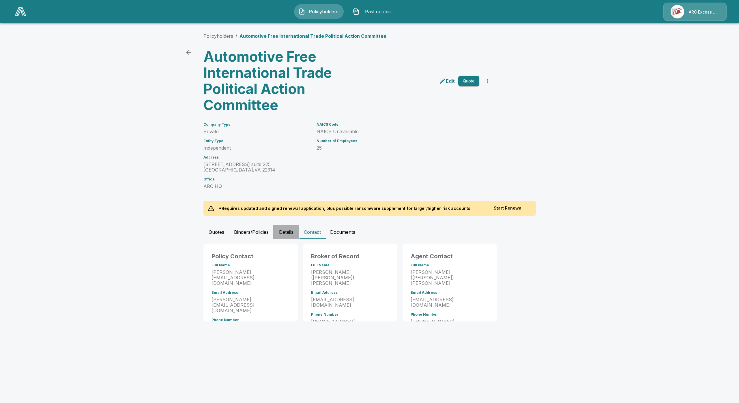
click at [290, 234] on button "Details" at bounding box center [286, 232] width 26 height 14
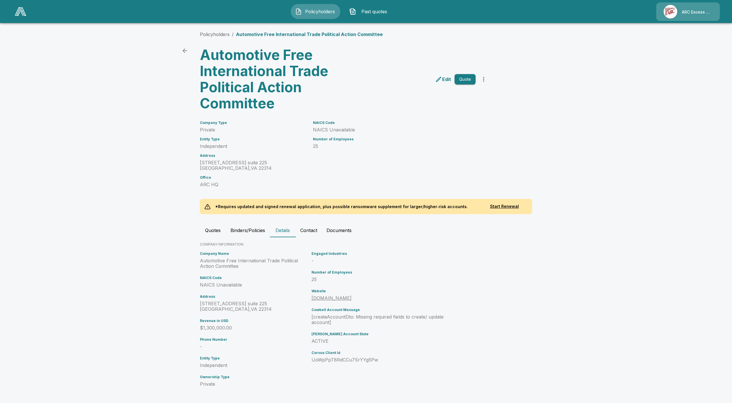
scroll to position [3, 0]
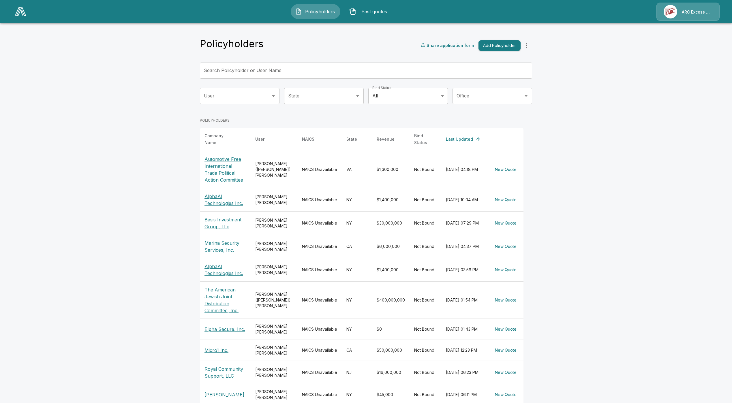
click at [154, 298] on main "Policyholders Share application form Add Policyholder Search Policyholder or Us…" at bounding box center [366, 215] width 732 height 431
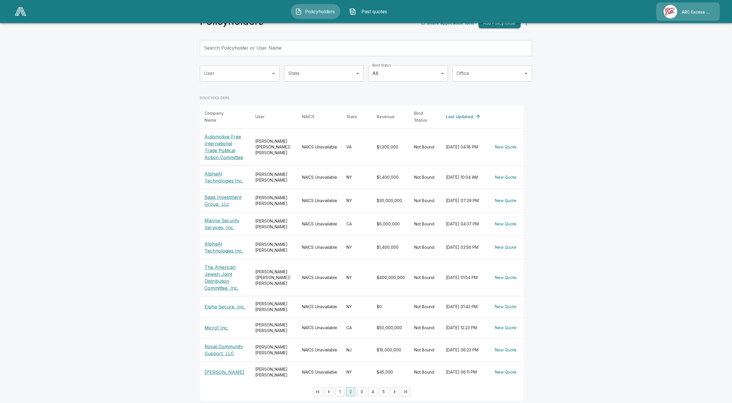
scroll to position [24, 0]
click at [344, 387] on button "1" at bounding box center [339, 390] width 9 height 9
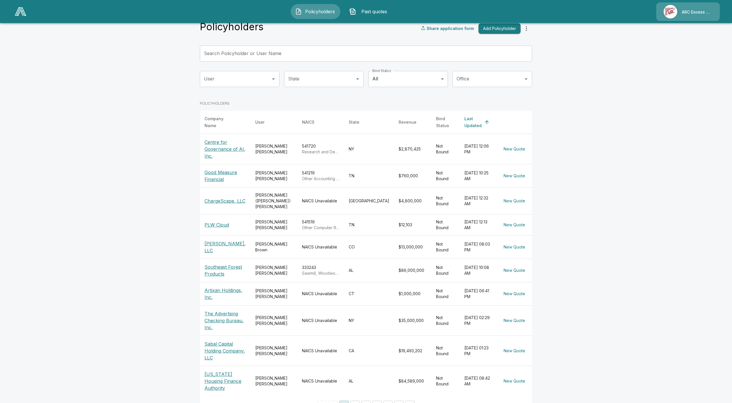
click at [229, 287] on p "Artixan Holdings, Inc." at bounding box center [226, 294] width 42 height 14
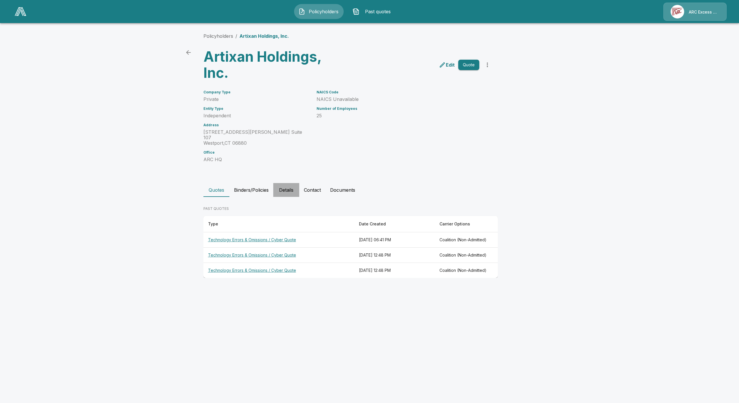
click at [289, 183] on button "Details" at bounding box center [286, 190] width 26 height 14
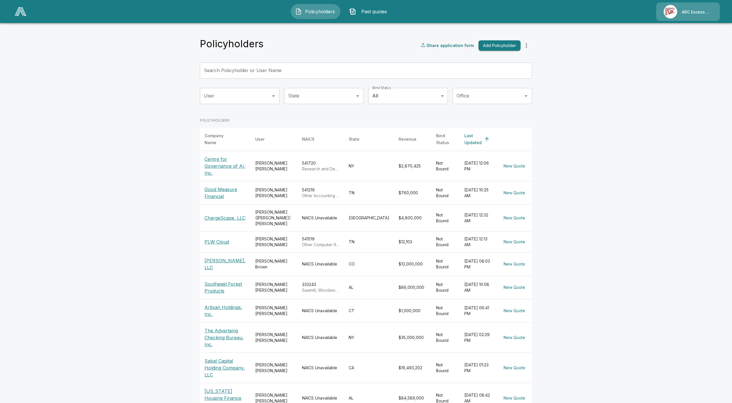
click at [223, 388] on p "[US_STATE] Housing Finance Authority" at bounding box center [226, 398] width 42 height 21
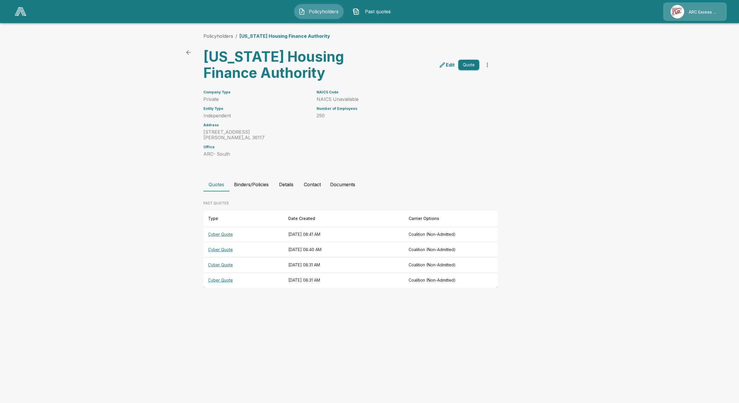
click at [284, 185] on button "Details" at bounding box center [286, 185] width 26 height 14
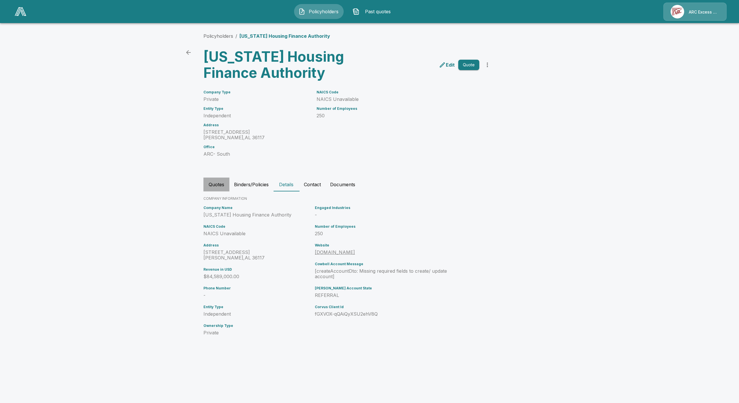
click at [225, 188] on button "Quotes" at bounding box center [216, 185] width 26 height 14
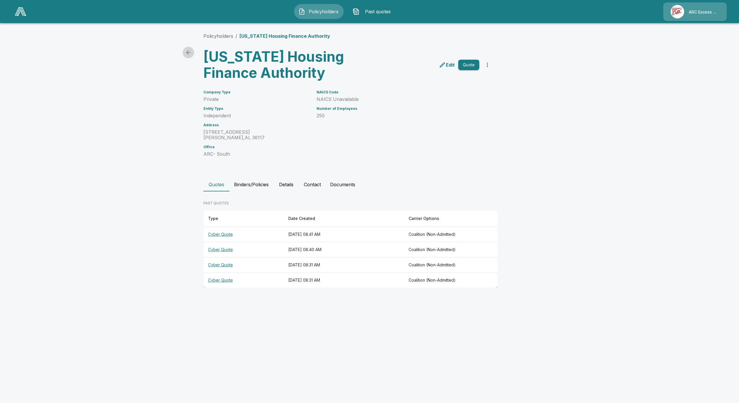
click at [187, 51] on icon "back" at bounding box center [188, 52] width 7 height 7
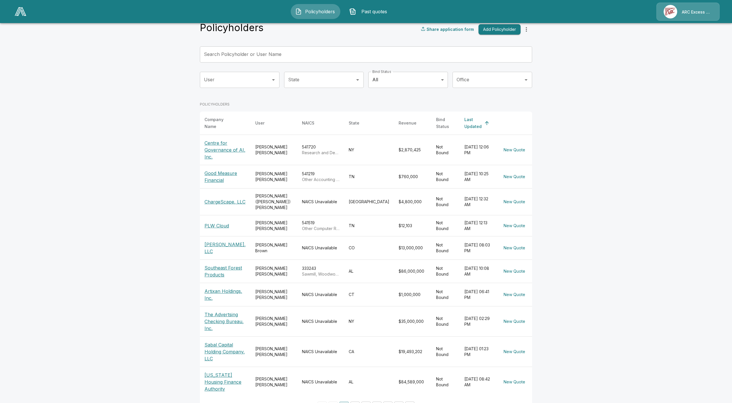
scroll to position [17, 0]
click at [355, 401] on button "2" at bounding box center [354, 405] width 9 height 9
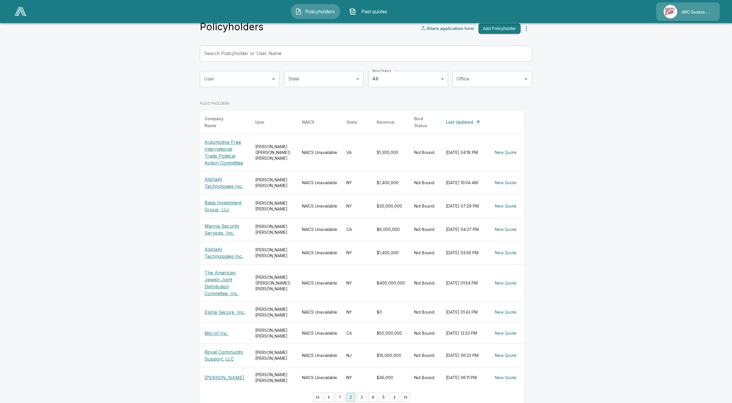
click at [22, 15] on img at bounding box center [21, 11] width 12 height 9
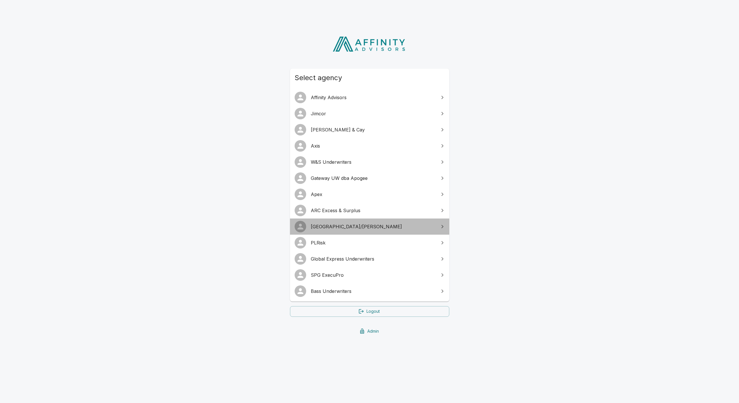
click at [330, 229] on span "[GEOGRAPHIC_DATA]/[PERSON_NAME]" at bounding box center [373, 226] width 125 height 7
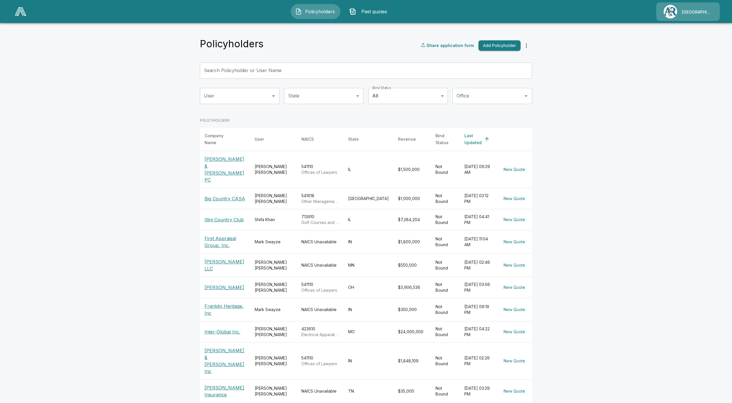
click at [229, 329] on p "Inter-Global Inc." at bounding box center [225, 332] width 41 height 7
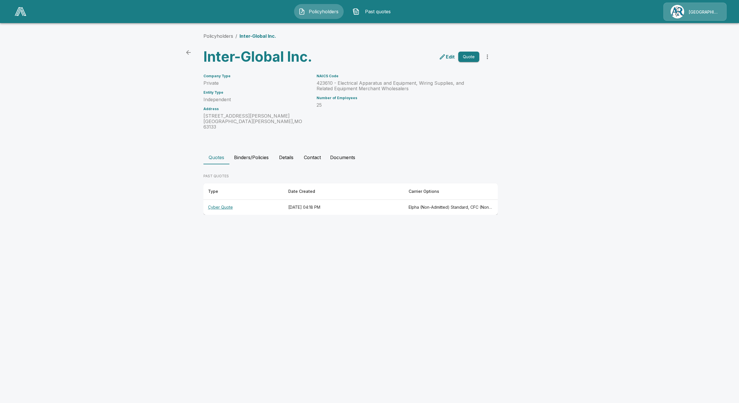
click at [220, 201] on th "Cyber Quote" at bounding box center [243, 207] width 80 height 15
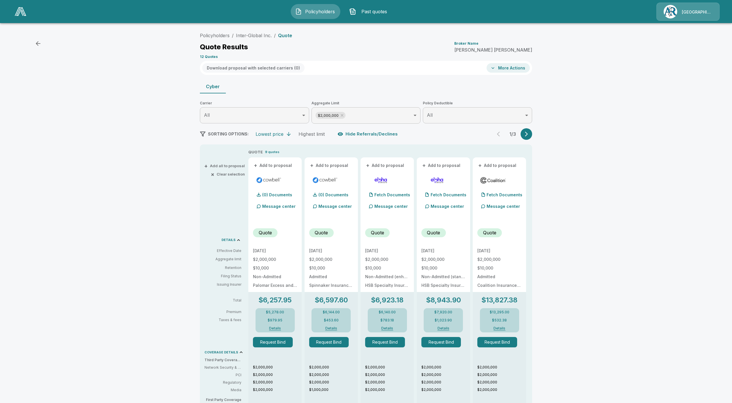
click at [529, 136] on icon "button" at bounding box center [527, 134] width 6 height 6
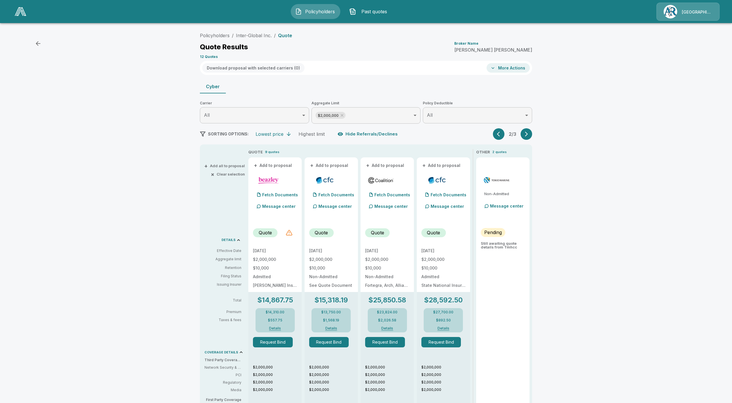
click at [292, 234] on div at bounding box center [289, 232] width 7 height 7
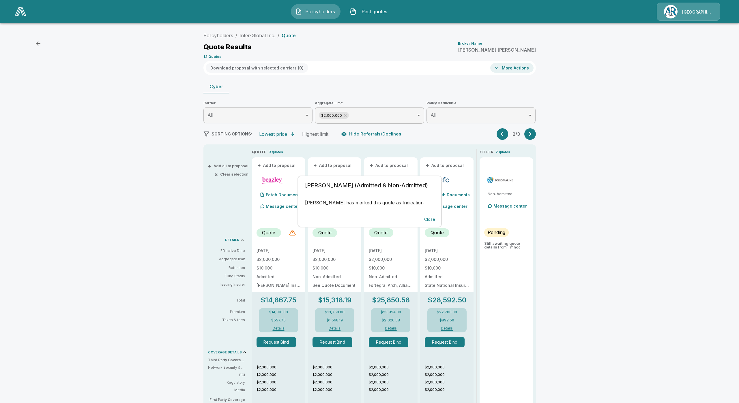
click at [250, 36] on div "Beazley (Admitted & Non-Admitted) Beazley has marked this quote as Indication C…" at bounding box center [369, 201] width 739 height 403
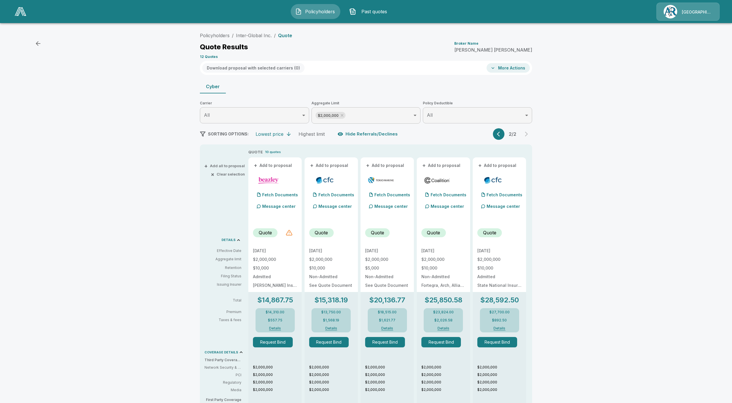
click at [291, 235] on div at bounding box center [289, 232] width 7 height 7
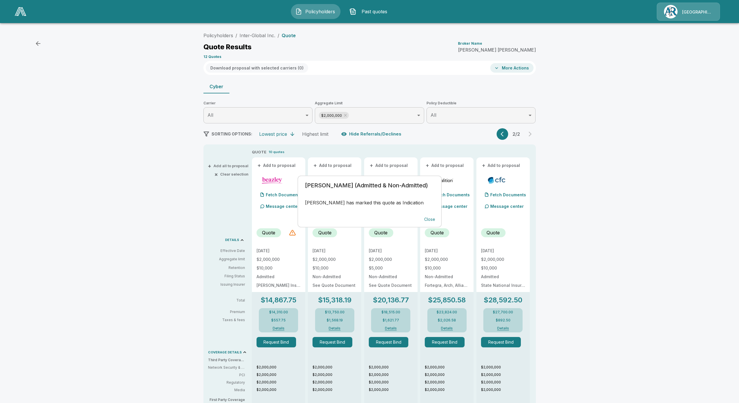
click at [433, 220] on button "Close" at bounding box center [429, 219] width 18 height 11
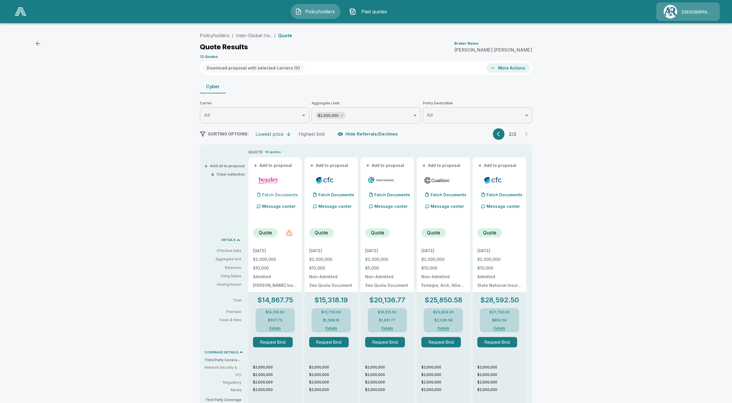
click at [288, 195] on p "Fetch Documents" at bounding box center [280, 195] width 36 height 4
click at [292, 194] on p "(5) Documents" at bounding box center [277, 195] width 30 height 4
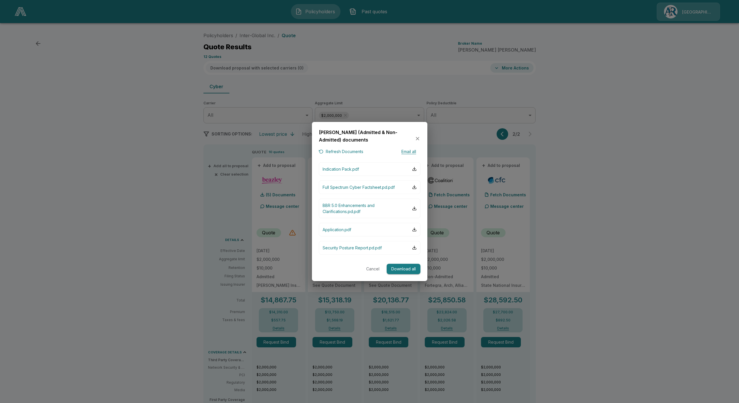
drag, startPoint x: 140, startPoint y: 220, endPoint x: 142, endPoint y: 219, distance: 2.9
click at [140, 219] on div at bounding box center [369, 201] width 739 height 403
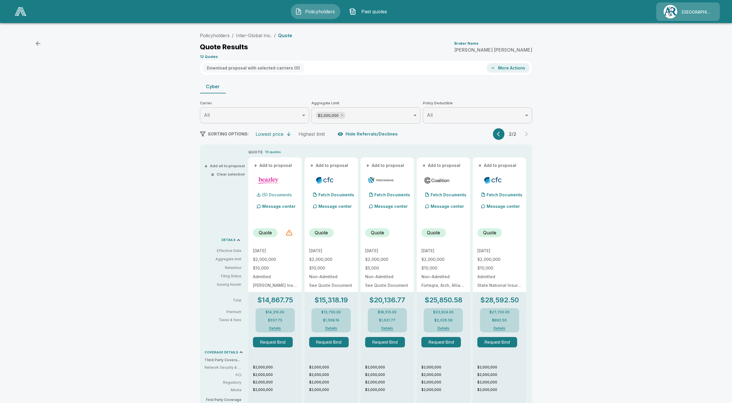
click at [281, 196] on p "(5) Documents" at bounding box center [277, 195] width 30 height 4
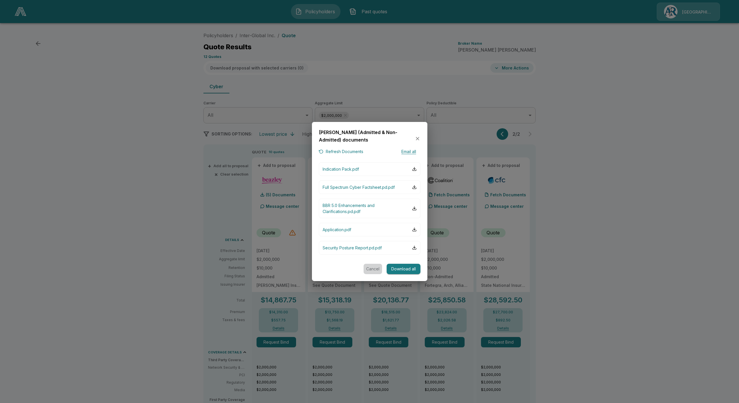
click at [371, 268] on button "Cancel" at bounding box center [372, 269] width 18 height 11
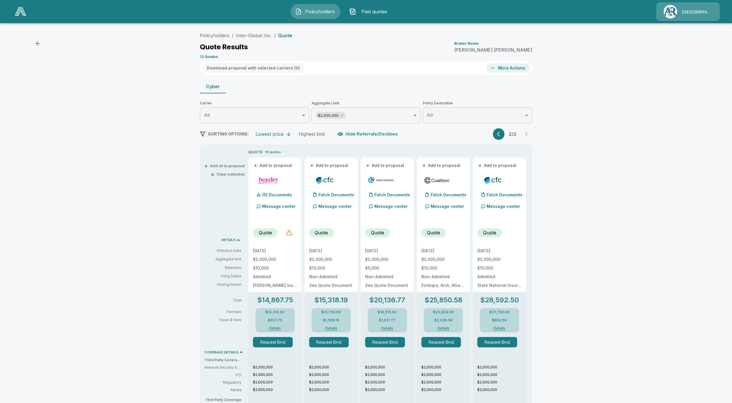
click at [292, 234] on div at bounding box center [289, 232] width 7 height 7
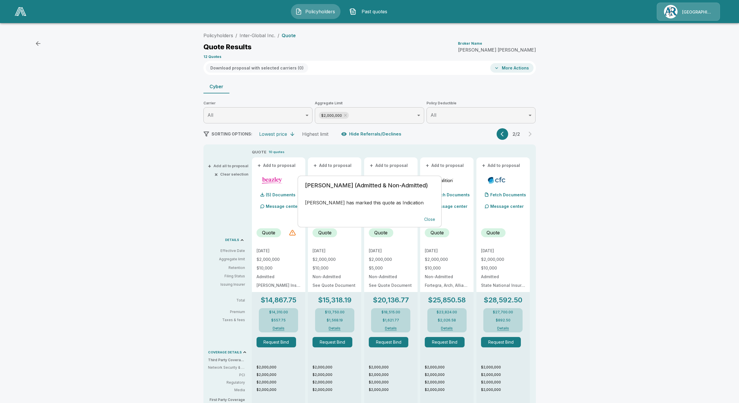
click at [296, 190] on div "Beazley (Admitted & Non-Admitted) Beazley has marked this quote as Indication C…" at bounding box center [369, 201] width 739 height 403
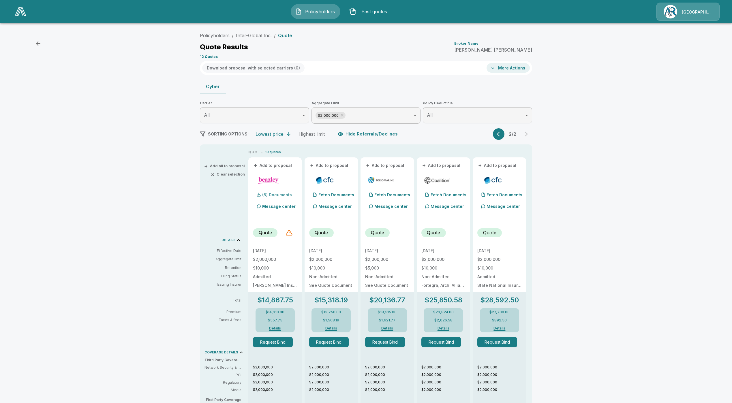
click at [284, 194] on p "(5) Documents" at bounding box center [277, 195] width 30 height 4
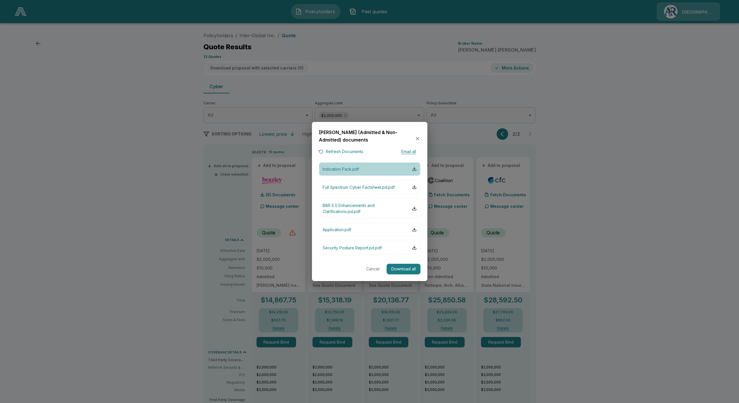
click at [372, 170] on button "Indication Pack.pdf" at bounding box center [370, 169] width 102 height 14
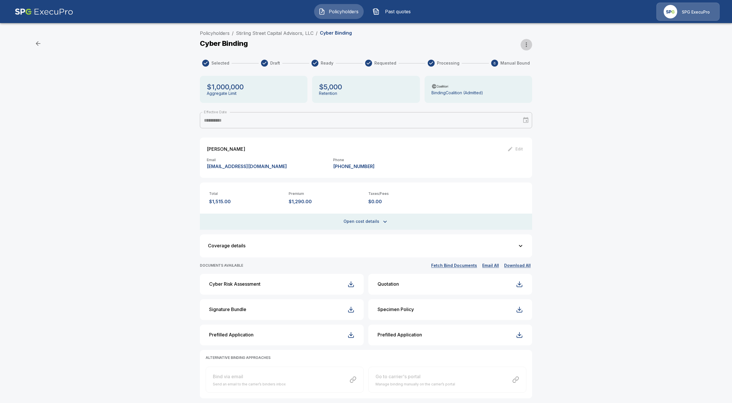
click at [528, 44] on icon "button" at bounding box center [526, 44] width 7 height 7
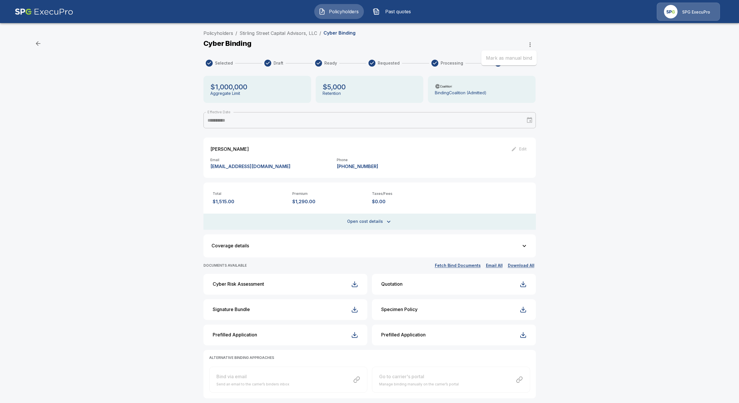
click at [579, 107] on div at bounding box center [369, 201] width 739 height 403
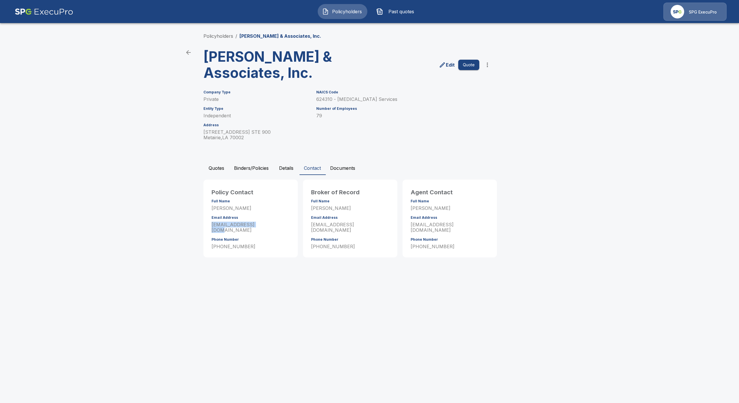
click at [258, 166] on button "Binders/Policies" at bounding box center [251, 168] width 44 height 14
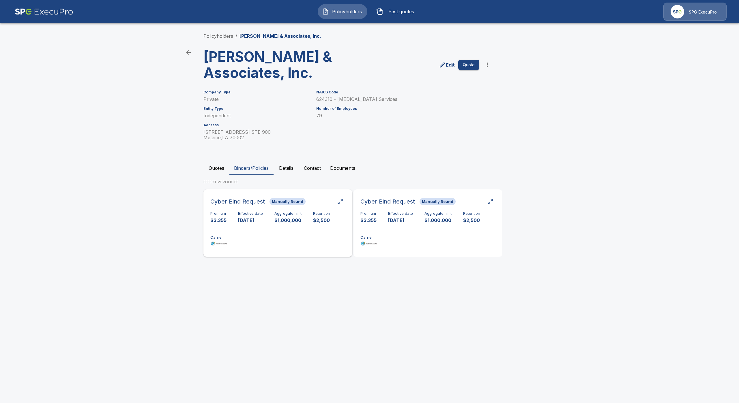
click at [300, 240] on div "Premium $3,355 Effective date 8/22/2025 Aggregate limit $1,000,000 Retention $2…" at bounding box center [277, 229] width 135 height 36
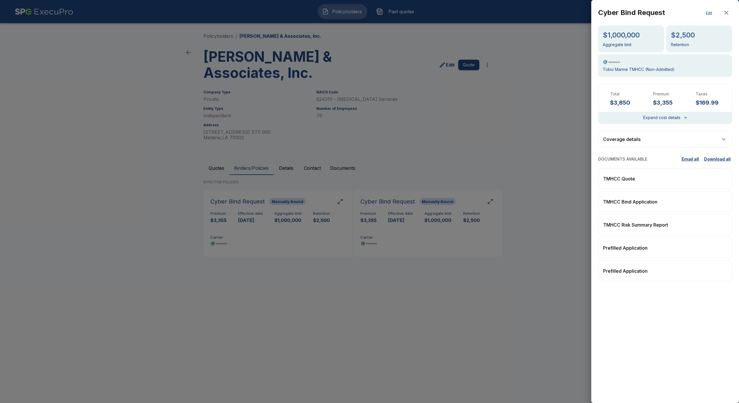
click at [708, 12] on button "Edit" at bounding box center [708, 13] width 18 height 12
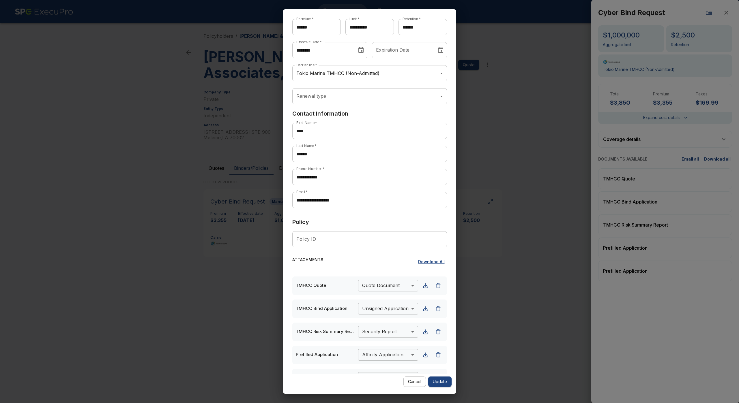
scroll to position [53, 0]
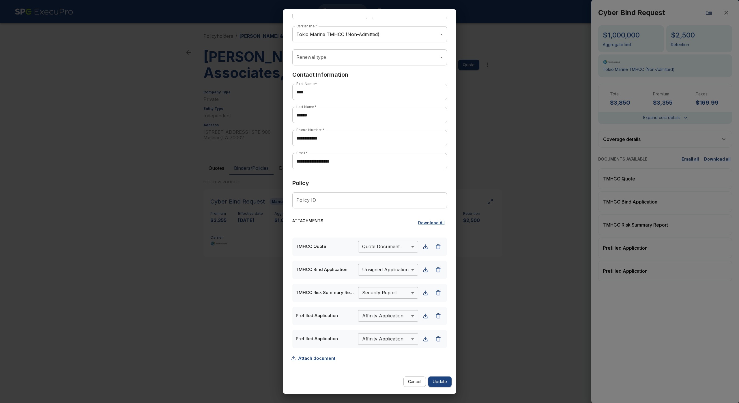
click at [313, 359] on button "Attach document" at bounding box center [314, 358] width 45 height 11
click at [372, 273] on body "Policyholders Past quotes SPG ExecuPro Policyholders / Stokes & Associates, Inc…" at bounding box center [369, 136] width 739 height 273
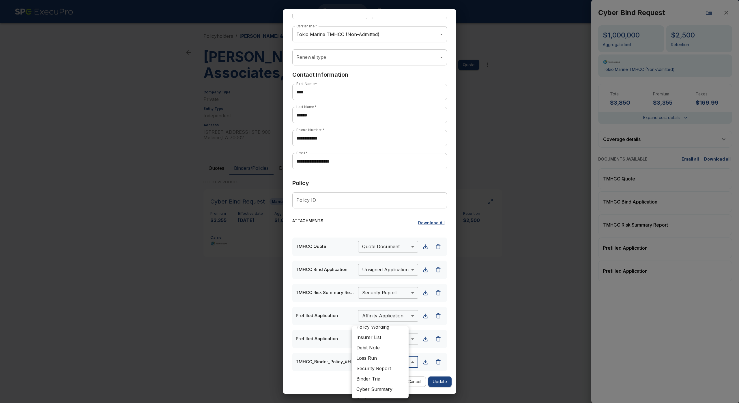
scroll to position [55, 0]
click at [374, 350] on li "Debit Note" at bounding box center [380, 351] width 57 height 10
type input "**********"
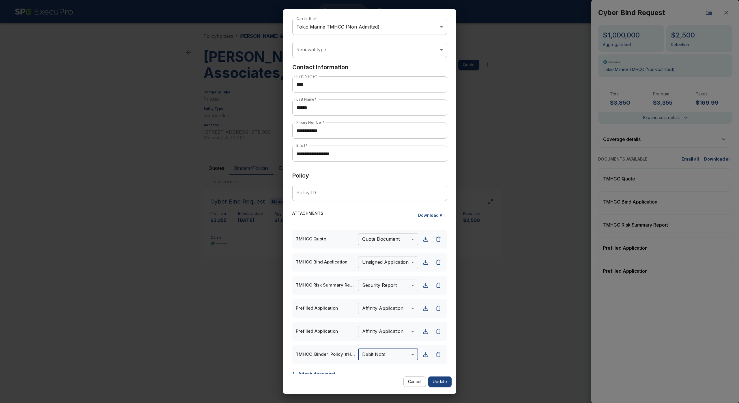
scroll to position [76, 0]
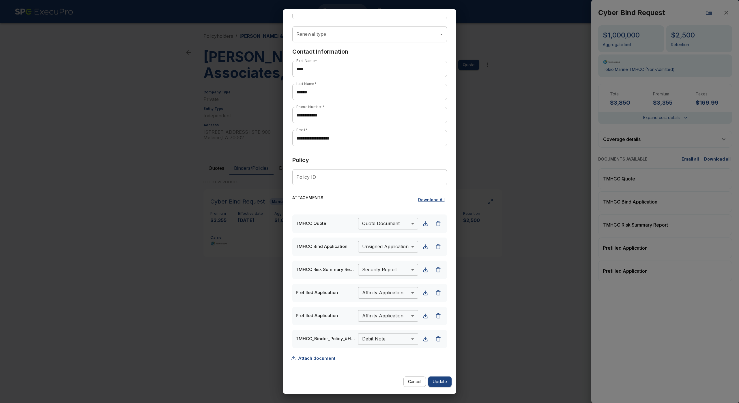
click at [318, 359] on button "Attach document" at bounding box center [314, 358] width 45 height 11
click at [439, 385] on button "Update" at bounding box center [439, 382] width 23 height 11
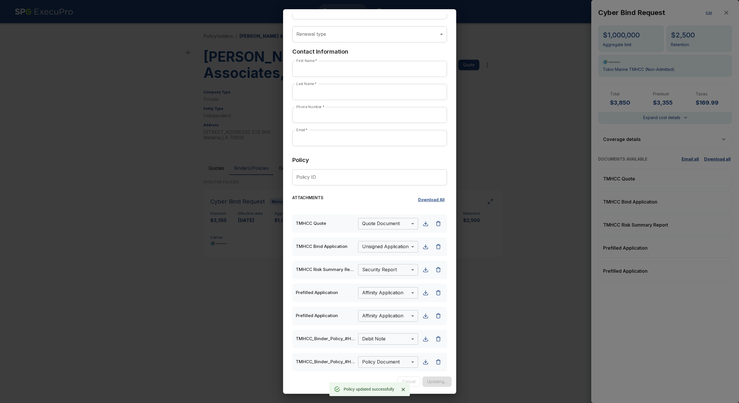
scroll to position [0, 0]
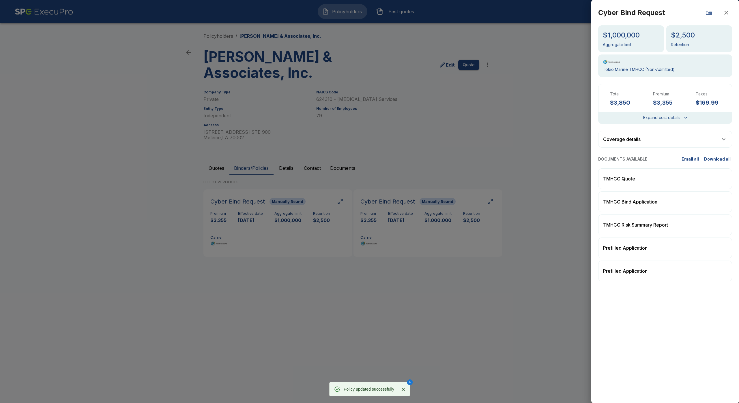
click at [397, 282] on div at bounding box center [369, 201] width 739 height 403
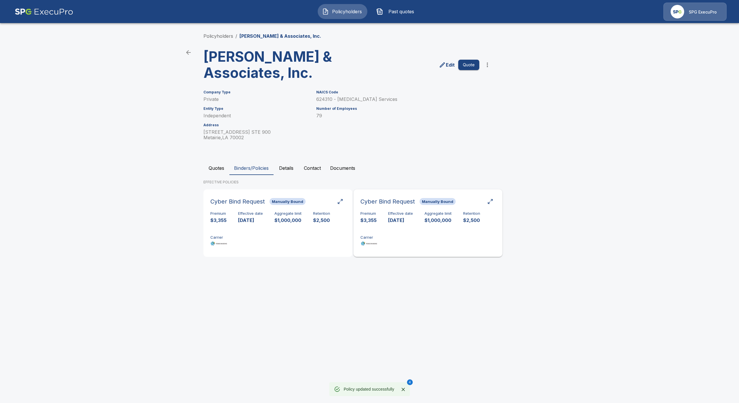
click at [398, 221] on p "[DATE]" at bounding box center [400, 220] width 25 height 7
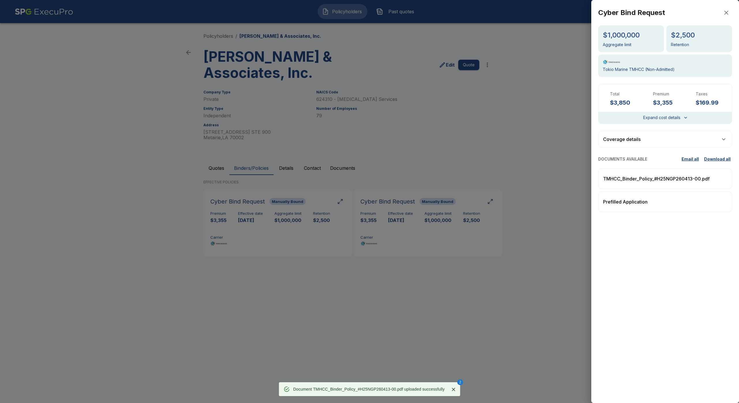
click at [466, 299] on div at bounding box center [369, 201] width 739 height 403
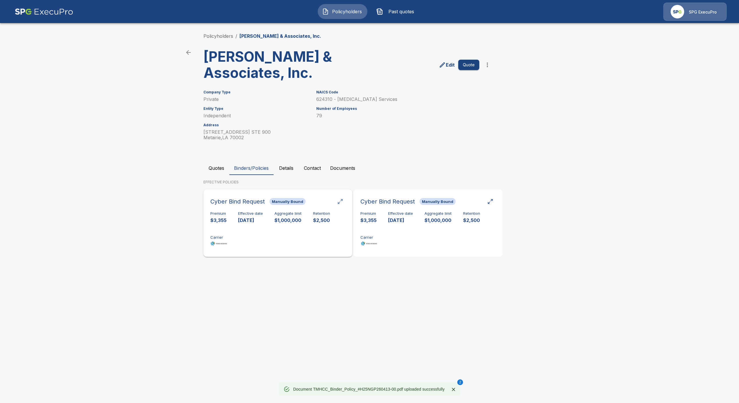
click at [339, 203] on div "button" at bounding box center [340, 202] width 6 height 6
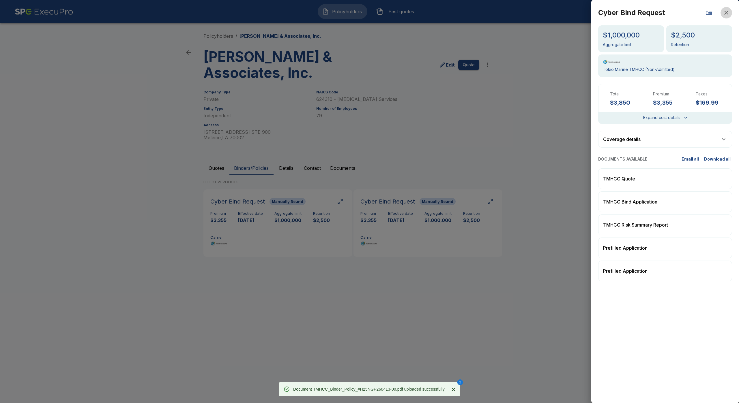
click at [729, 12] on icon "button" at bounding box center [726, 12] width 7 height 7
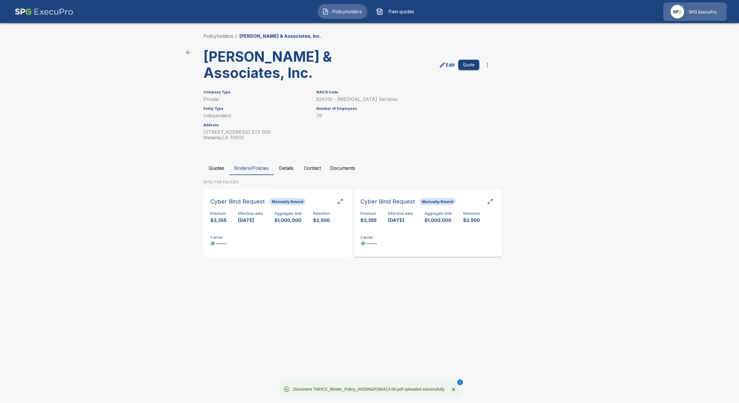
click at [495, 190] on div "Cyber Bind Request Manually Bound Premium $3,355 Effective date 8/22/2025 Aggre…" at bounding box center [427, 223] width 149 height 67
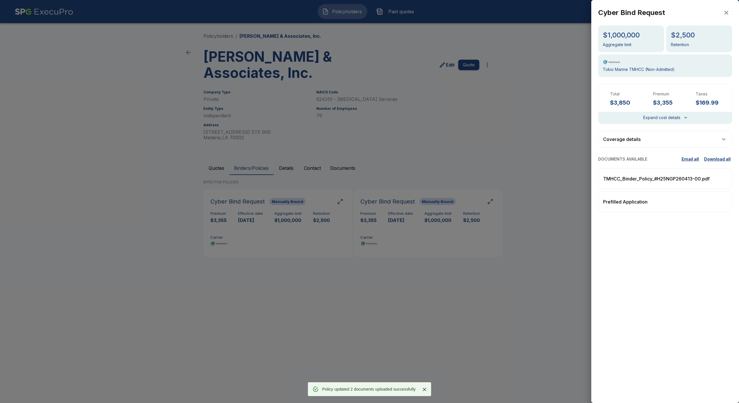
click at [659, 120] on button "Expand cost details" at bounding box center [665, 117] width 44 height 7
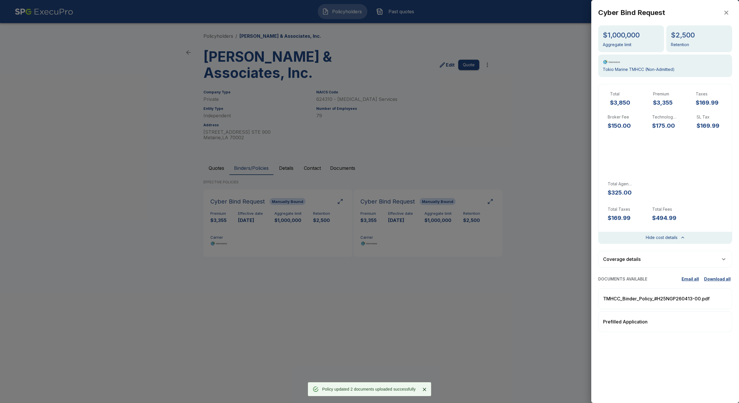
click at [661, 254] on div "Coverage details" at bounding box center [665, 259] width 134 height 17
click at [662, 262] on div "Coverage details" at bounding box center [665, 259] width 134 height 16
click at [415, 251] on div at bounding box center [369, 201] width 739 height 403
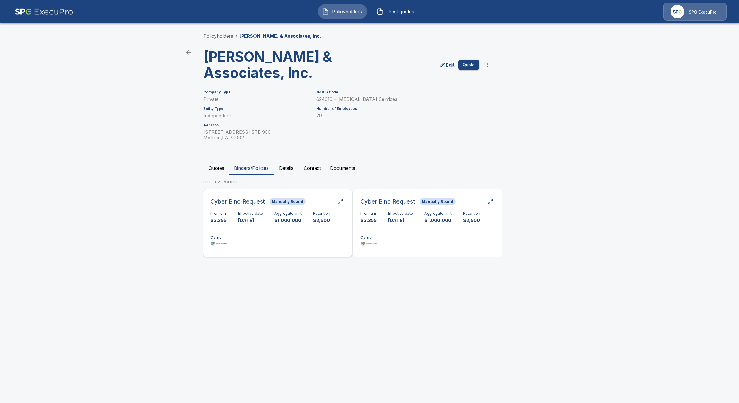
click at [271, 214] on div "Premium $3,355 Effective date 8/22/2025 Aggregate limit $1,000,000 Retention $2…" at bounding box center [277, 229] width 135 height 36
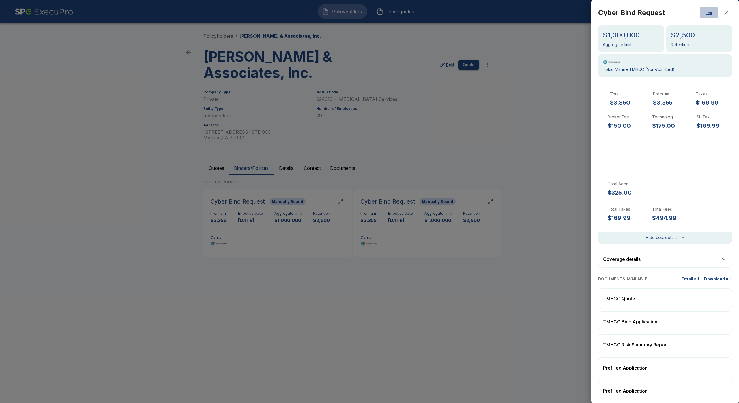
click at [702, 16] on button "Edit" at bounding box center [708, 13] width 18 height 12
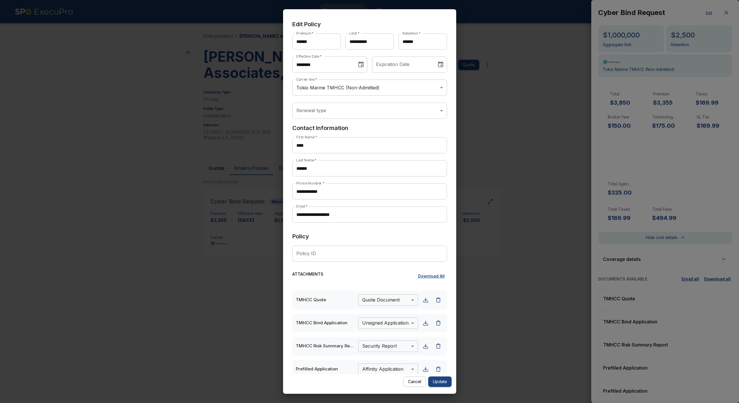
click at [329, 257] on input "Policy ID" at bounding box center [369, 254] width 155 height 16
paste input "**********"
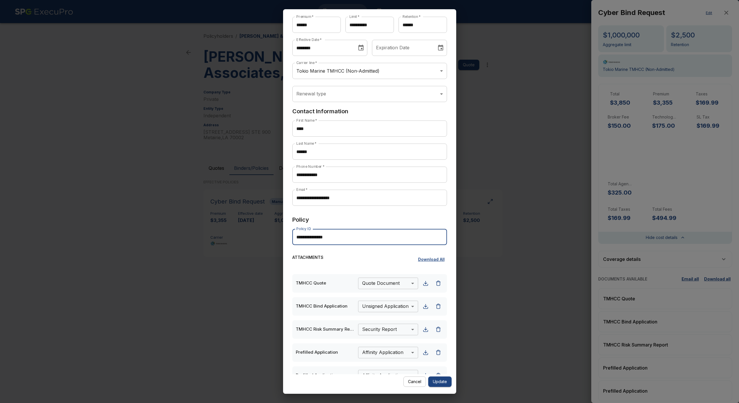
scroll to position [53, 0]
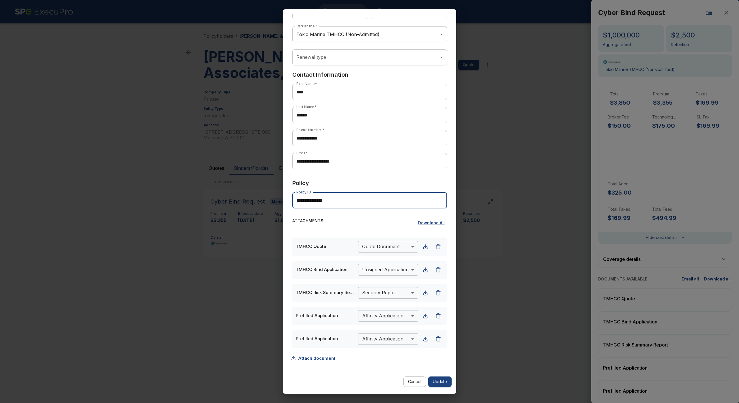
type input "**********"
click at [378, 218] on div "ATTACHMENTS Download All" at bounding box center [369, 225] width 155 height 15
click at [391, 363] on div "**********" at bounding box center [369, 301] width 155 height 126
click at [445, 380] on button "Update" at bounding box center [439, 382] width 23 height 11
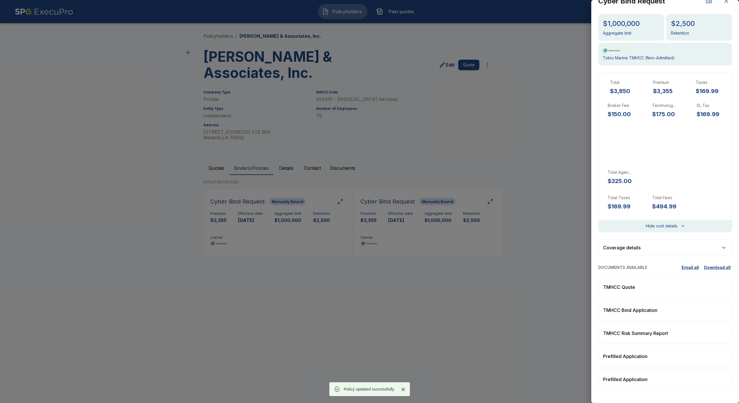
scroll to position [12, 0]
click at [723, 2] on icon "button" at bounding box center [726, 0] width 7 height 7
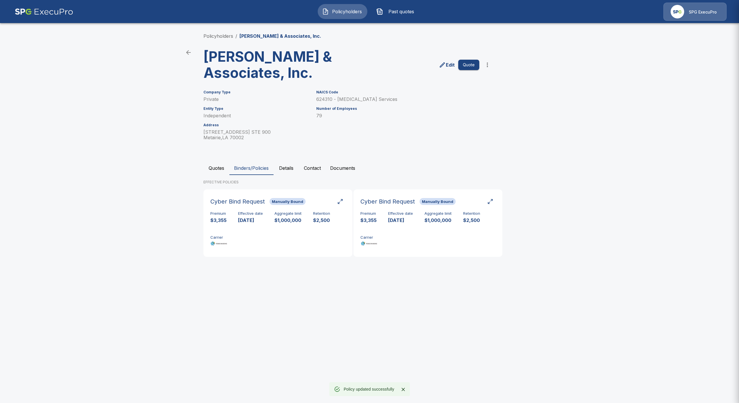
scroll to position [0, 0]
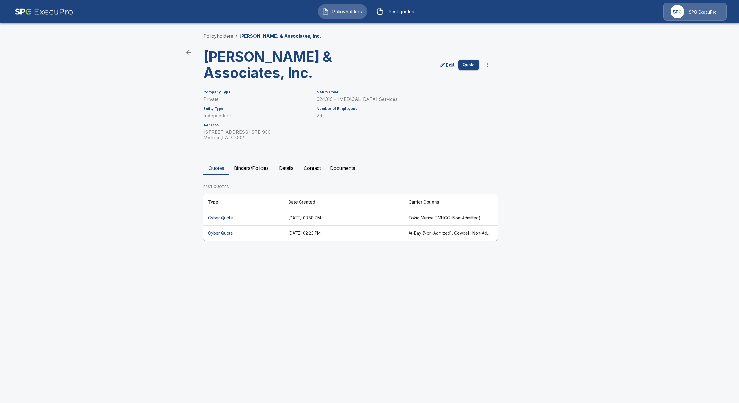
drag, startPoint x: 260, startPoint y: 160, endPoint x: 258, endPoint y: 171, distance: 10.5
click at [260, 166] on div "Policyholders / [PERSON_NAME] & Associates, Inc. [PERSON_NAME] & Associates, In…" at bounding box center [369, 137] width 346 height 230
click at [258, 170] on button "Binders/Policies" at bounding box center [251, 168] width 44 height 14
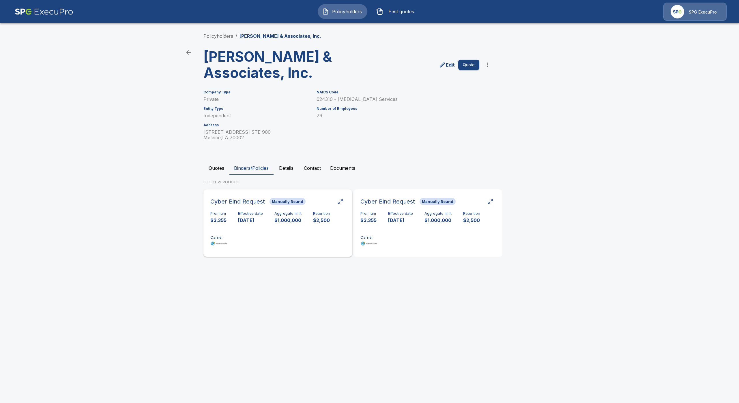
click at [340, 205] on button "button" at bounding box center [340, 201] width 10 height 10
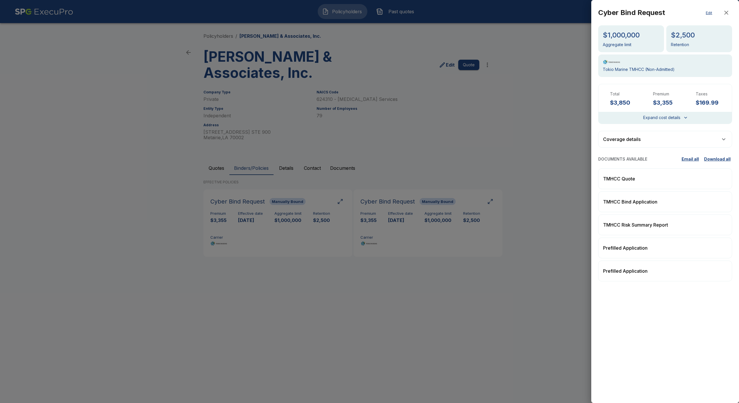
click at [708, 11] on button "Edit" at bounding box center [708, 13] width 18 height 12
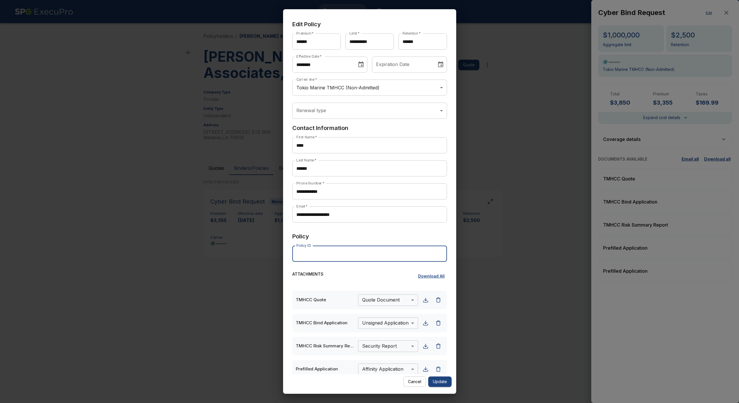
click at [332, 260] on input "Policy ID" at bounding box center [369, 254] width 155 height 16
paste input "**********"
type input "**********"
click at [442, 383] on button "Update" at bounding box center [439, 382] width 23 height 11
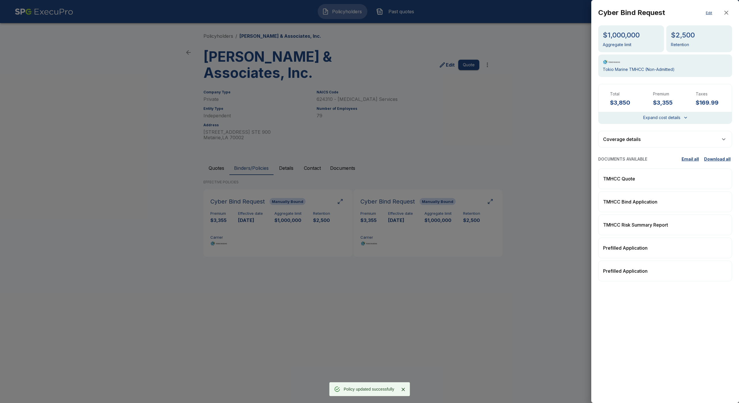
click at [386, 362] on div at bounding box center [369, 201] width 739 height 403
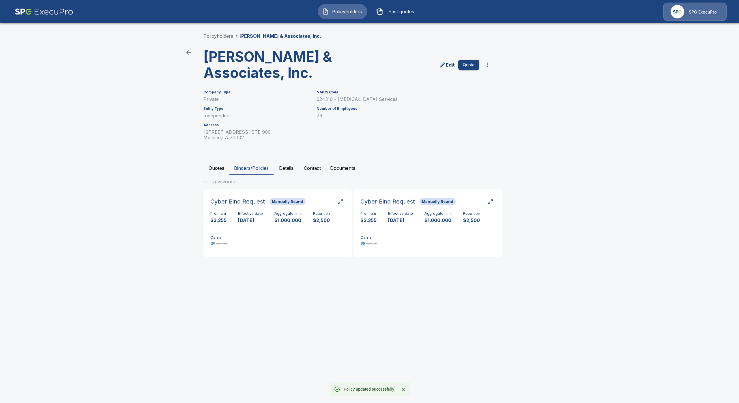
click at [145, 140] on main "Policyholders / [PERSON_NAME] & Associates, Inc. [PERSON_NAME] & Associates, In…" at bounding box center [369, 136] width 739 height 273
